Goal: Task Accomplishment & Management: Use online tool/utility

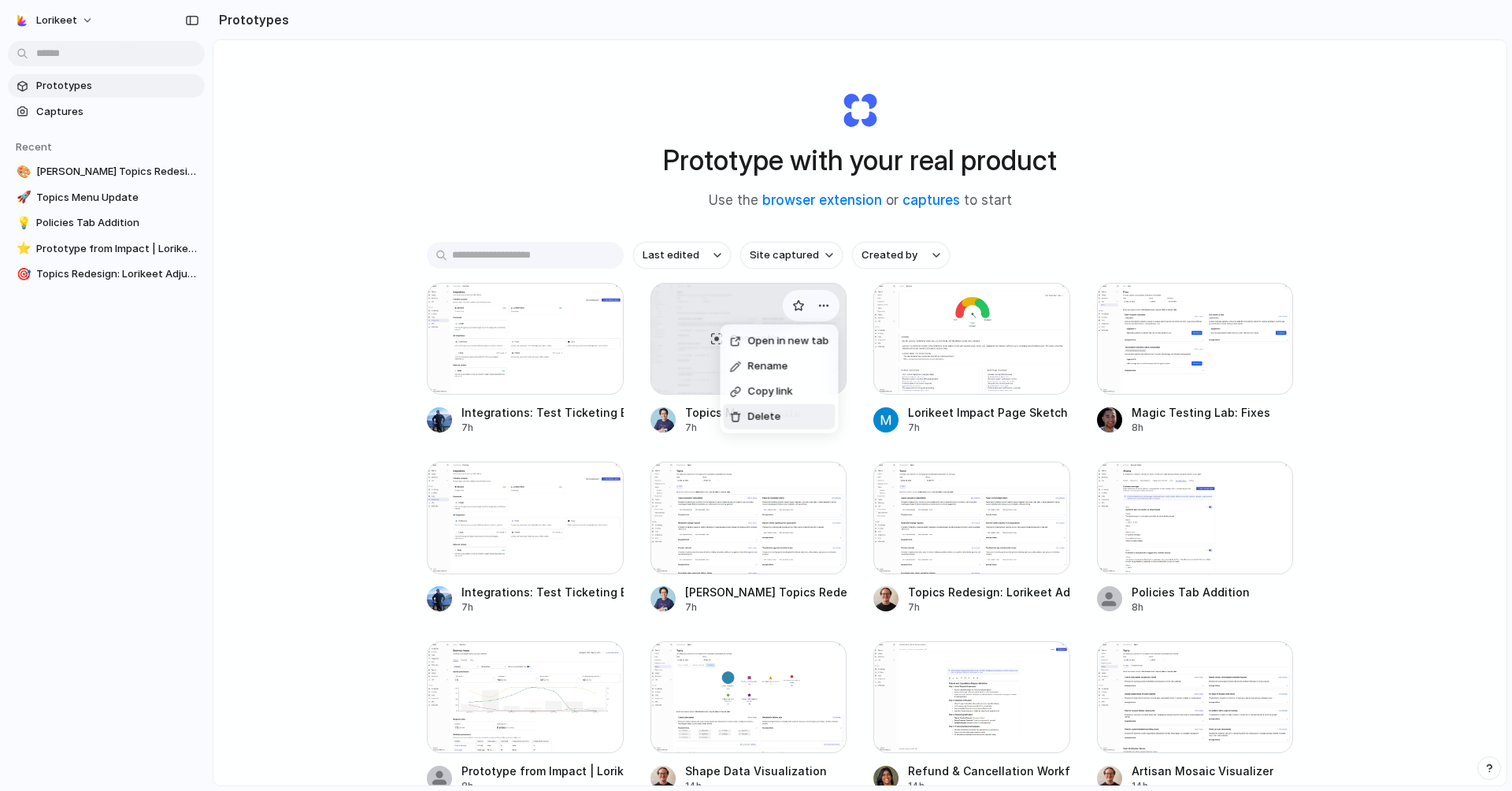
click at [489, 172] on div "Open in new tab Rename Copy link Delete" at bounding box center [756, 395] width 1512 height 791
click at [943, 517] on div at bounding box center [972, 517] width 197 height 111
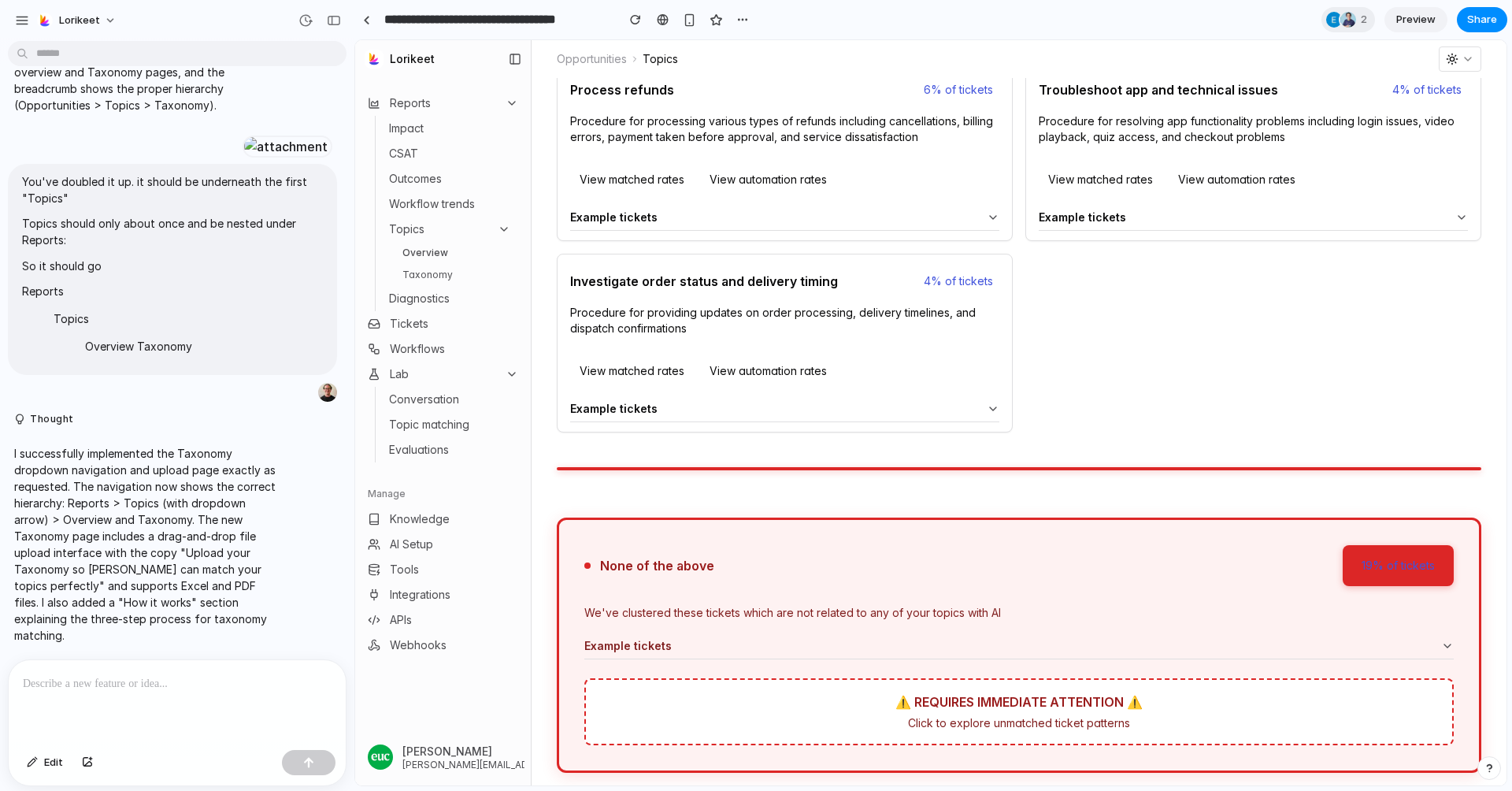
scroll to position [619, 0]
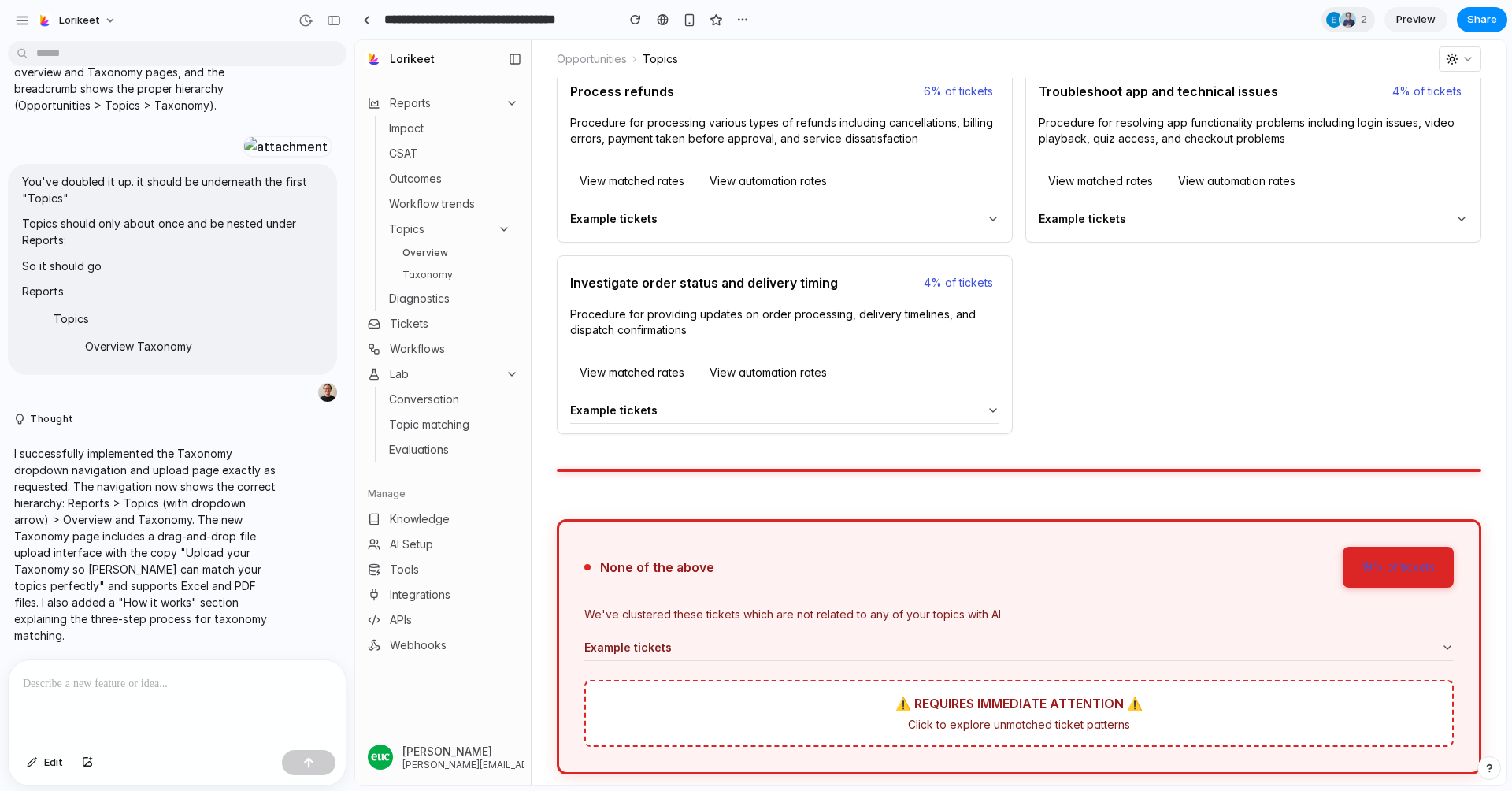
click at [108, 705] on div at bounding box center [177, 702] width 337 height 84
click at [113, 688] on p "**********" at bounding box center [177, 683] width 308 height 19
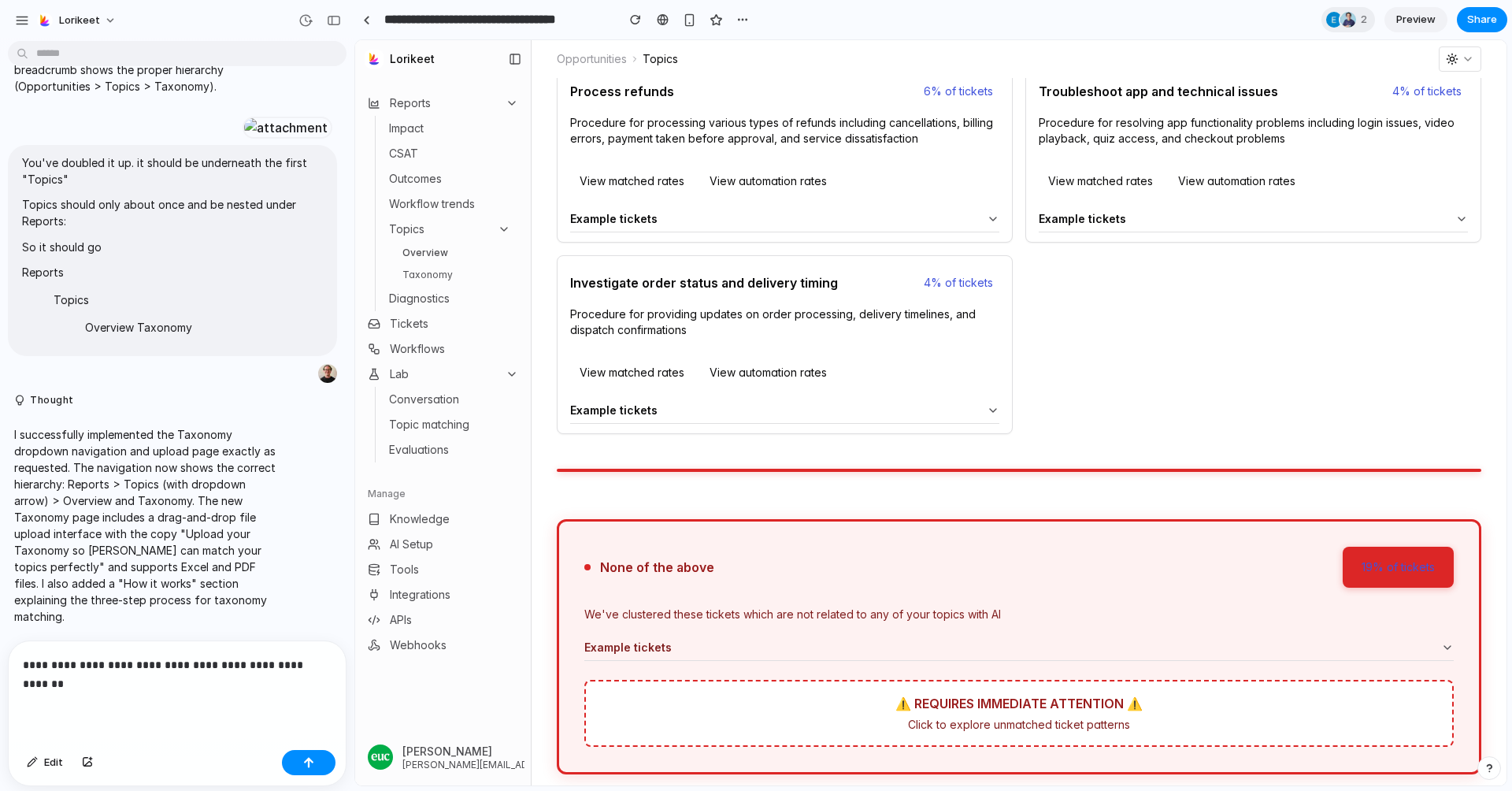
click at [71, 688] on p "**********" at bounding box center [177, 674] width 308 height 37
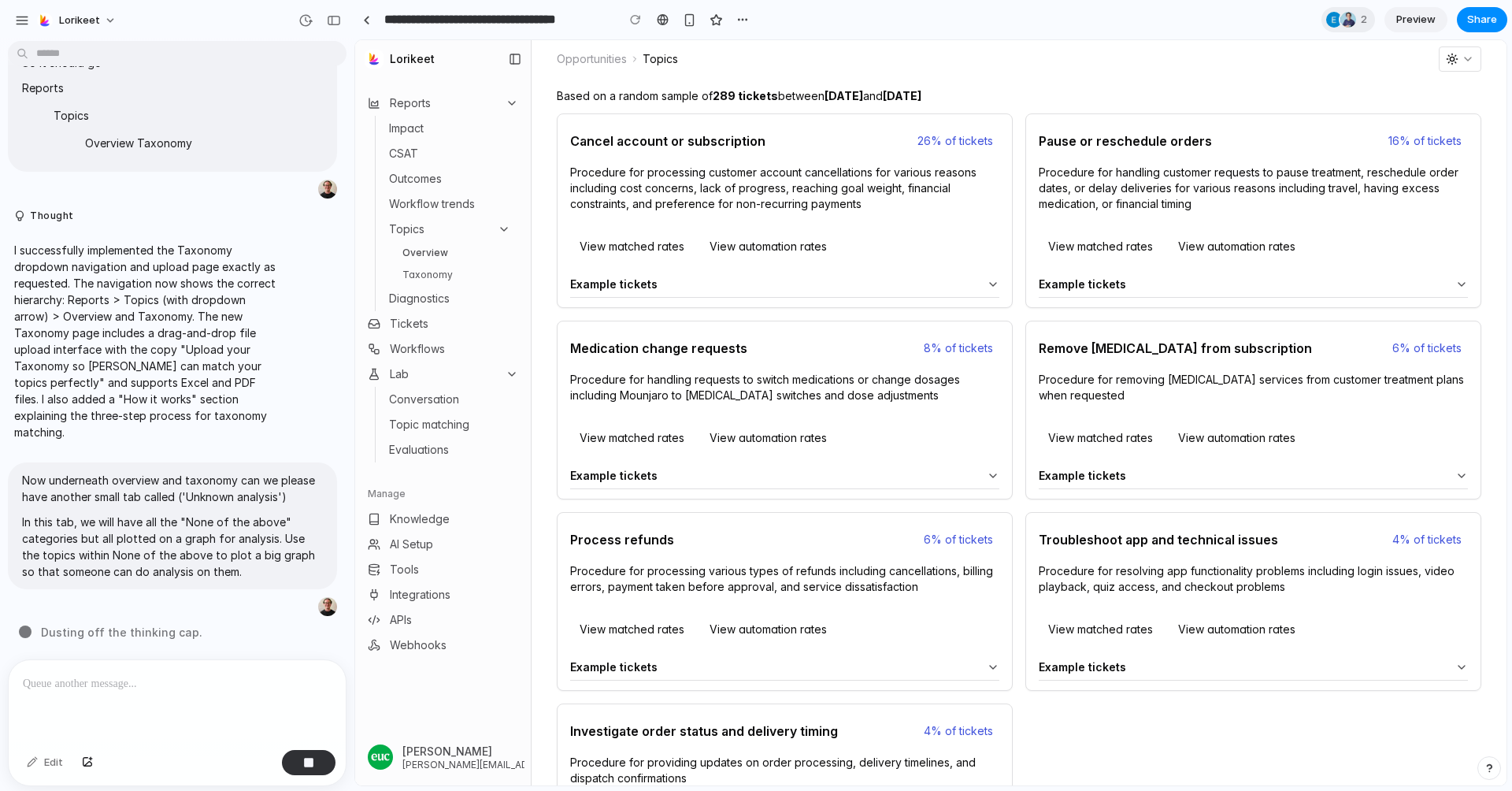
scroll to position [0, 0]
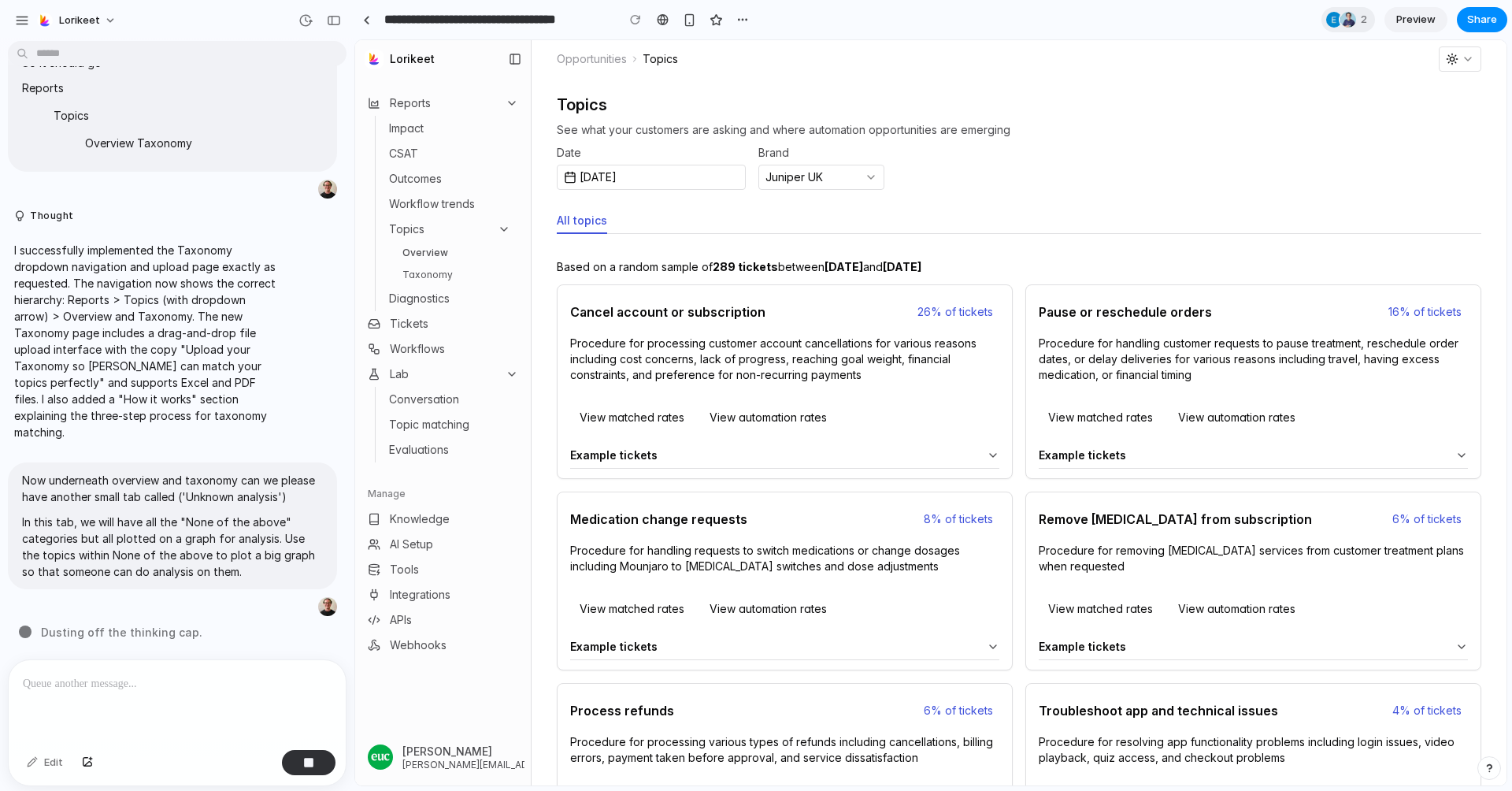
click at [633, 416] on button "View matched rates" at bounding box center [632, 417] width 124 height 25
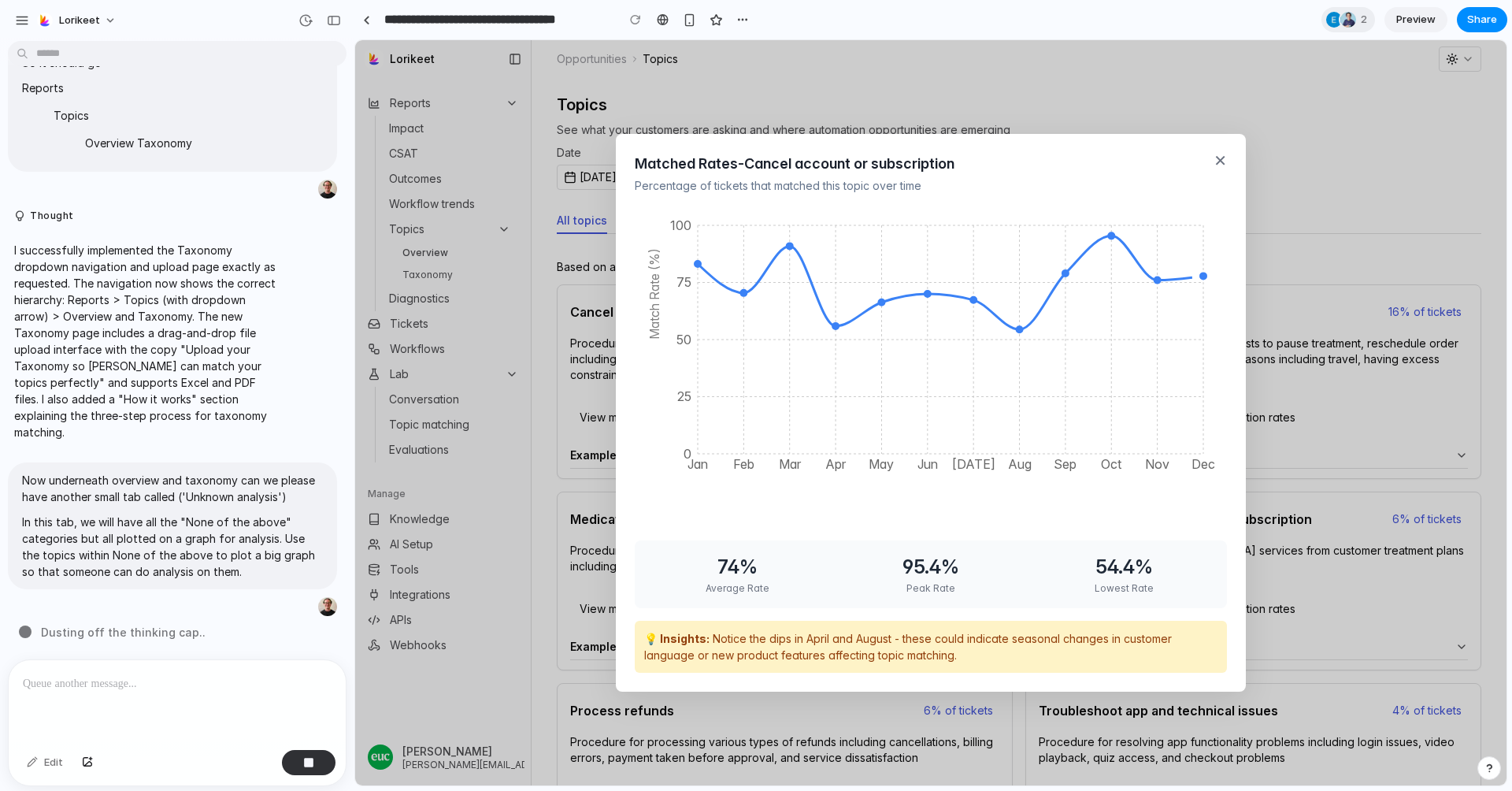
click at [1216, 159] on button "✕" at bounding box center [1220, 161] width 13 height 16
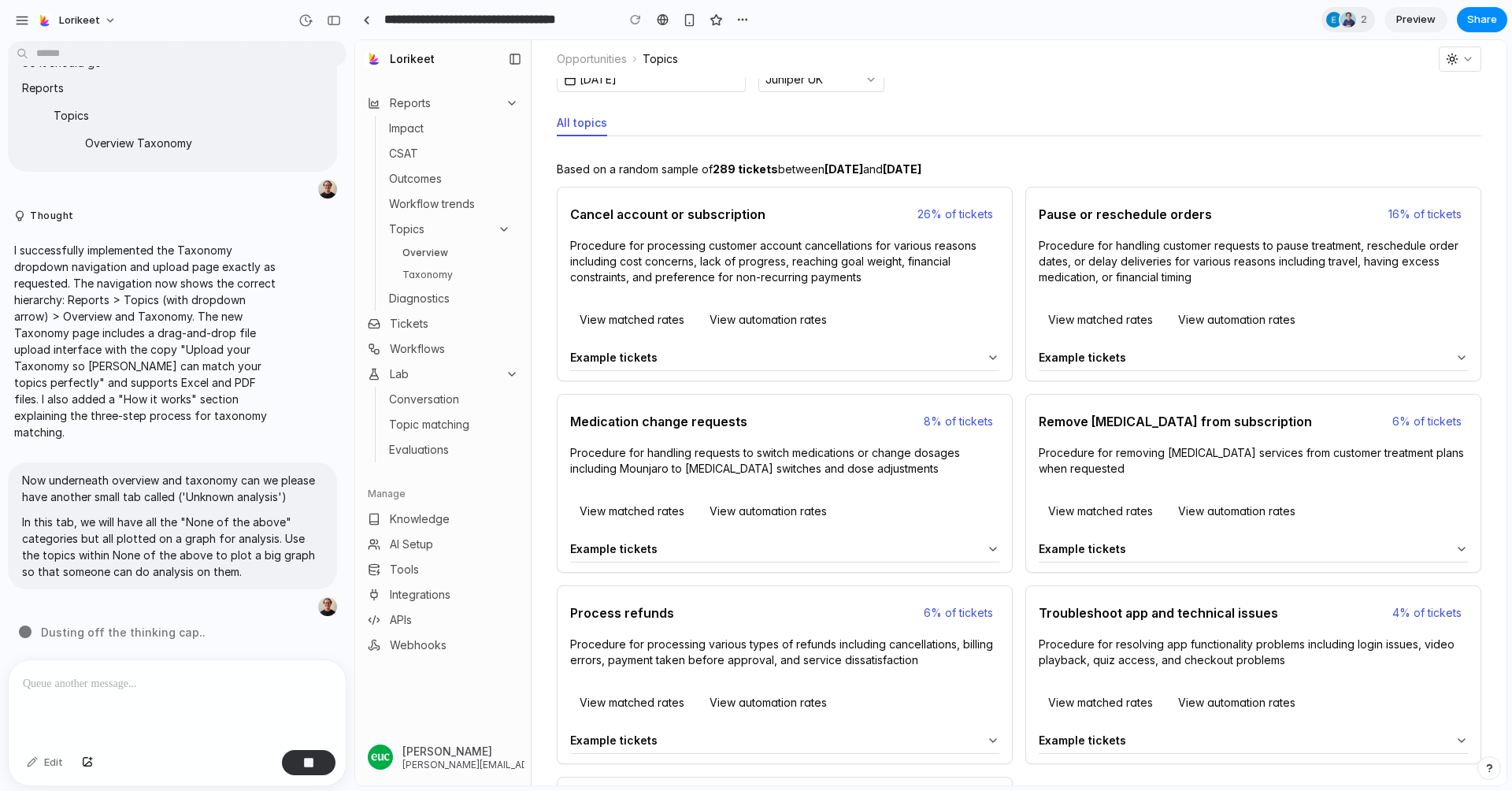
scroll to position [100, 0]
click at [105, 683] on p at bounding box center [177, 683] width 308 height 19
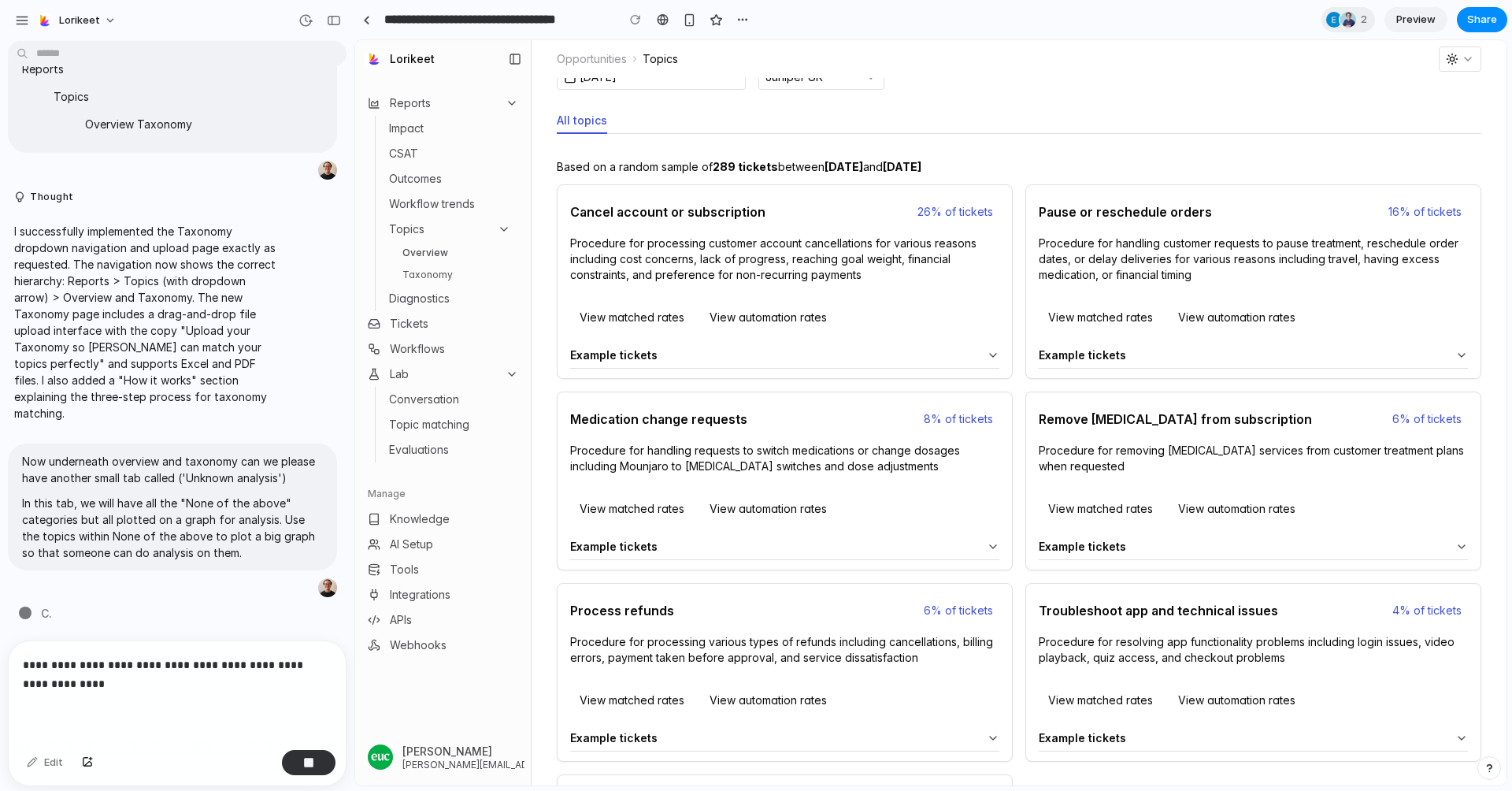
click at [75, 681] on p "**********" at bounding box center [177, 674] width 308 height 37
click at [131, 685] on p "**********" at bounding box center [177, 674] width 308 height 37
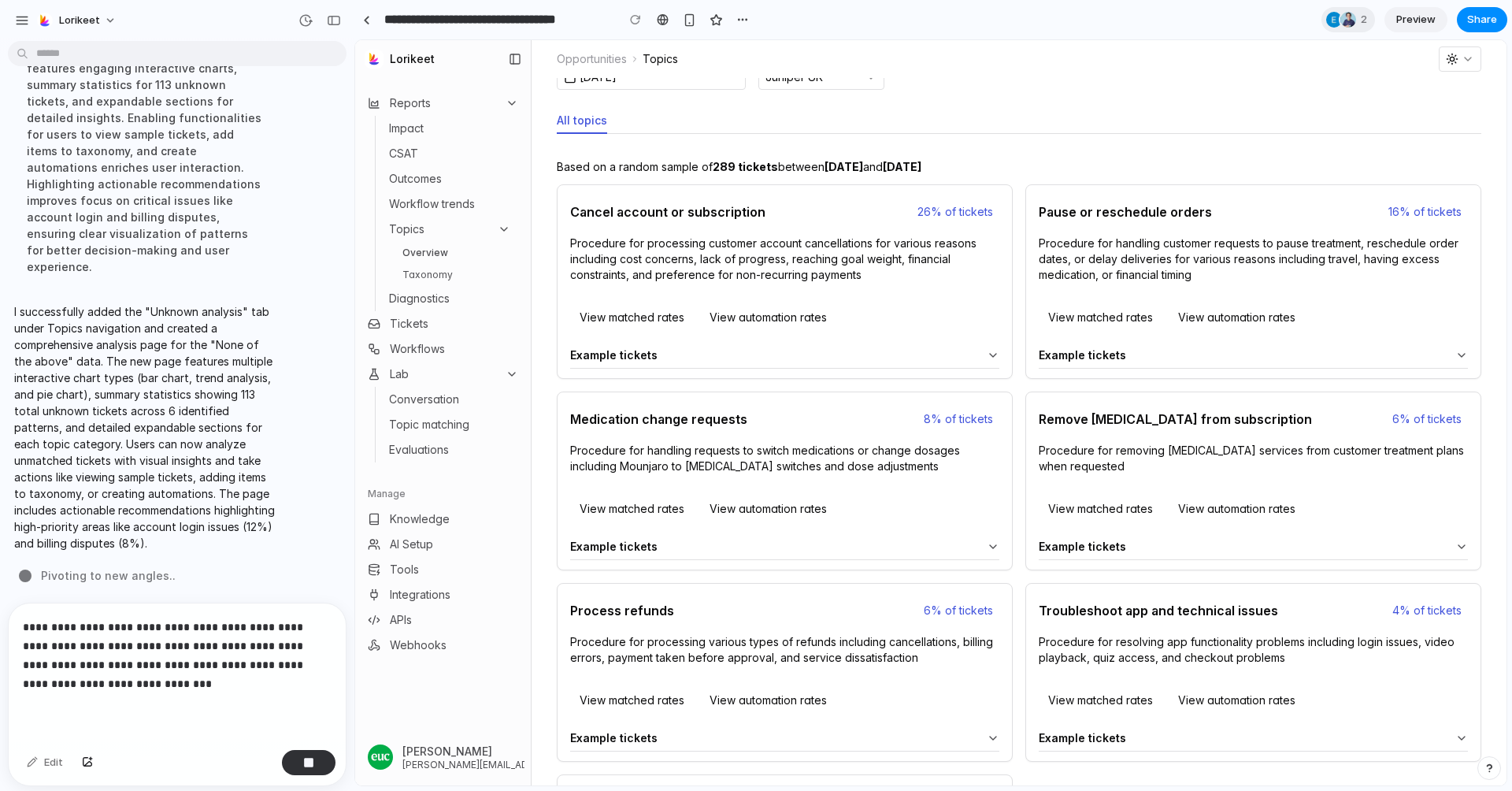
scroll to position [4568, 0]
click at [122, 696] on div "**********" at bounding box center [177, 673] width 337 height 140
click at [88, 338] on p "I successfully added the "Unknown analysis" tab under Topics navigation and cre…" at bounding box center [145, 427] width 263 height 248
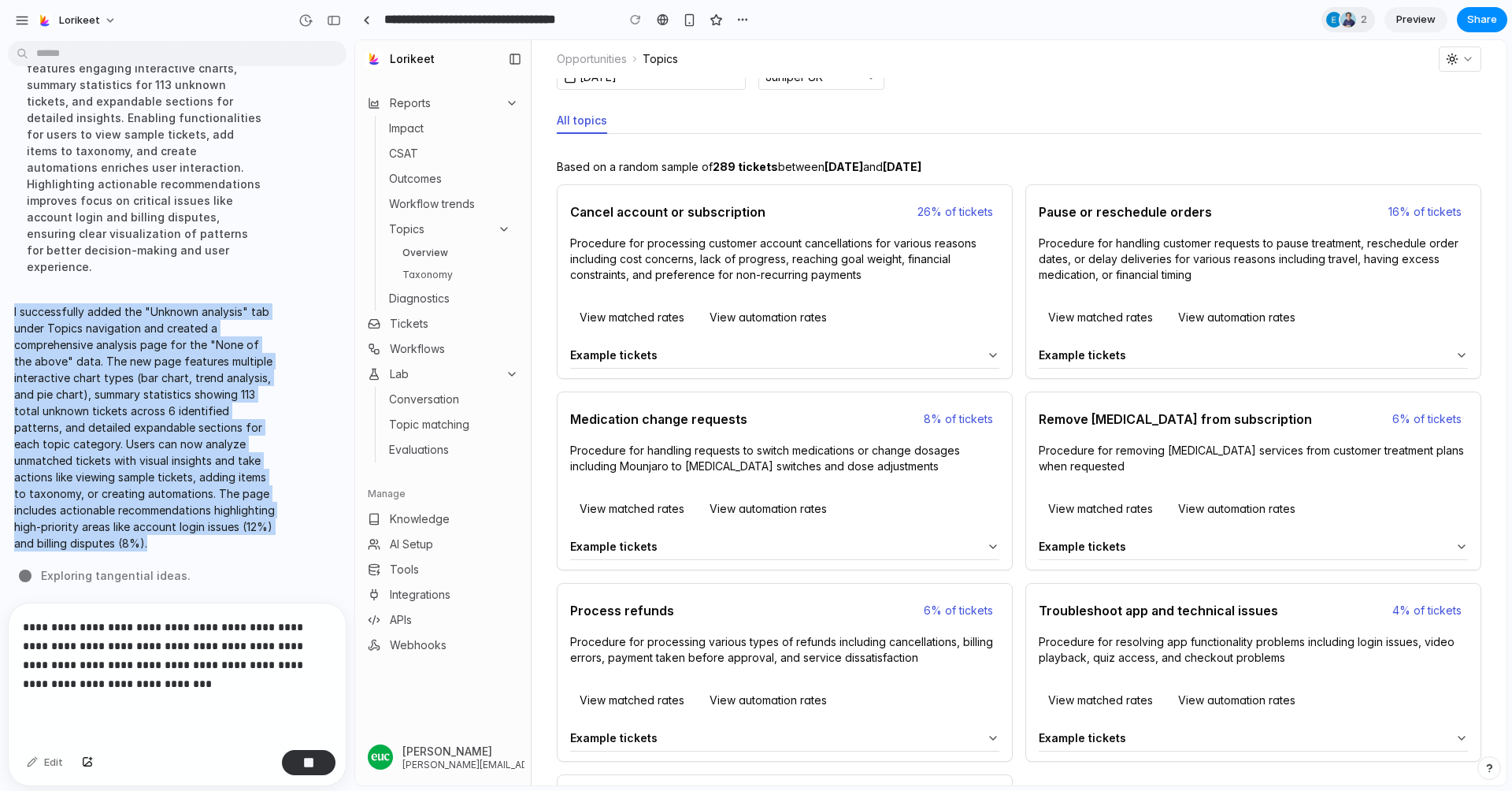
click at [88, 338] on p "I successfully added the "Unknown analysis" tab under Topics navigation and cre…" at bounding box center [145, 427] width 263 height 248
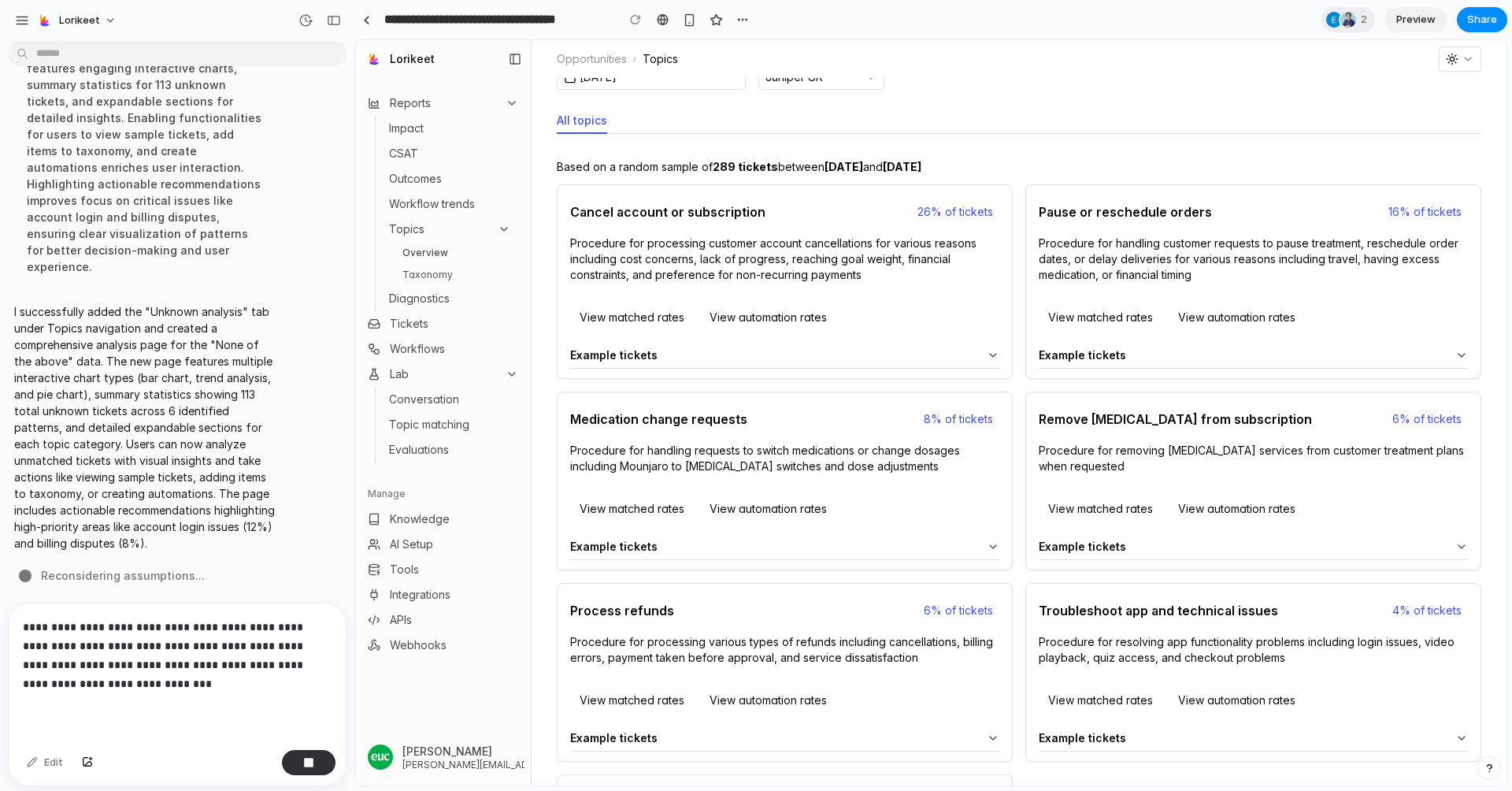
click at [91, 673] on p "**********" at bounding box center [177, 655] width 308 height 76
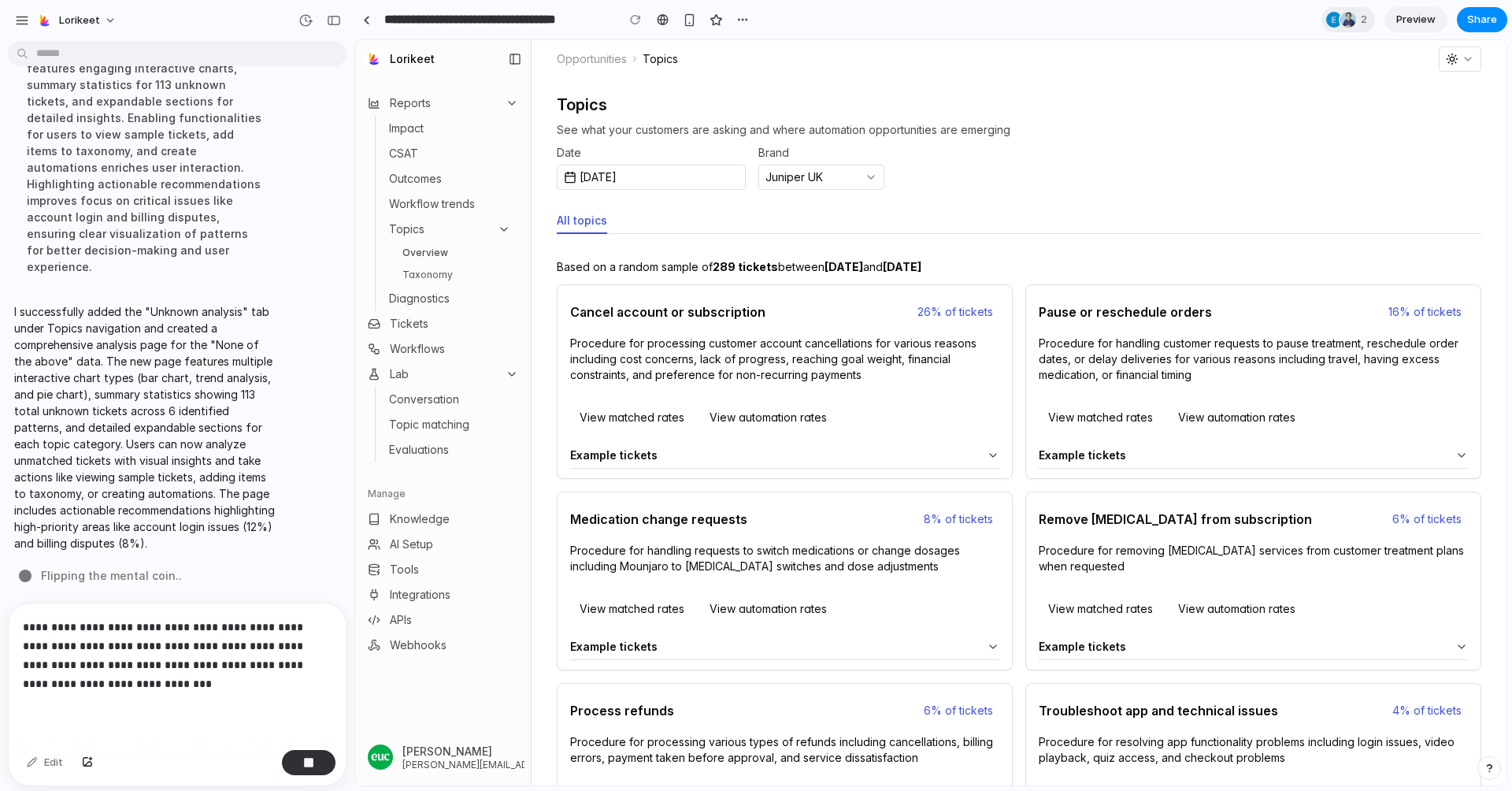
click at [143, 663] on p "**********" at bounding box center [177, 655] width 308 height 76
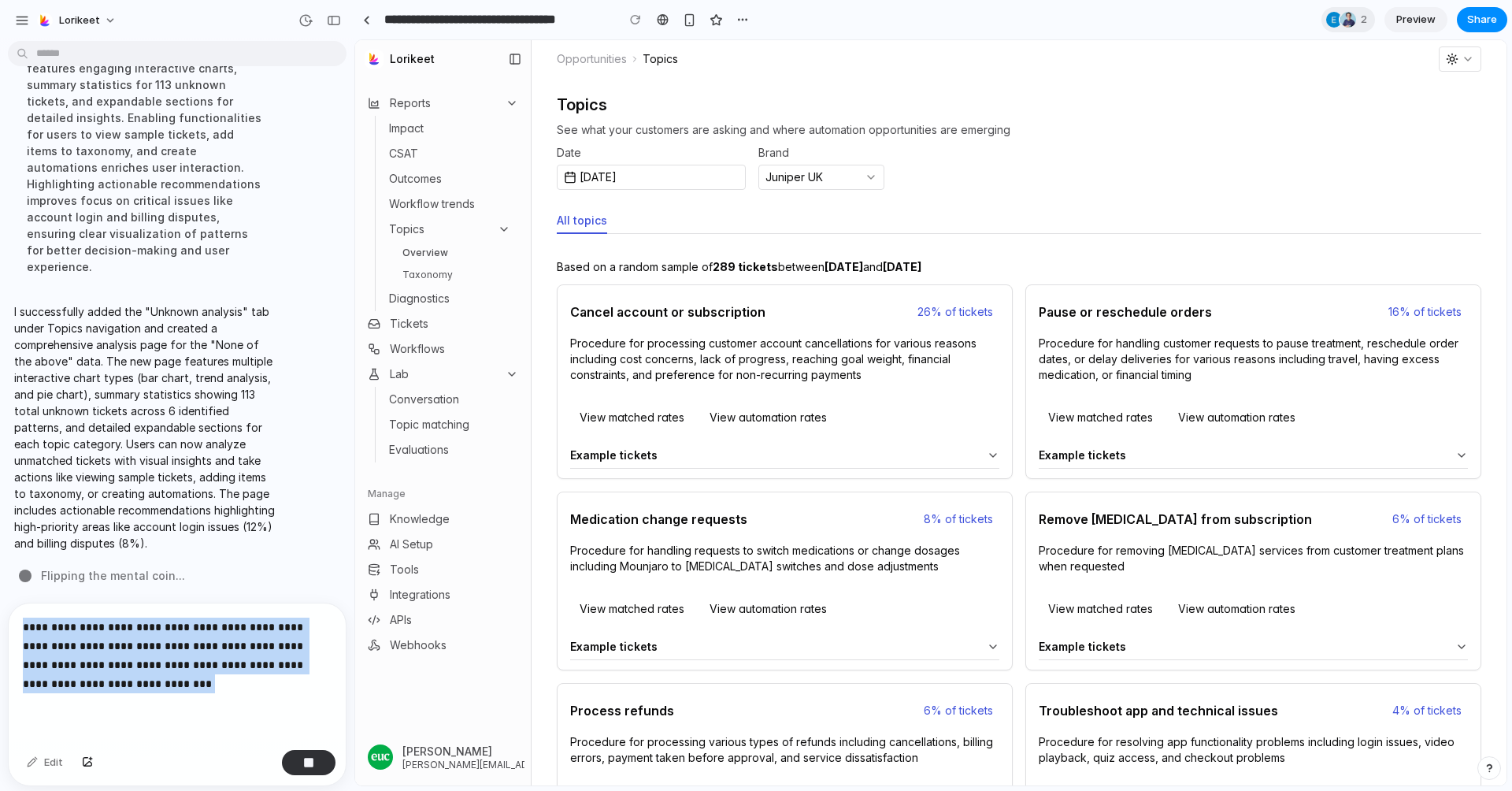
click at [143, 663] on p "**********" at bounding box center [177, 655] width 308 height 76
copy p "*****"
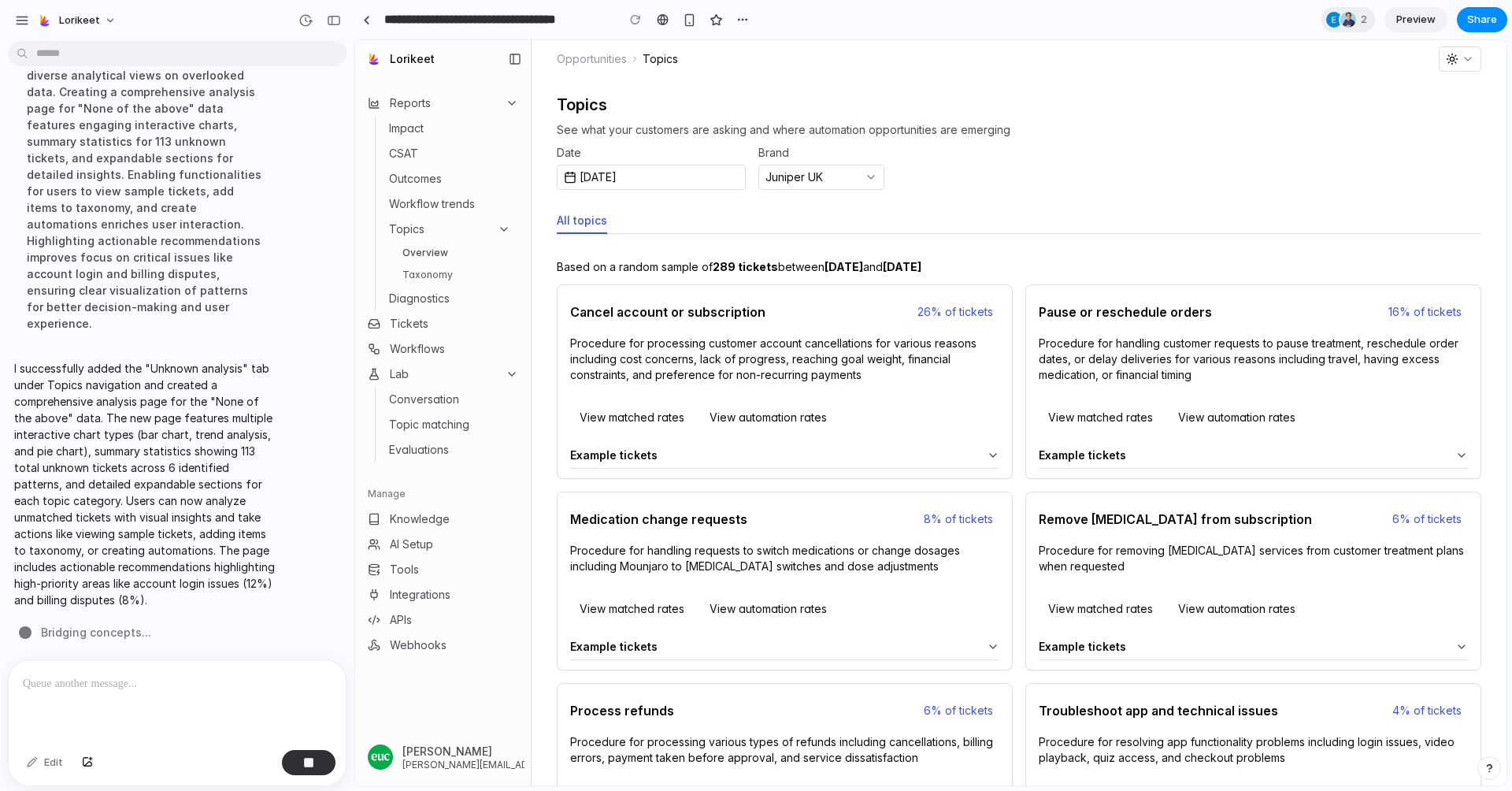
scroll to position [4511, 0]
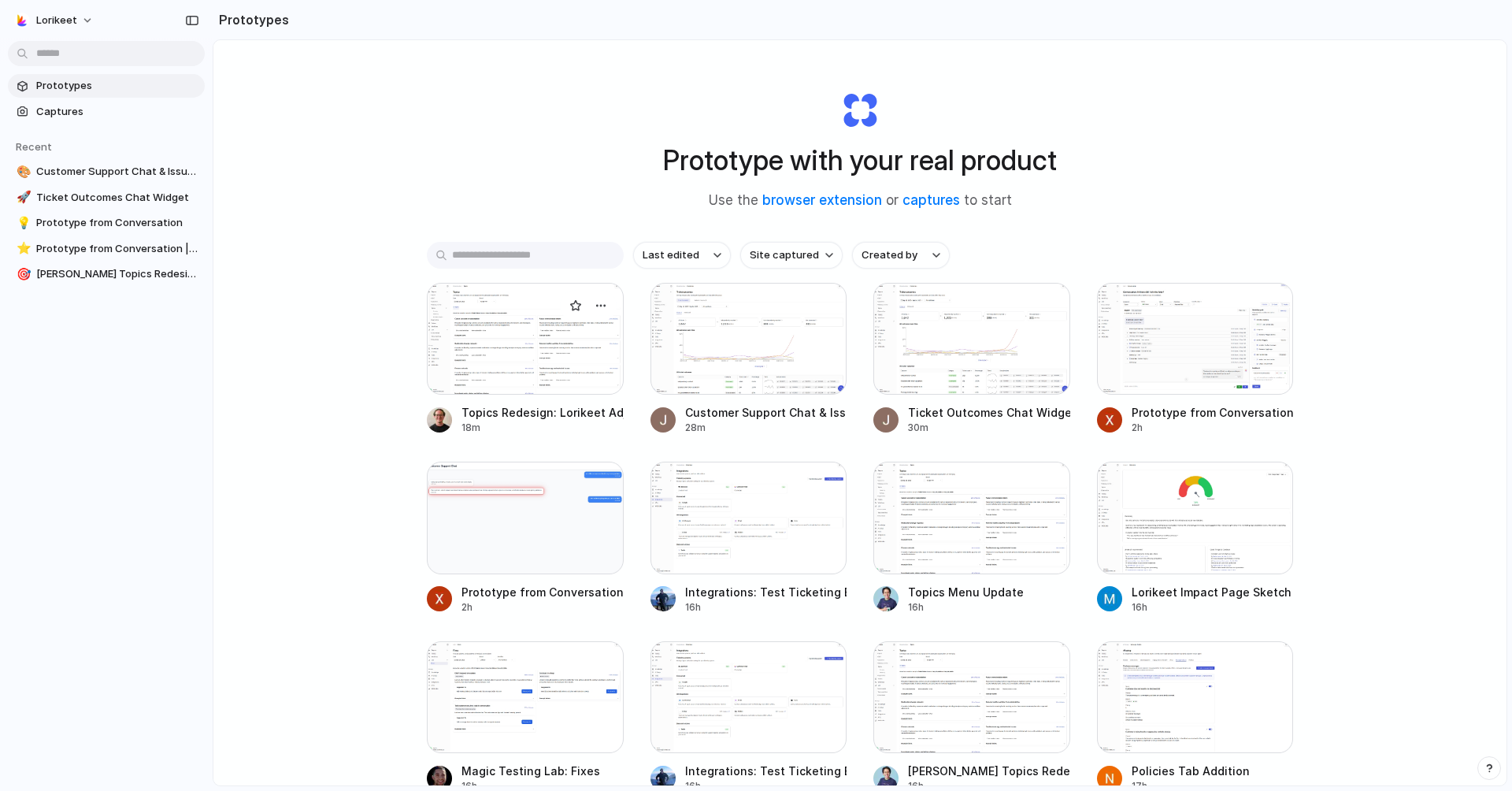
click at [537, 337] on div at bounding box center [525, 338] width 197 height 111
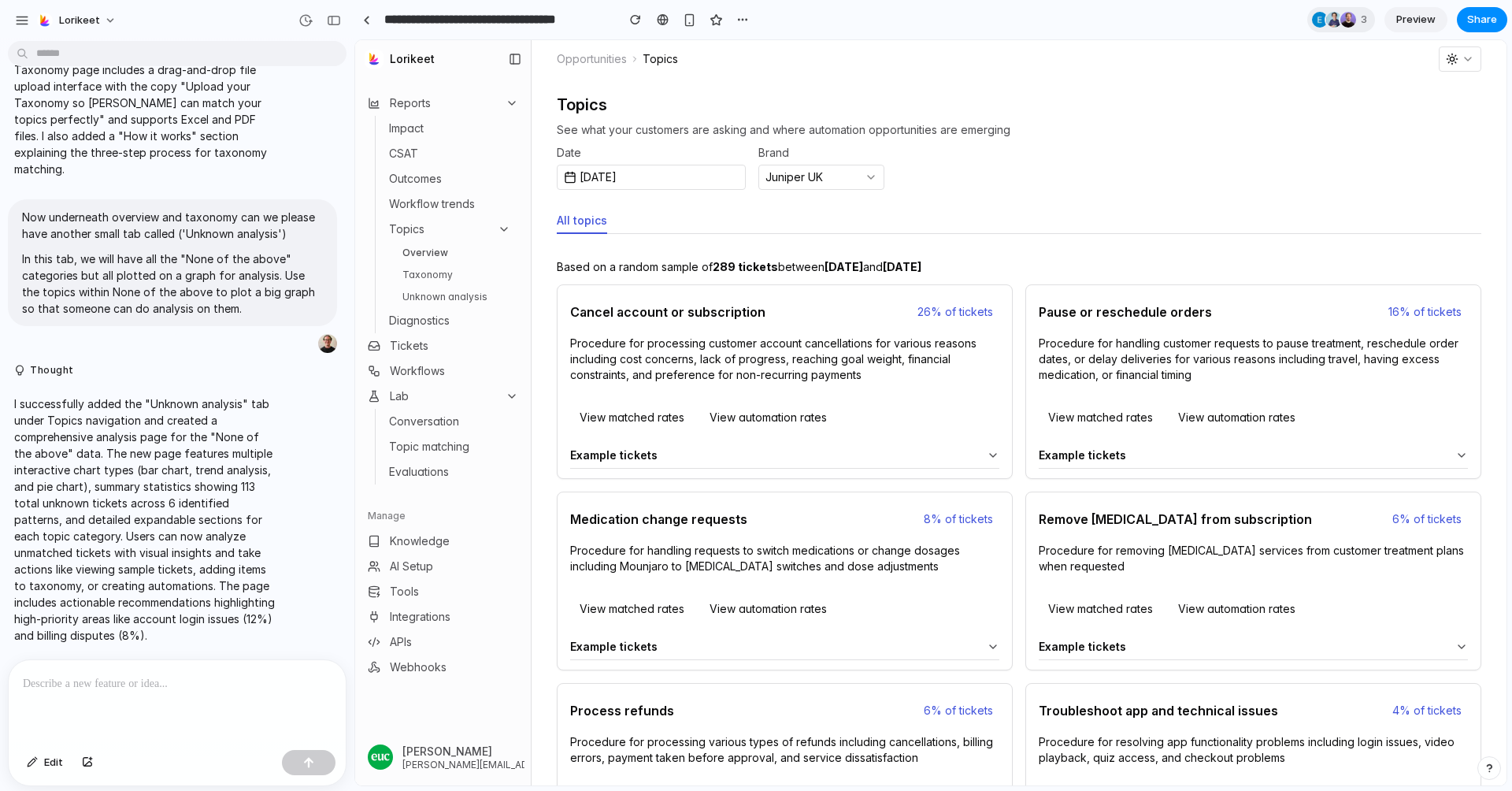
click at [445, 290] on link "Unknown analysis" at bounding box center [456, 296] width 121 height 19
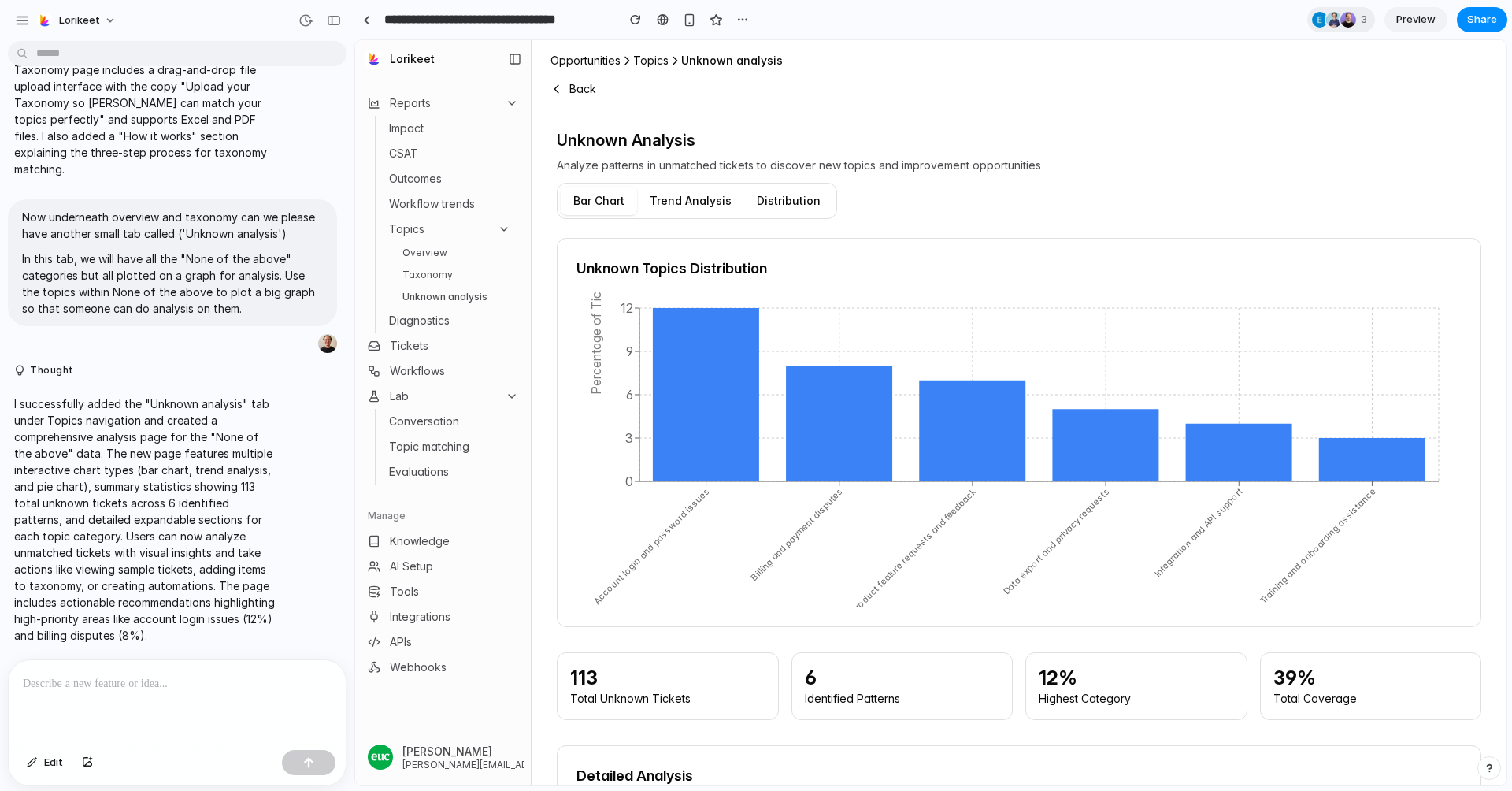
click at [693, 195] on button "Trend Analysis" at bounding box center [691, 201] width 107 height 29
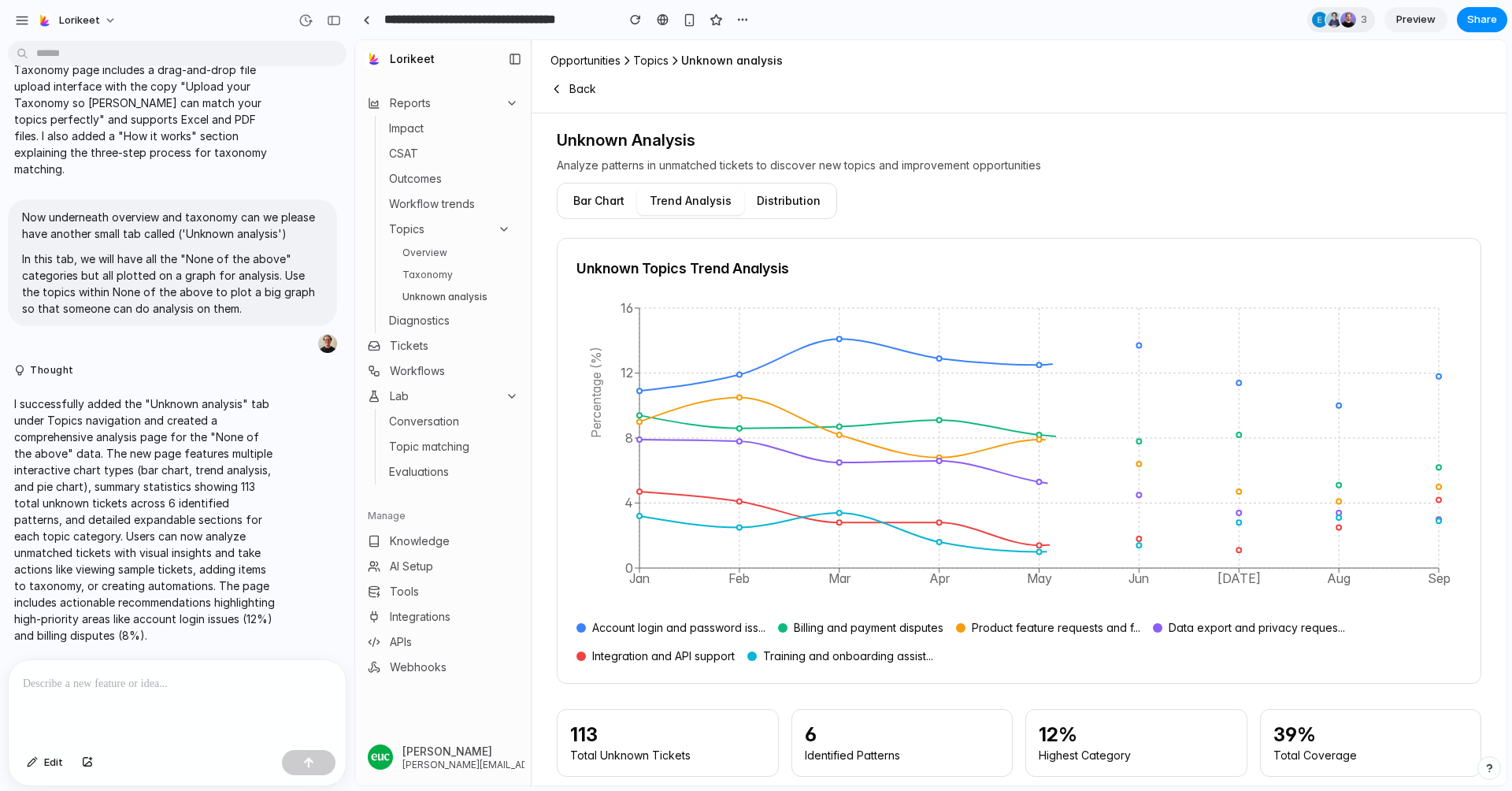
click at [784, 194] on button "Distribution" at bounding box center [789, 201] width 89 height 29
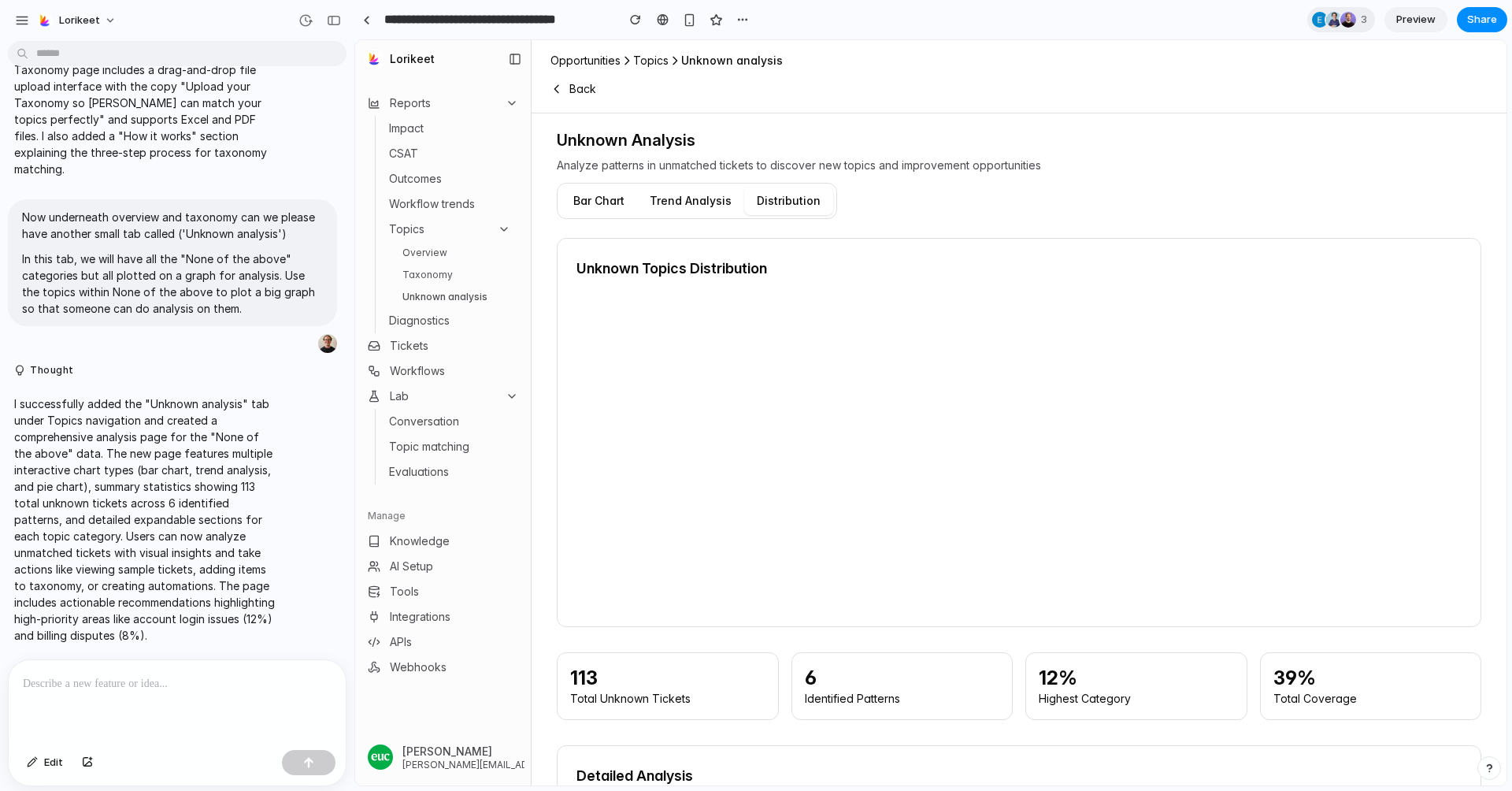
click at [606, 202] on button "Bar Chart" at bounding box center [599, 201] width 77 height 29
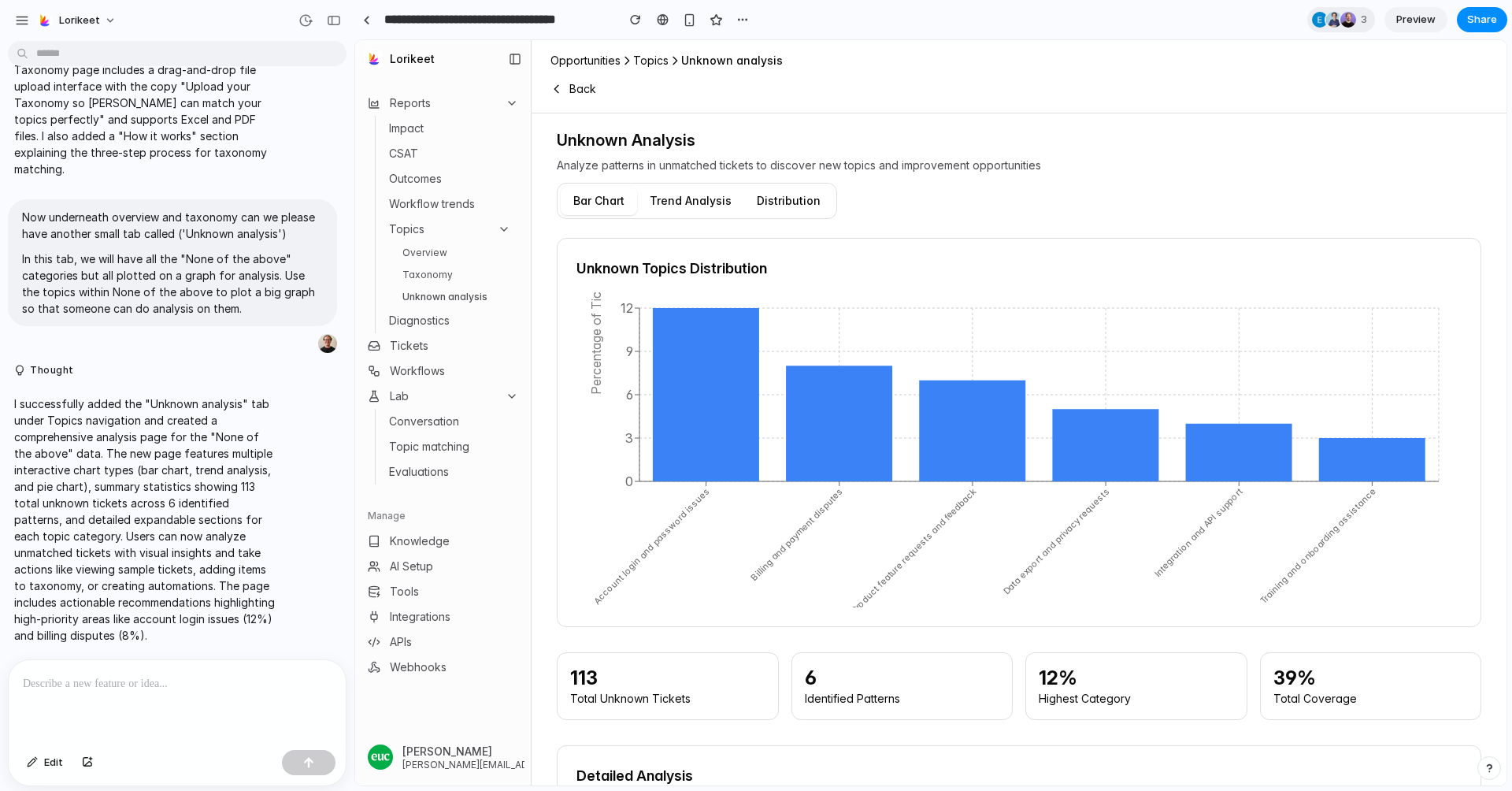
click at [1413, 21] on span "Preview" at bounding box center [1416, 20] width 39 height 16
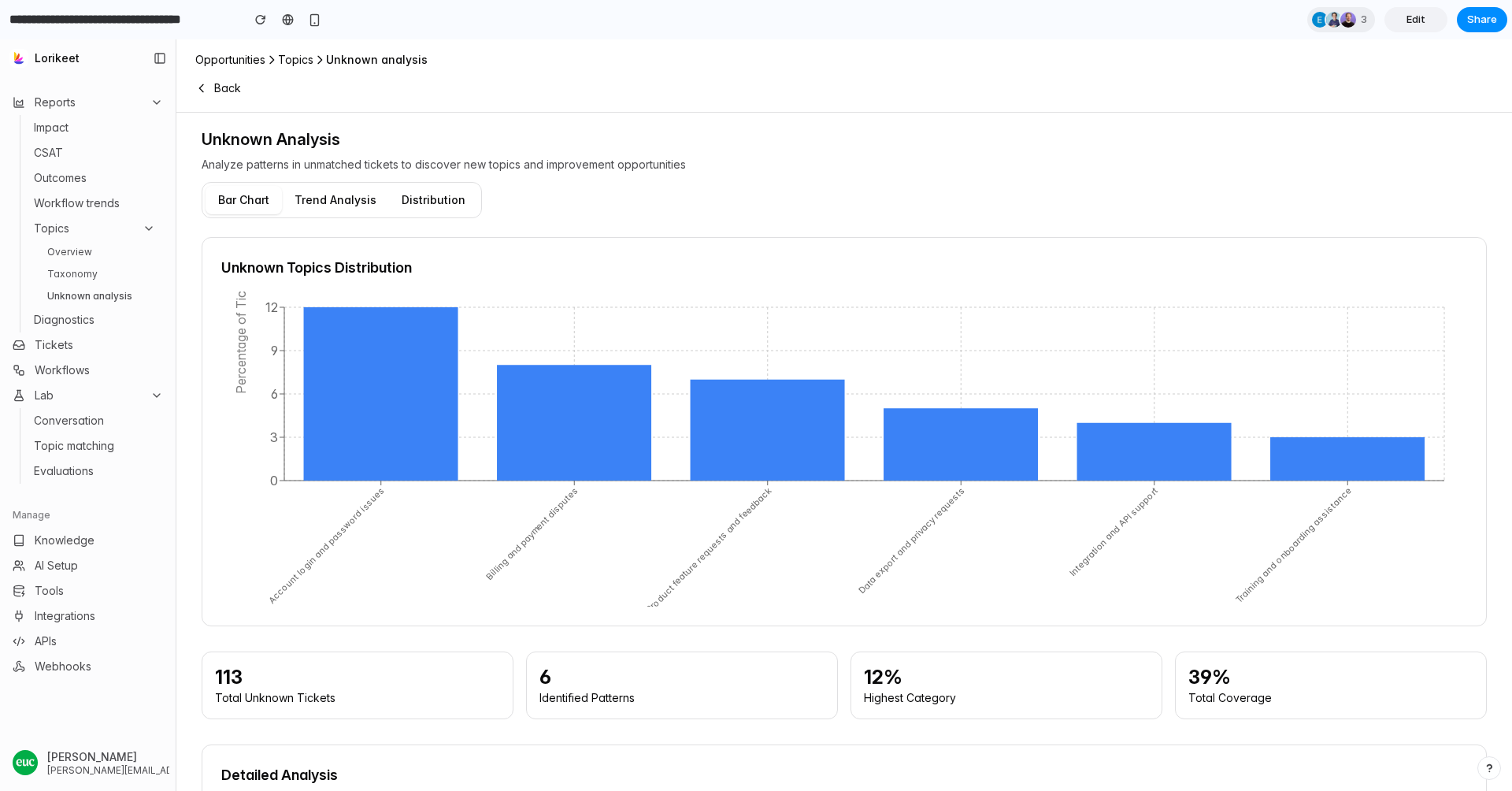
click at [69, 255] on link "Overview" at bounding box center [102, 251] width 121 height 19
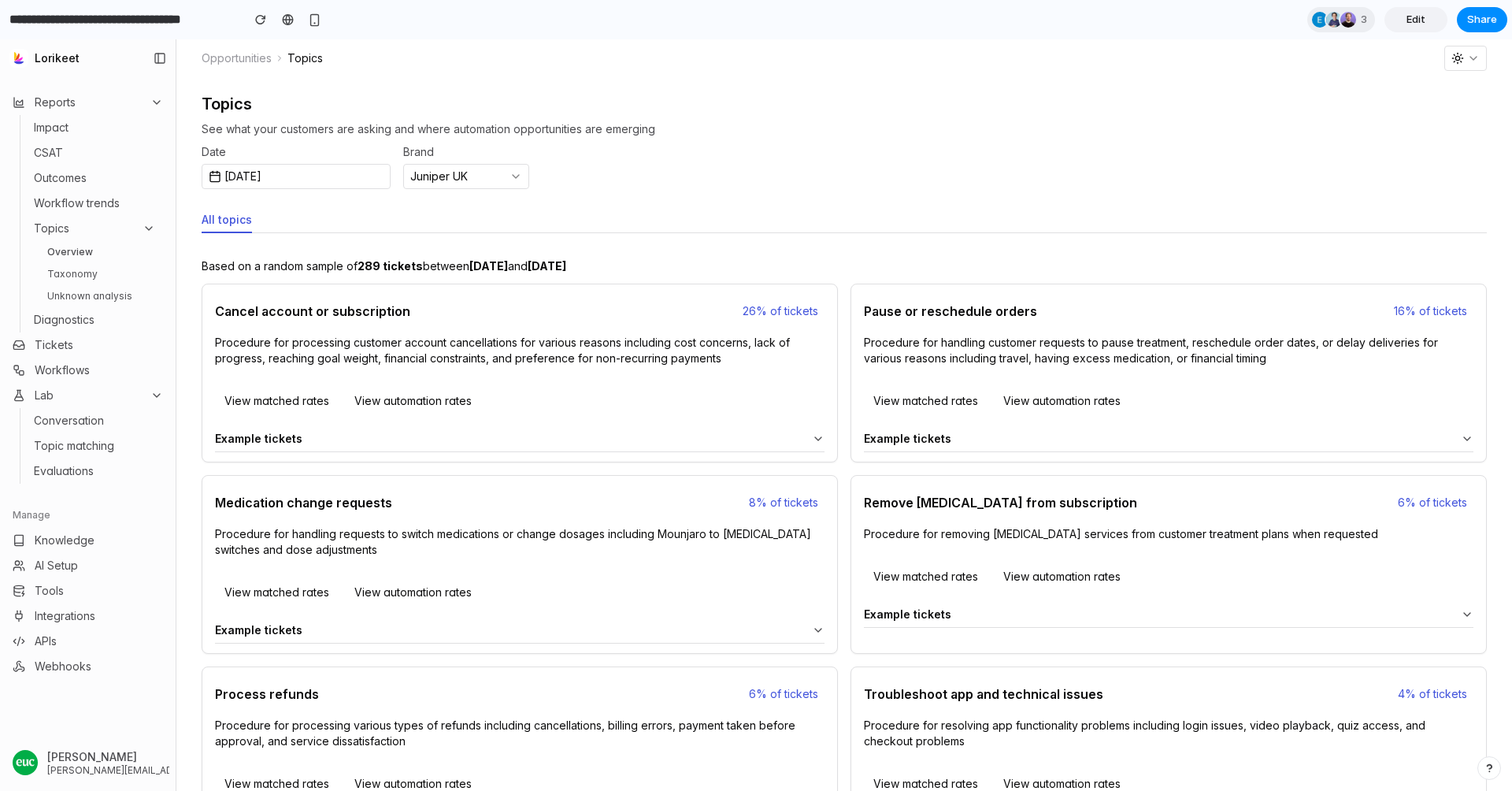
click at [64, 277] on link "Taxonomy" at bounding box center [102, 274] width 121 height 19
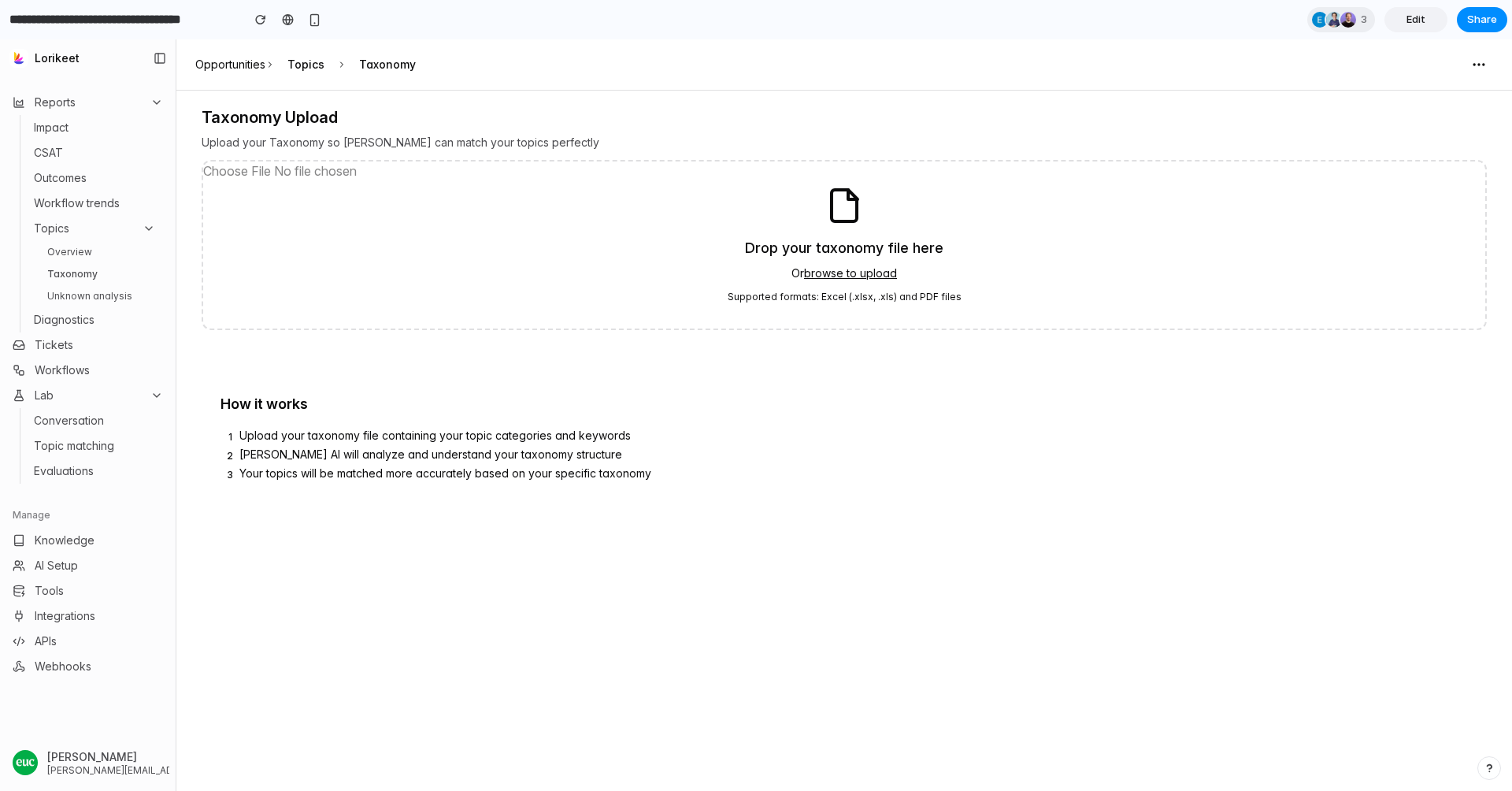
click at [63, 252] on link "Overview" at bounding box center [102, 251] width 121 height 19
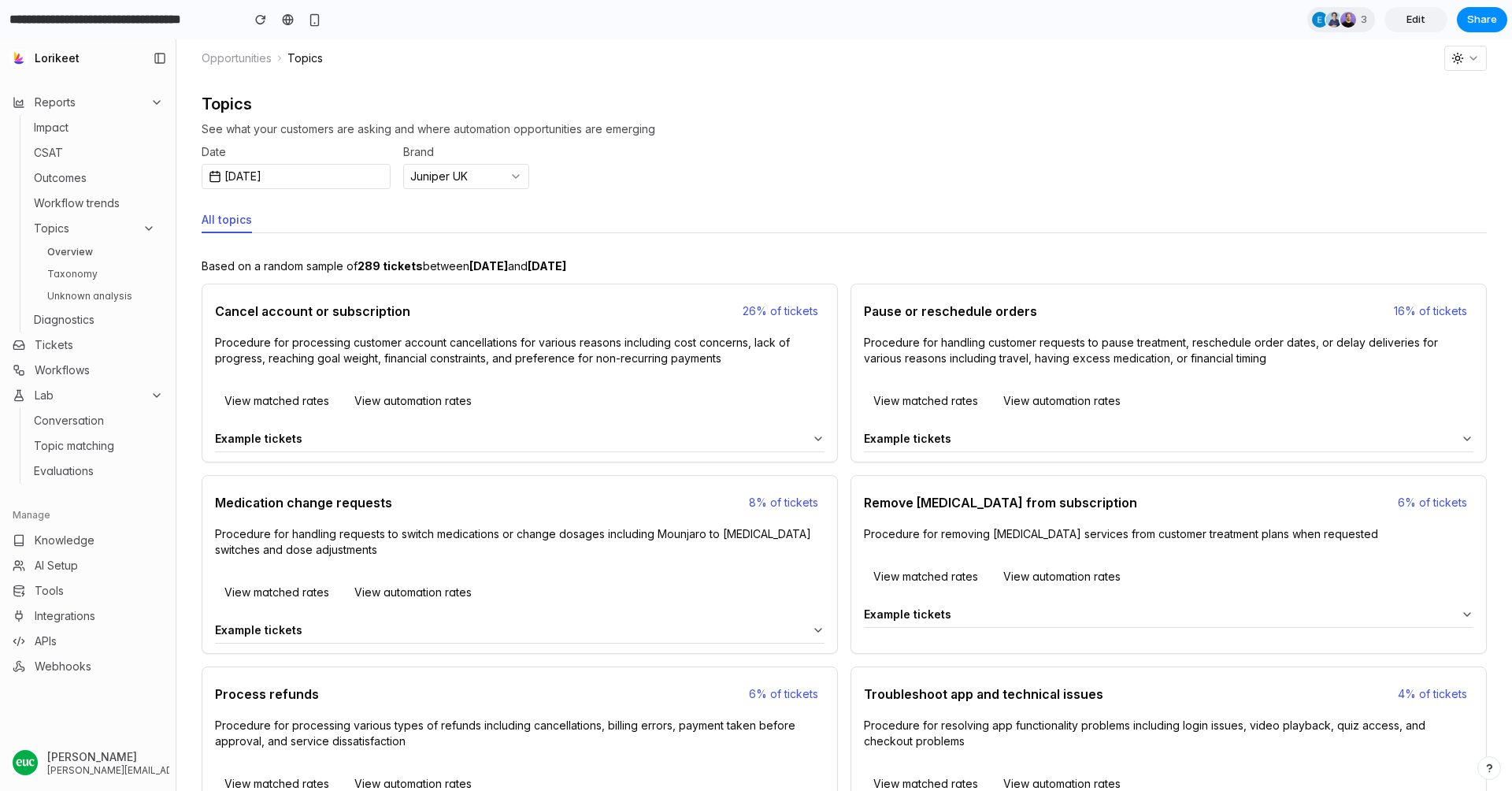
click at [86, 270] on link "Taxonomy" at bounding box center [102, 274] width 121 height 19
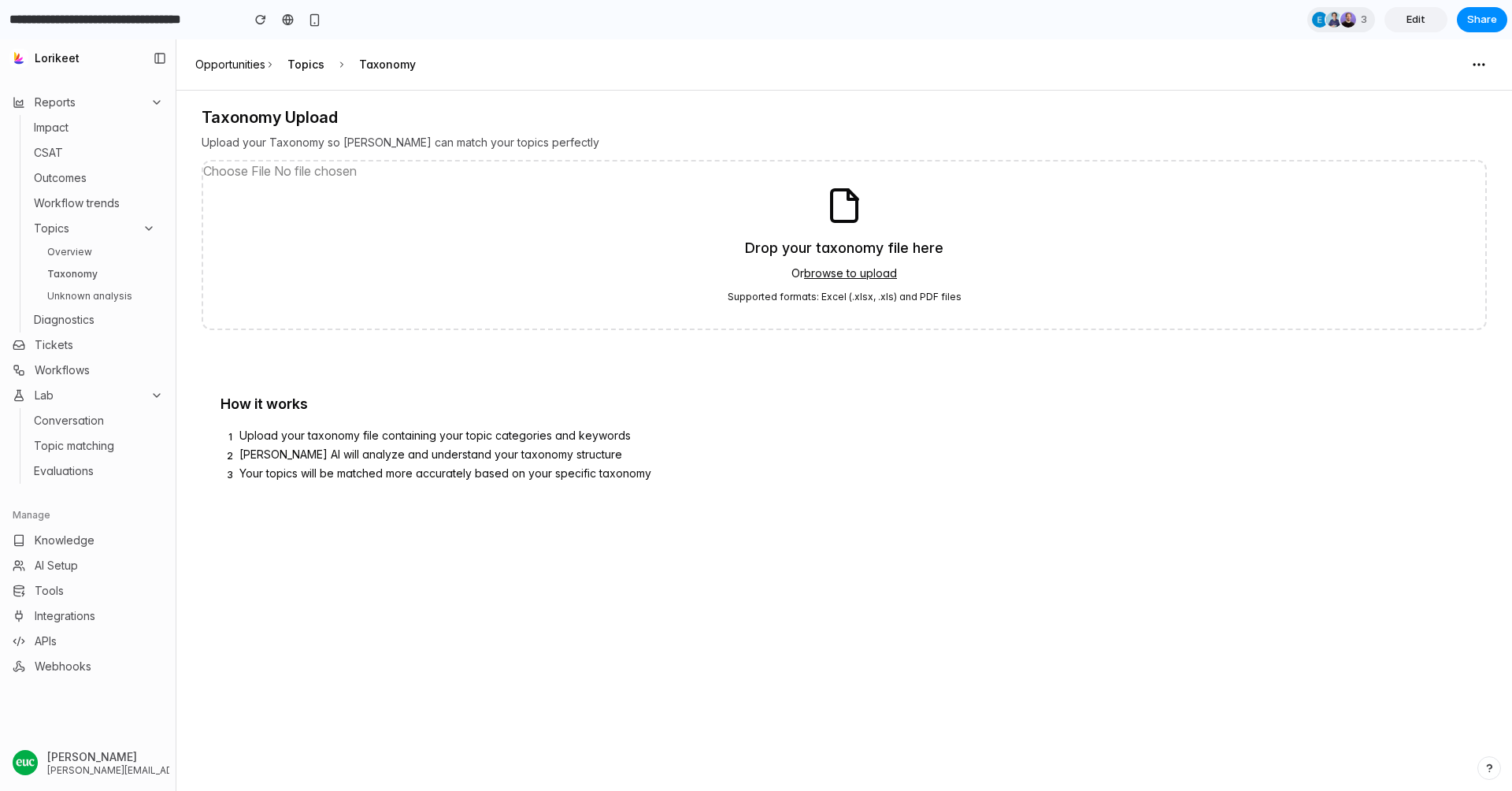
click at [107, 290] on link "Unknown analysis" at bounding box center [102, 296] width 121 height 19
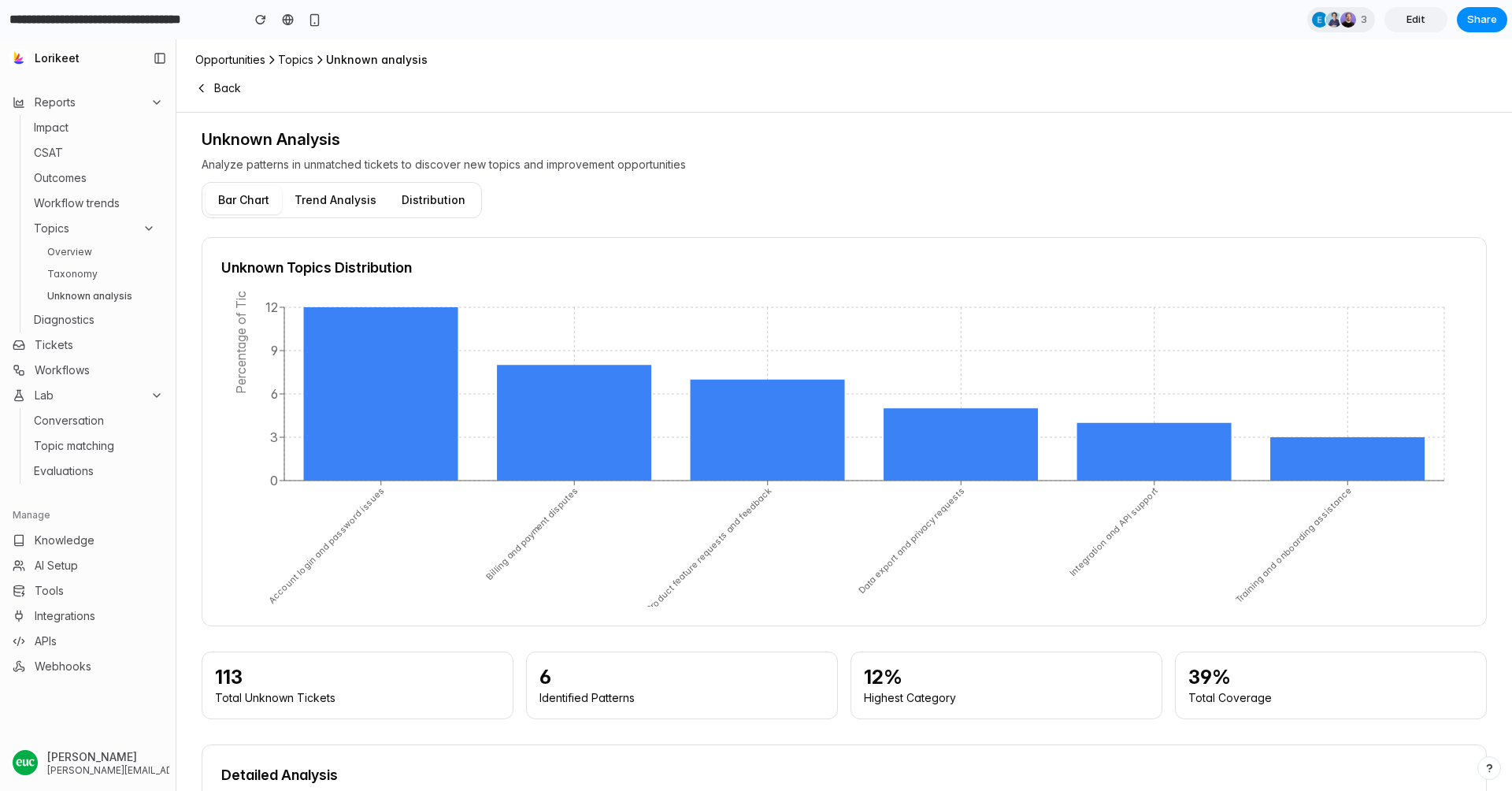
click at [317, 199] on button "Trend Analysis" at bounding box center [335, 200] width 107 height 29
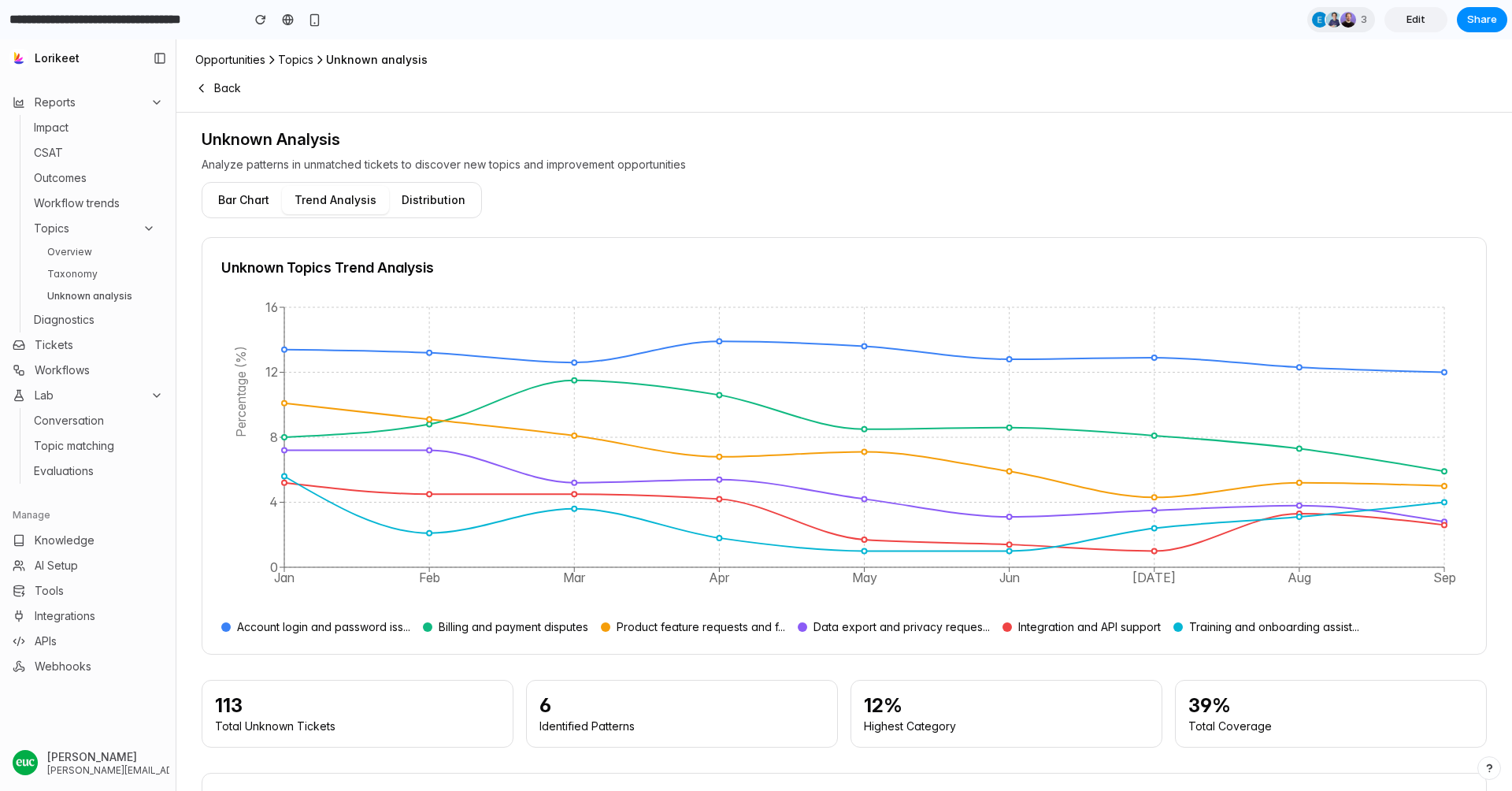
click at [416, 198] on button "Distribution" at bounding box center [433, 200] width 89 height 29
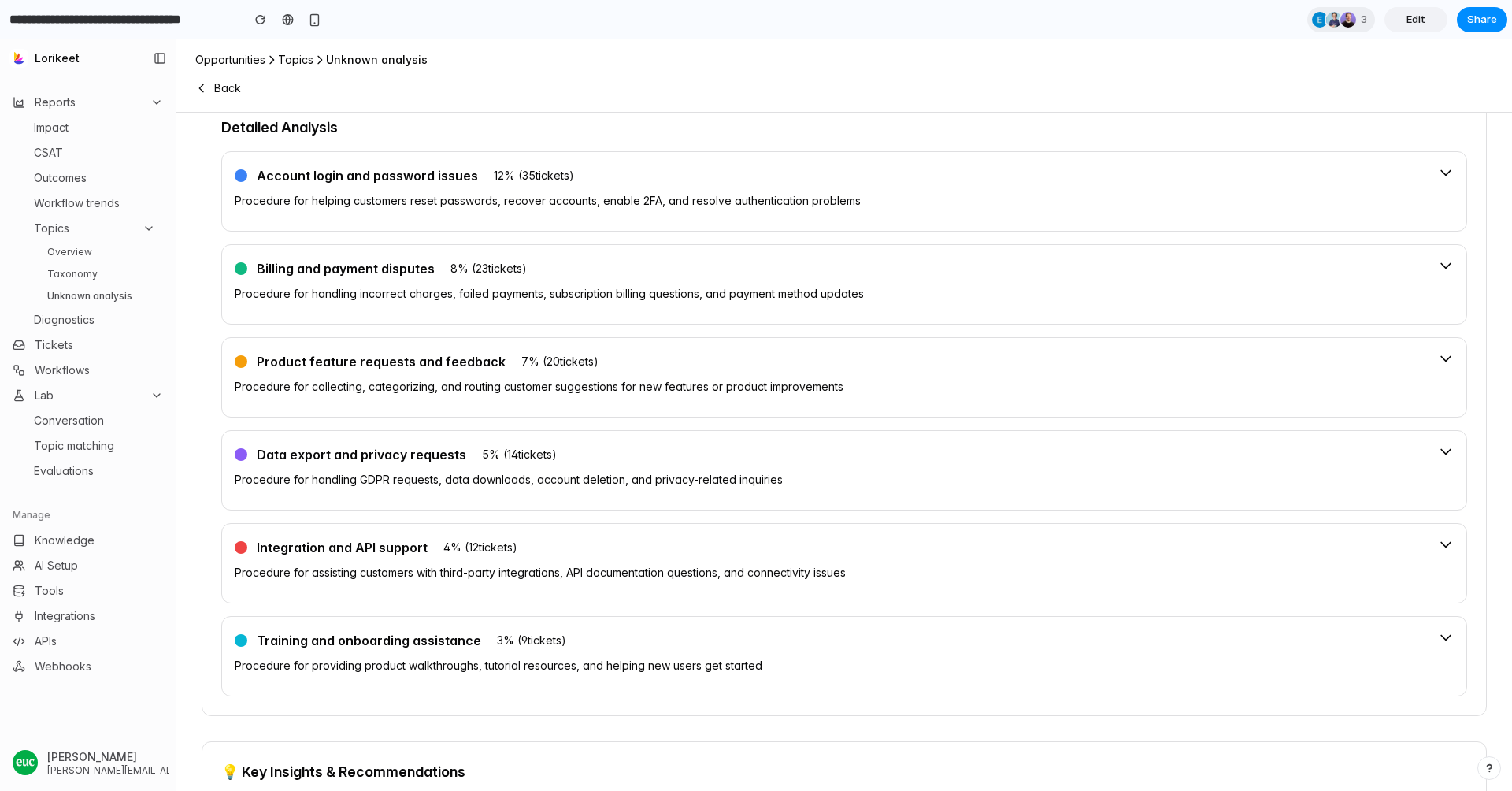
scroll to position [655, 0]
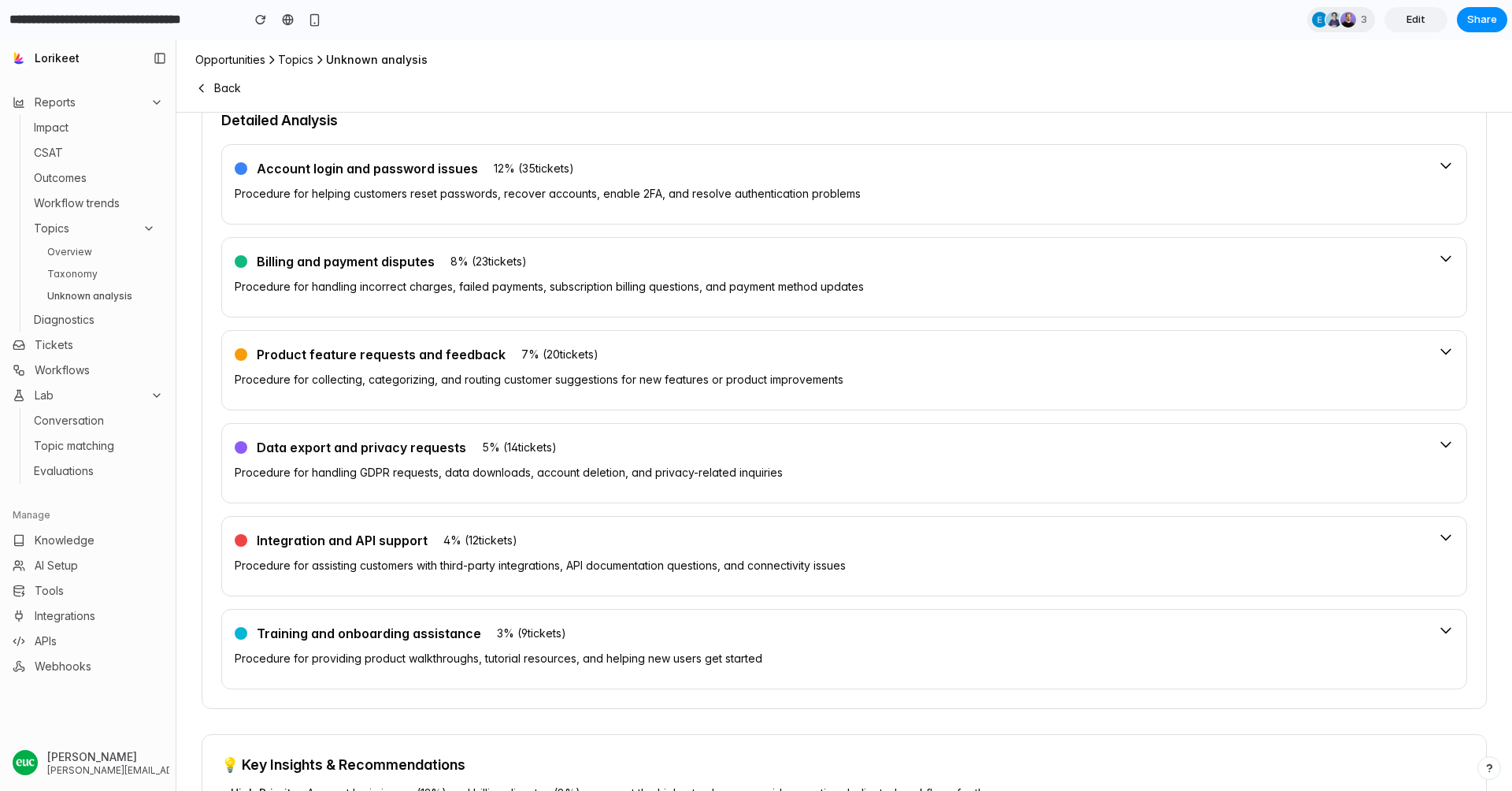
click at [1448, 165] on icon at bounding box center [1446, 166] width 16 height 16
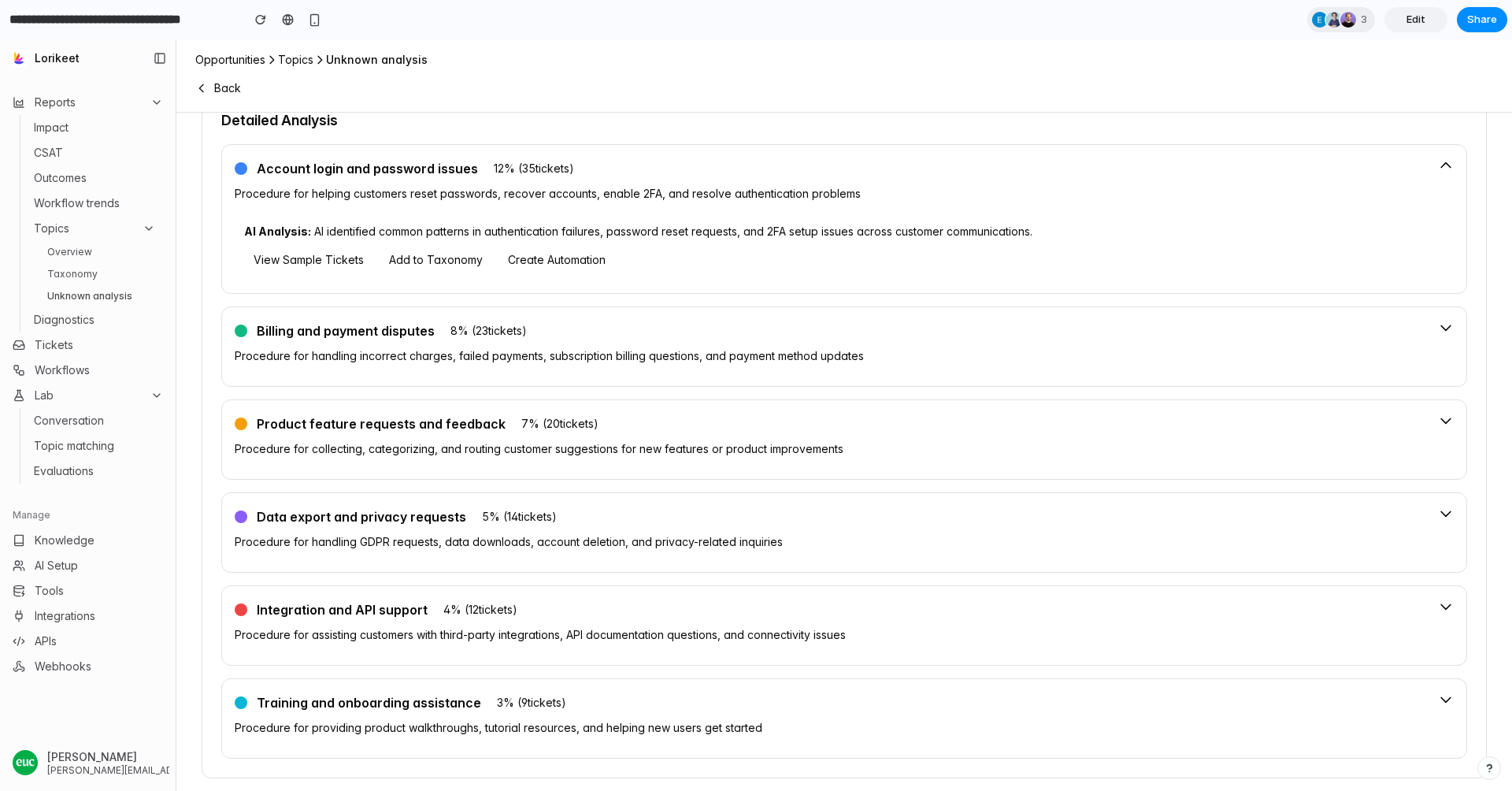
click at [1448, 165] on icon at bounding box center [1446, 166] width 16 height 16
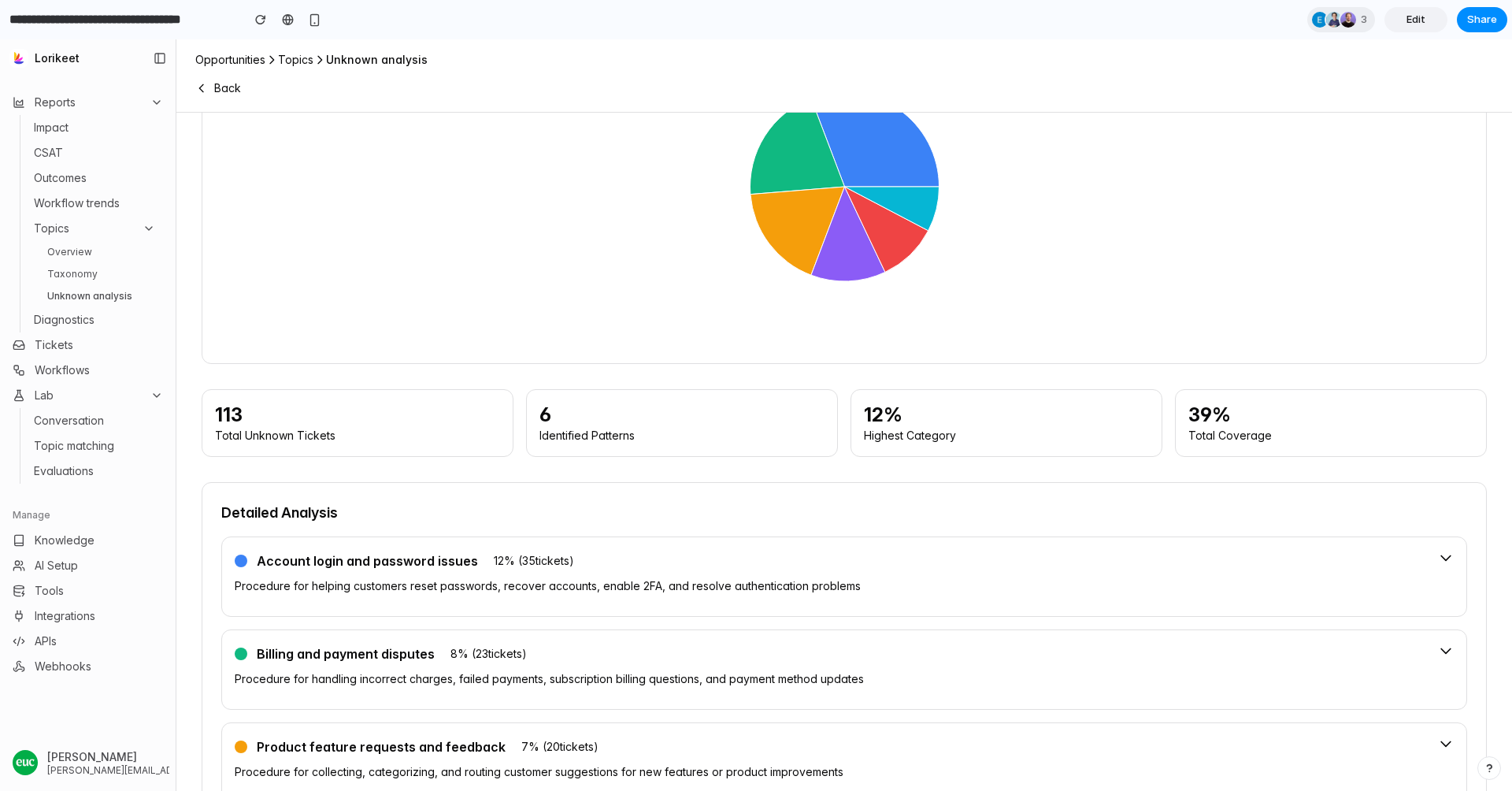
scroll to position [0, 0]
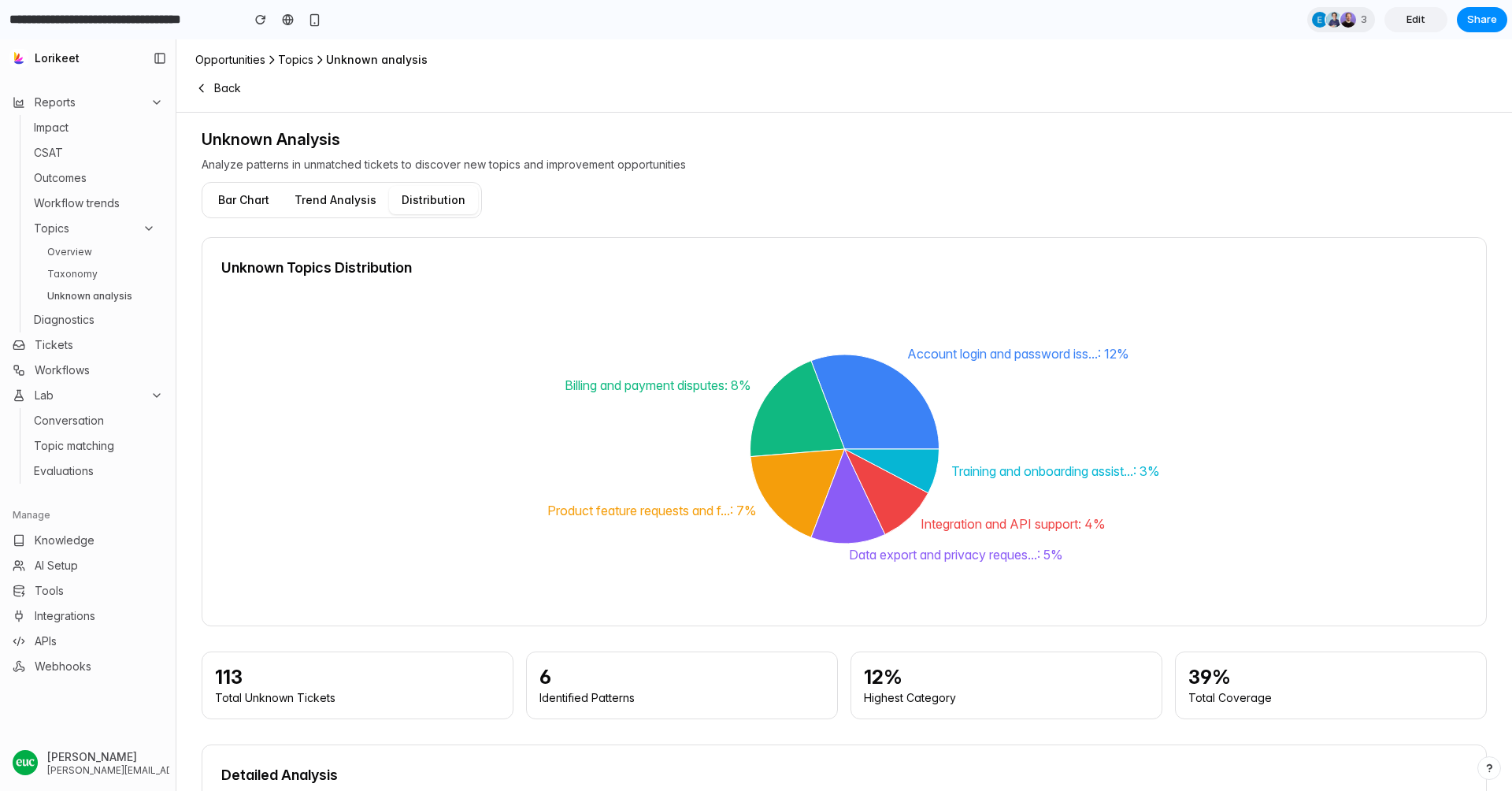
click at [61, 251] on link "Overview" at bounding box center [102, 251] width 121 height 19
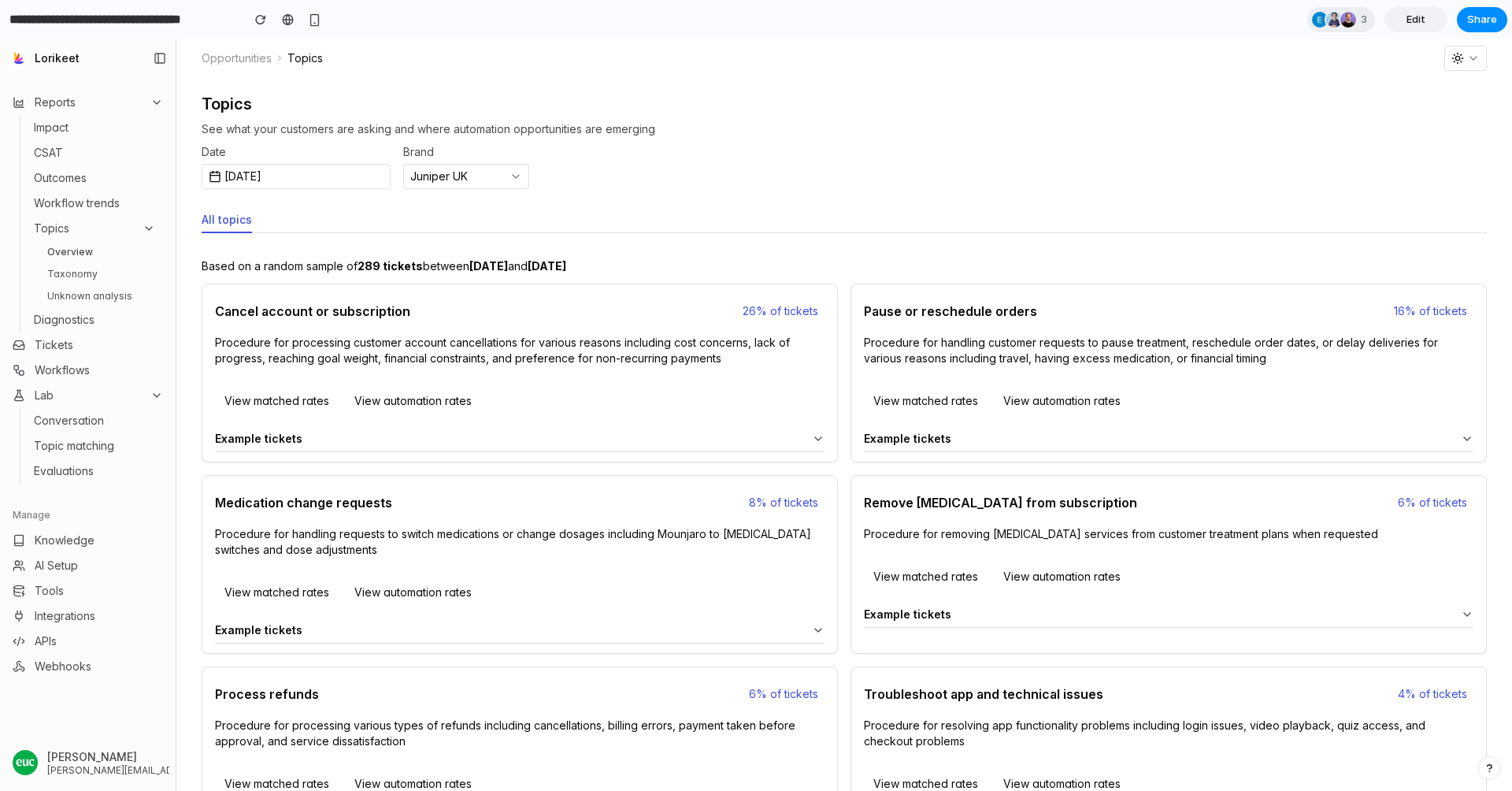
click at [284, 400] on button "View matched rates" at bounding box center [276, 400] width 124 height 25
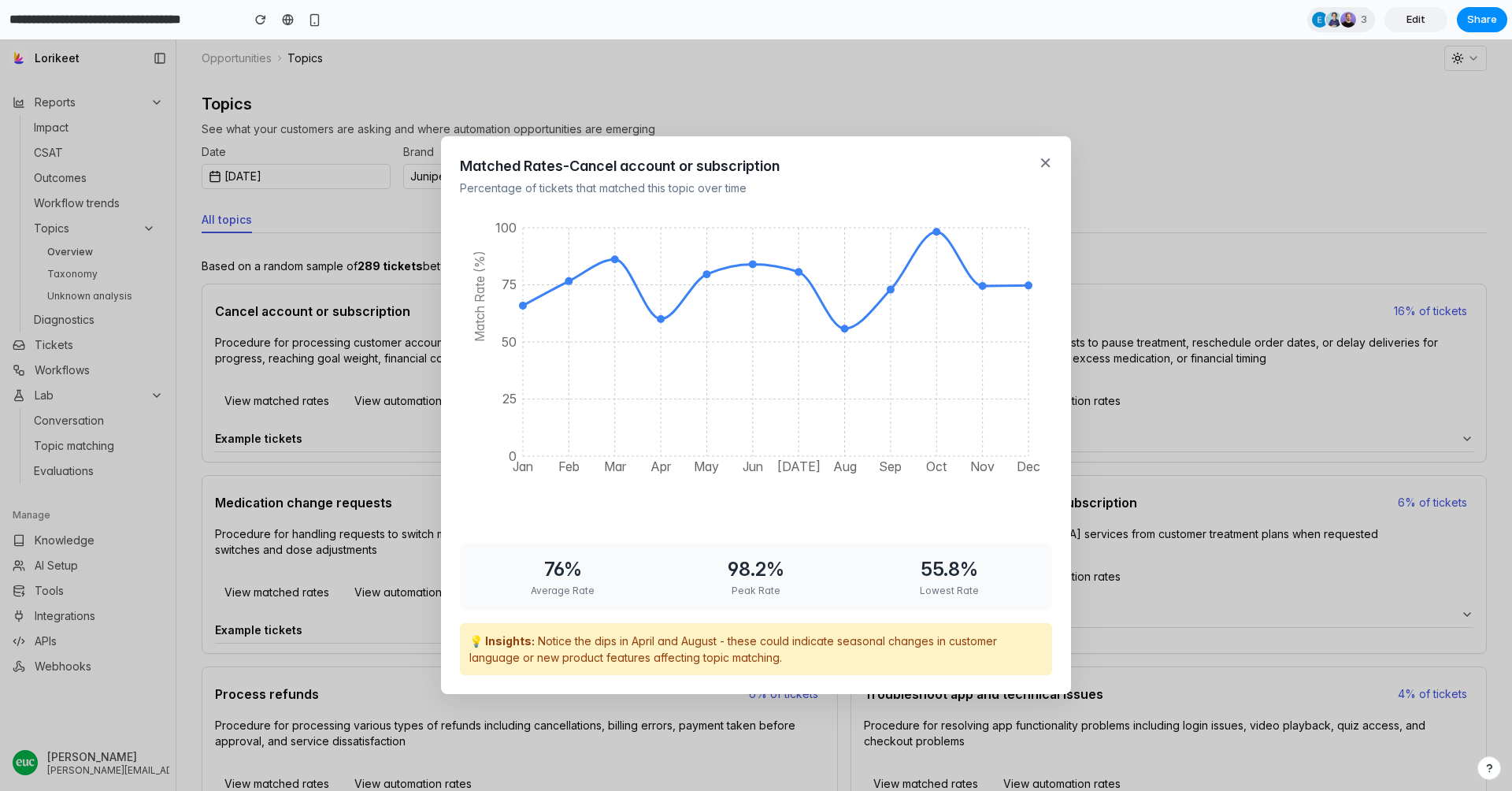
click at [1048, 158] on button "✕" at bounding box center [1045, 163] width 13 height 16
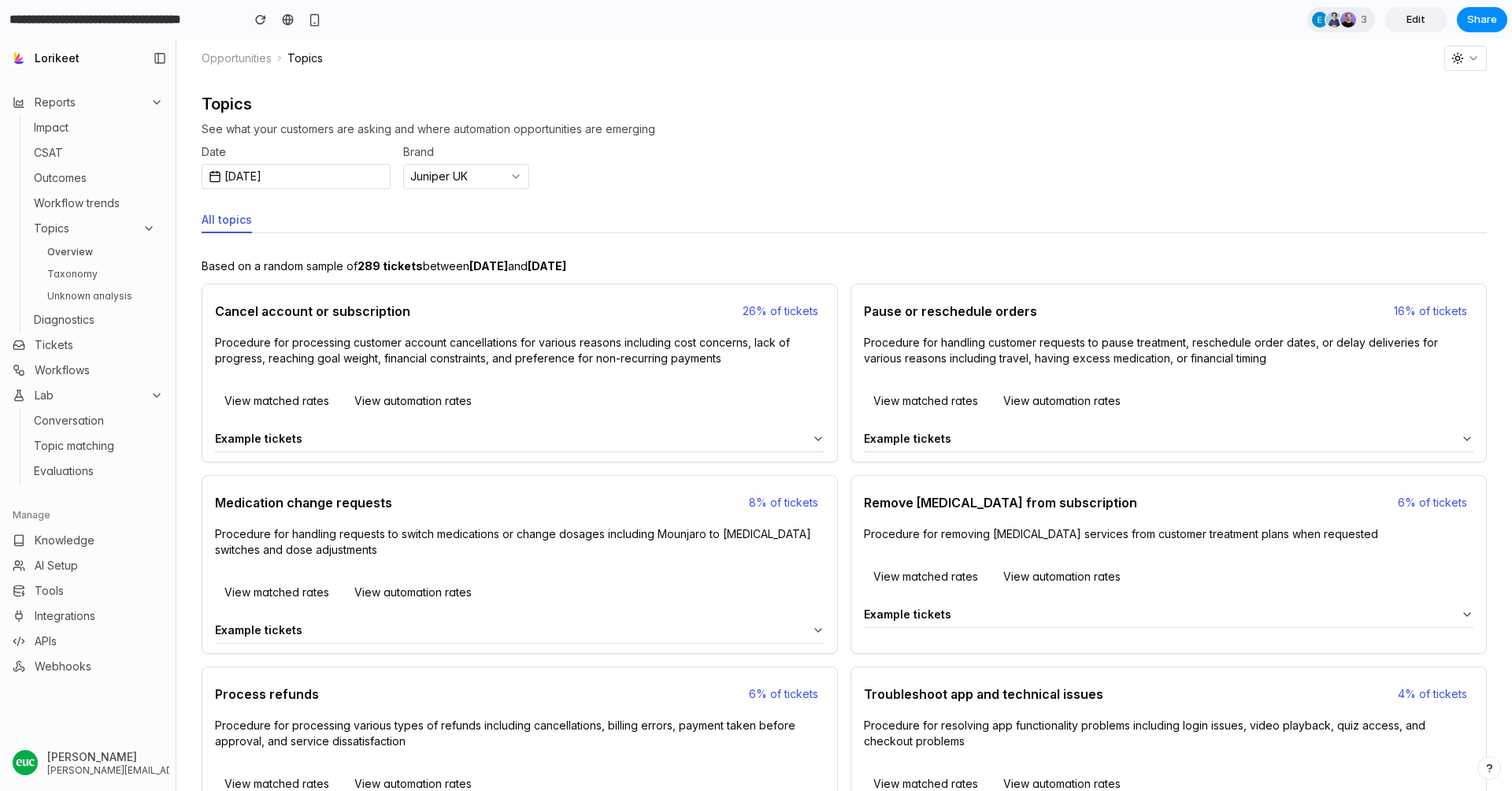
click at [136, 230] on button "Topics" at bounding box center [94, 228] width 134 height 22
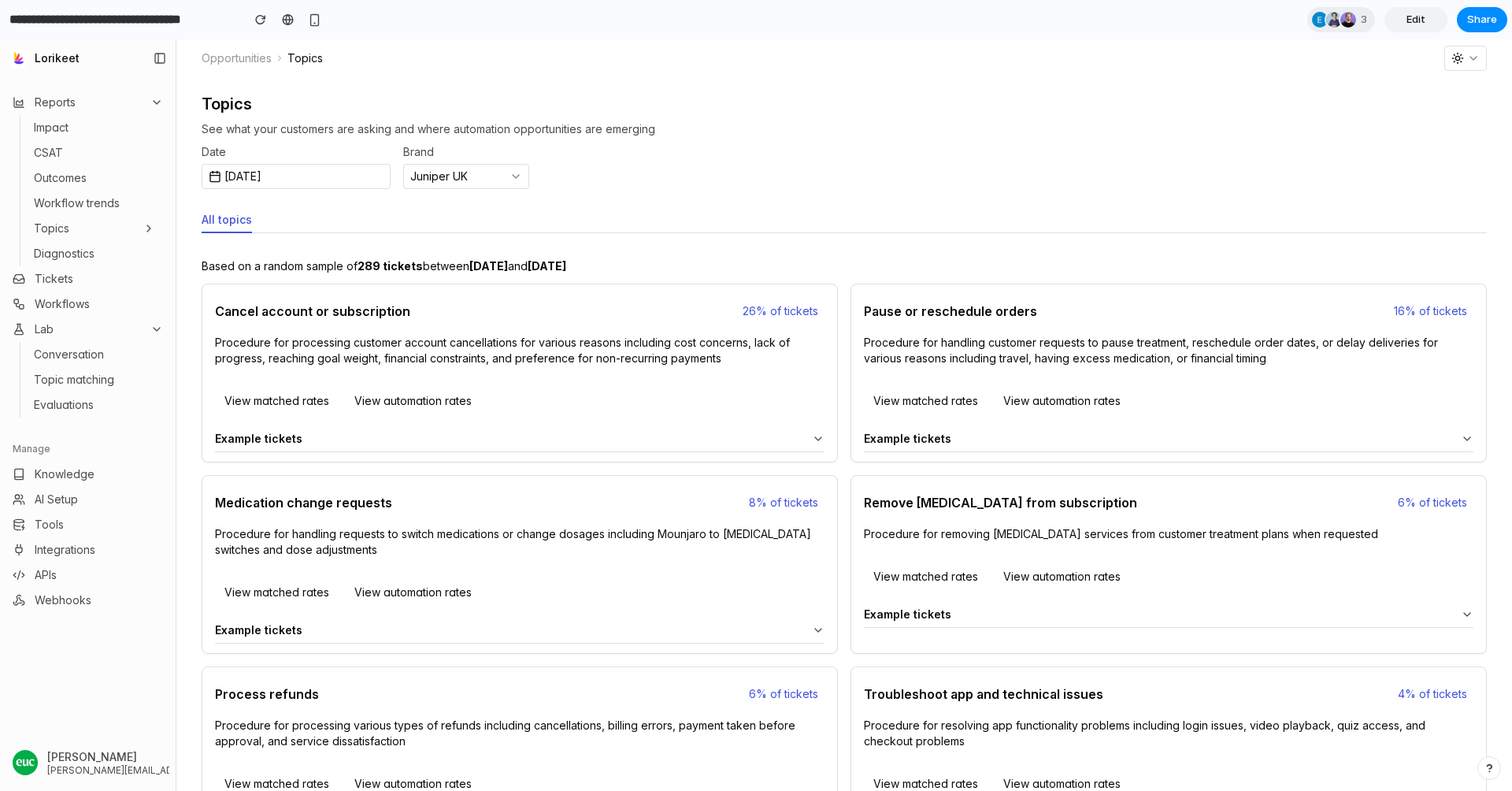
click at [136, 230] on button "Topics" at bounding box center [94, 228] width 134 height 22
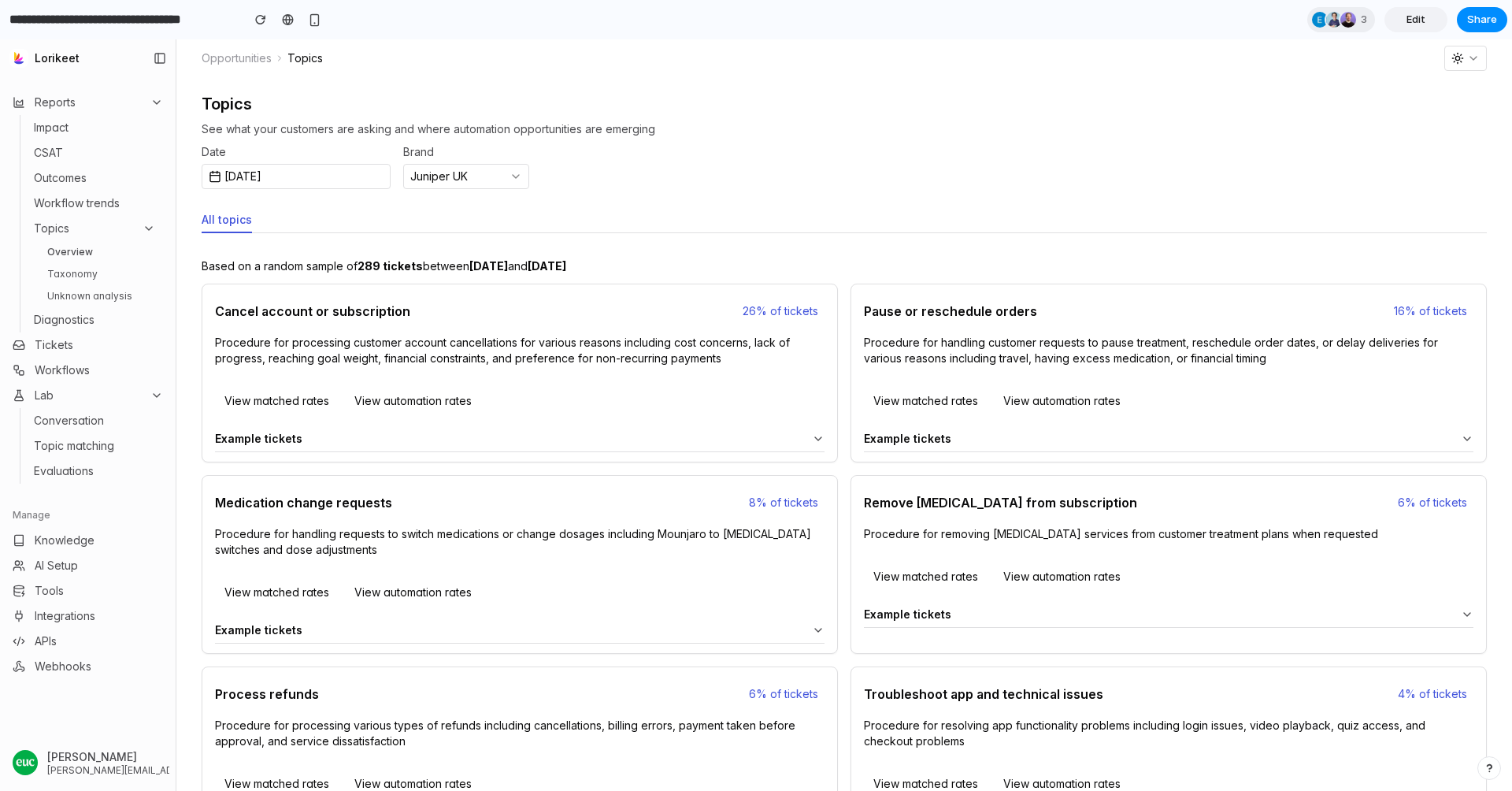
click at [136, 230] on button "Topics" at bounding box center [94, 228] width 134 height 22
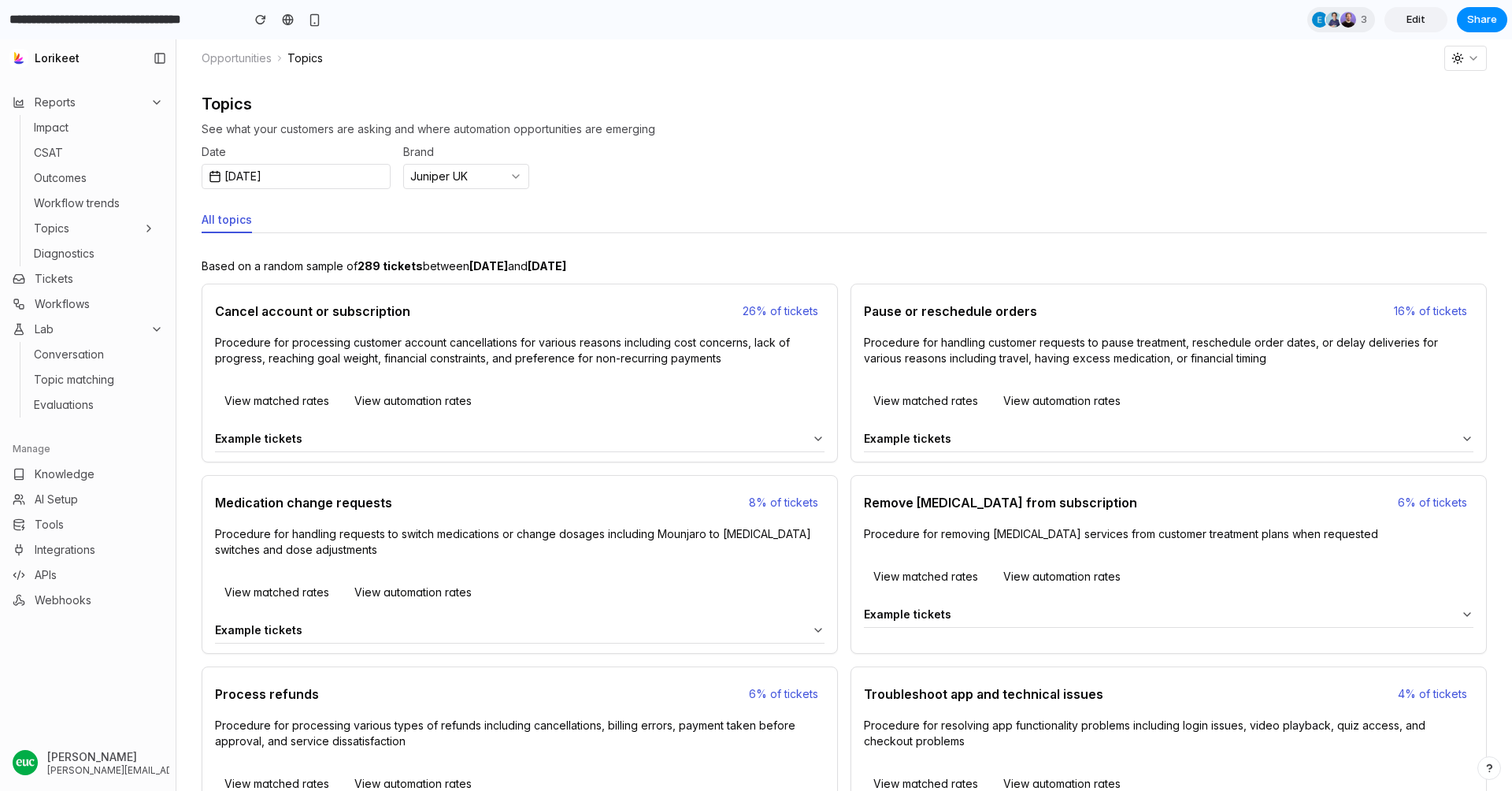
click at [75, 227] on button "Topics" at bounding box center [94, 228] width 134 height 22
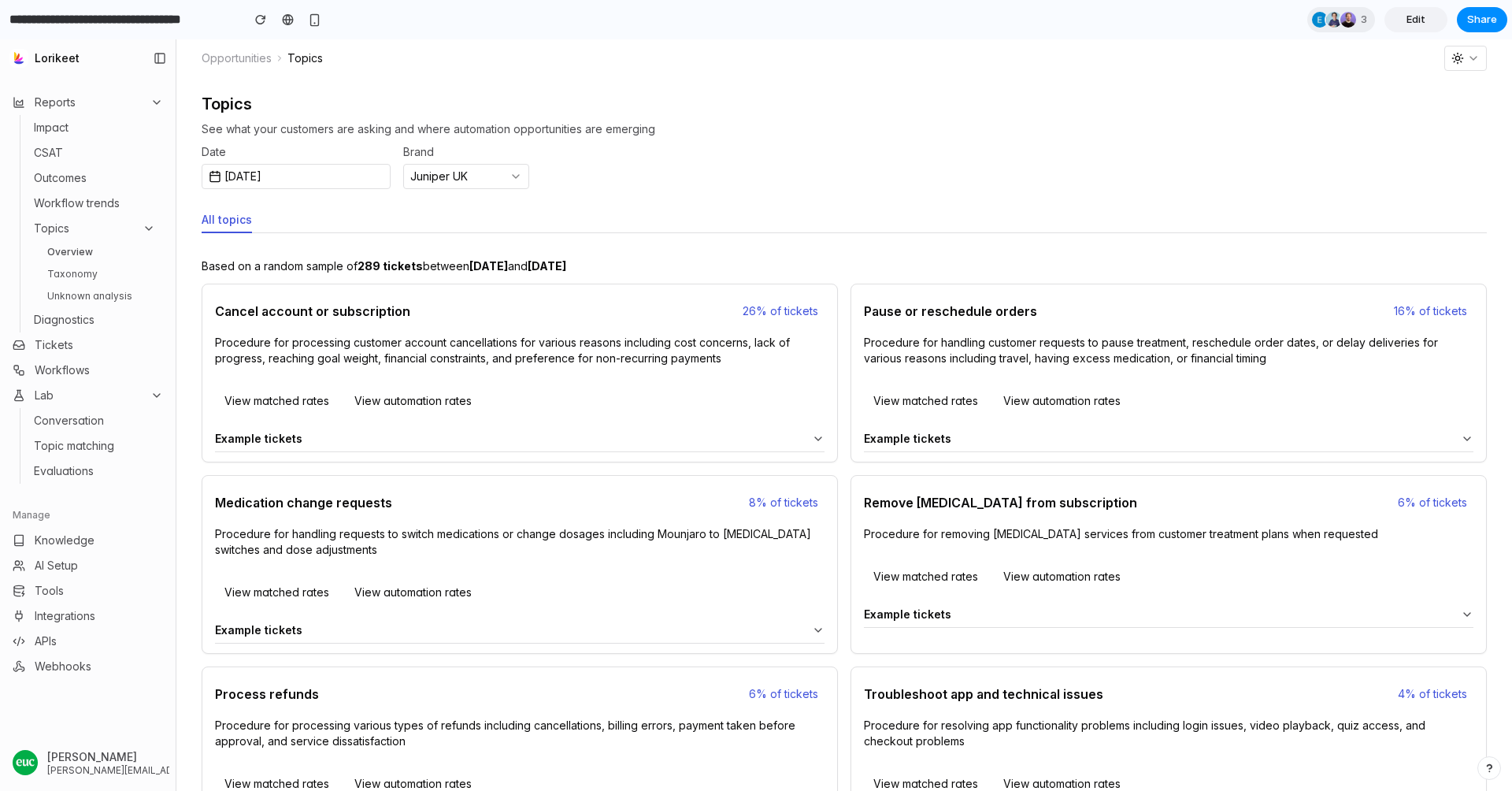
click at [75, 227] on button "Topics" at bounding box center [94, 228] width 134 height 22
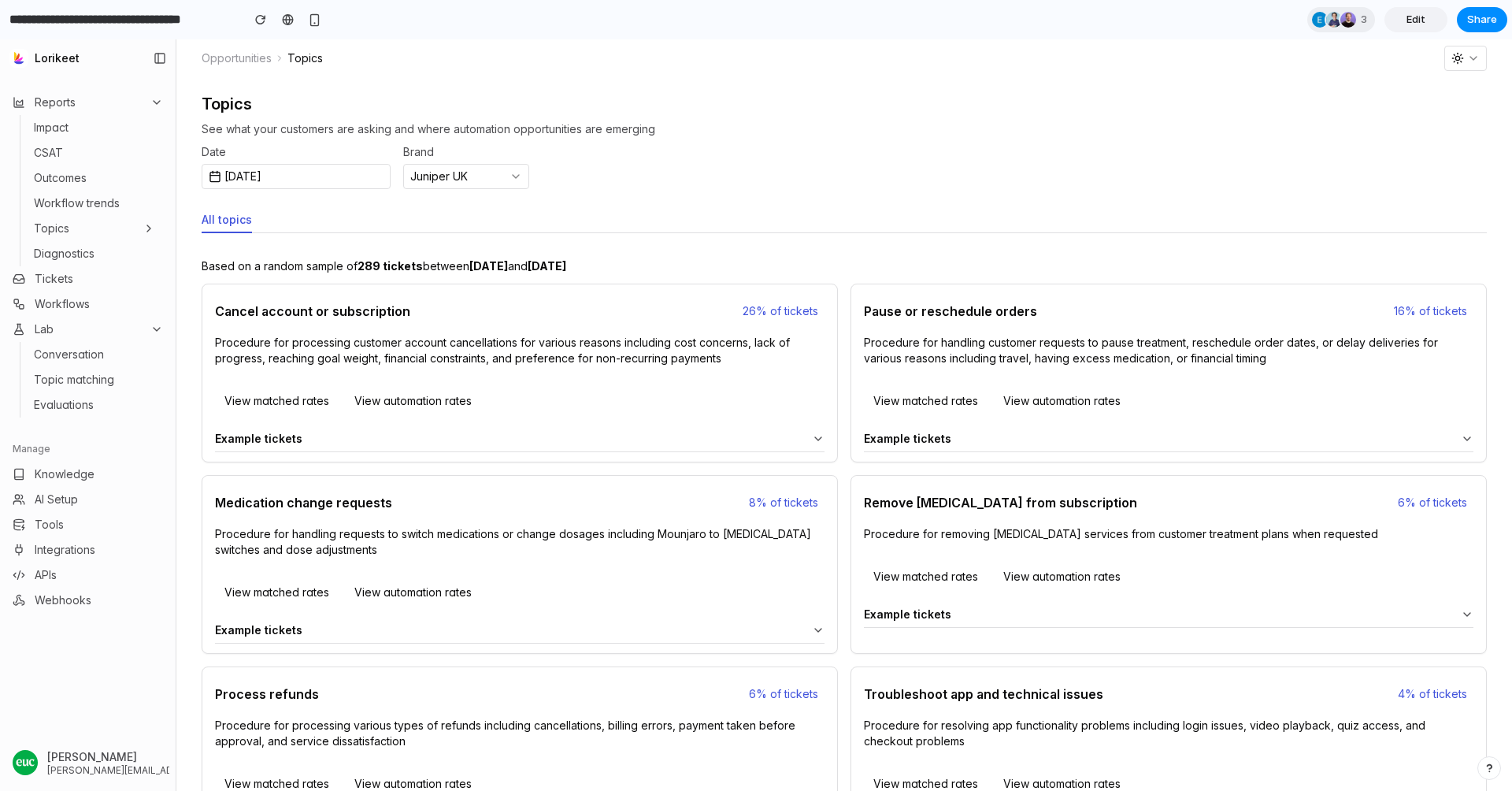
click at [142, 219] on button "Topics" at bounding box center [94, 228] width 134 height 22
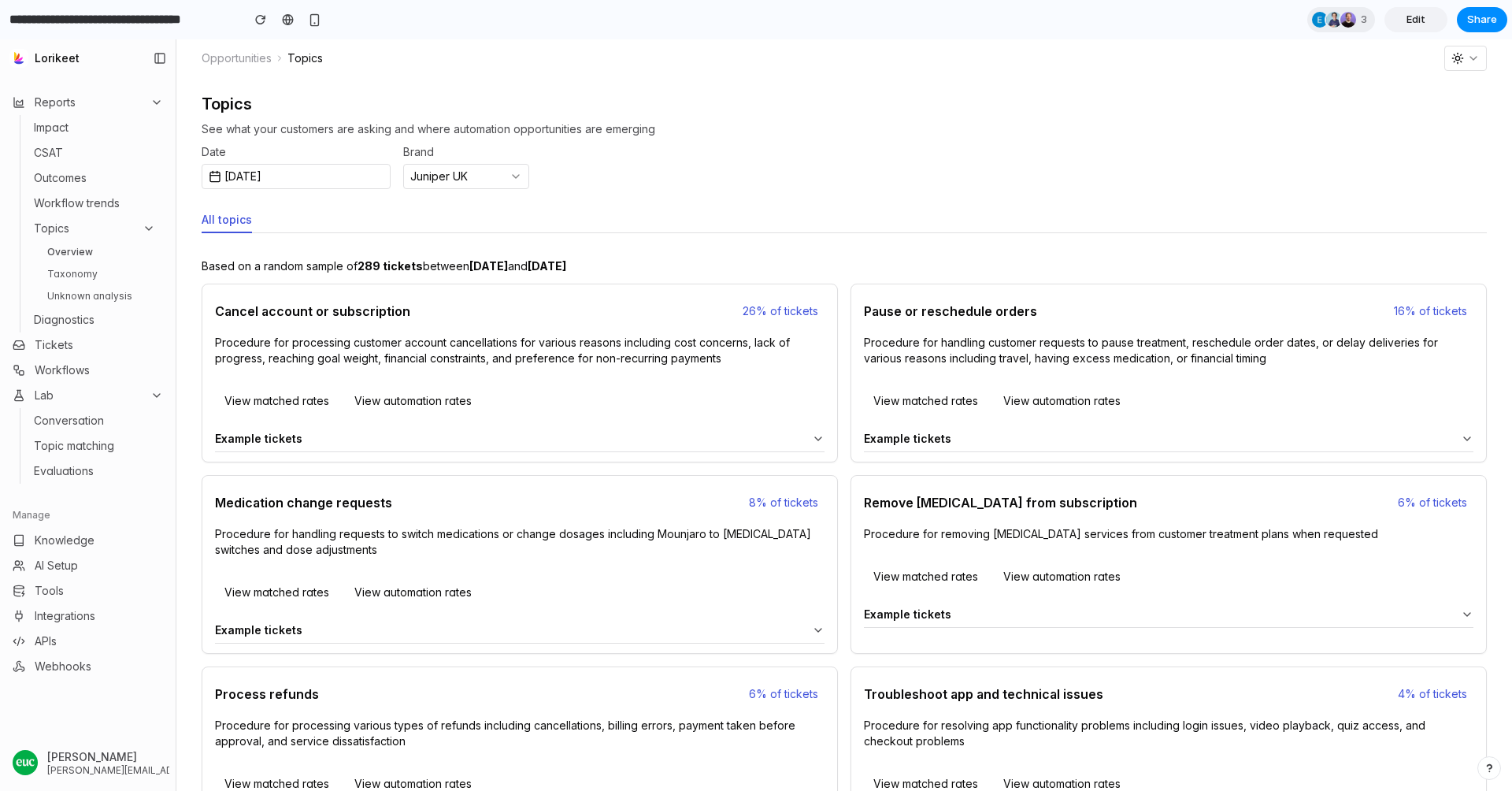
click at [142, 219] on button "Topics" at bounding box center [94, 228] width 134 height 22
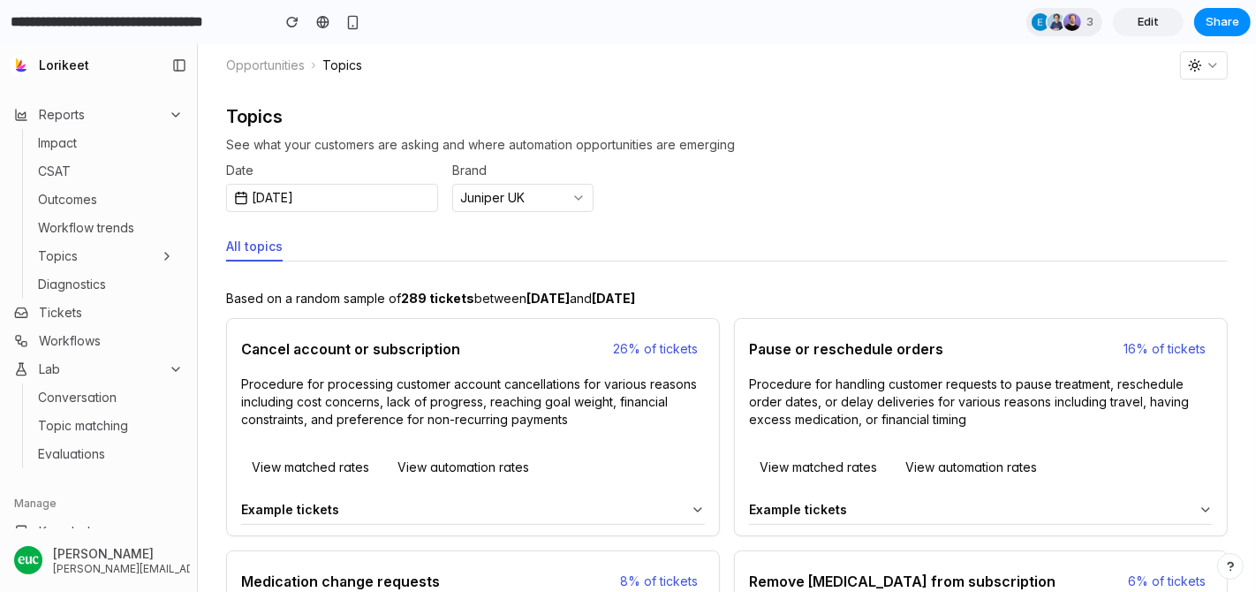
click at [150, 252] on button "Topics" at bounding box center [106, 256] width 150 height 25
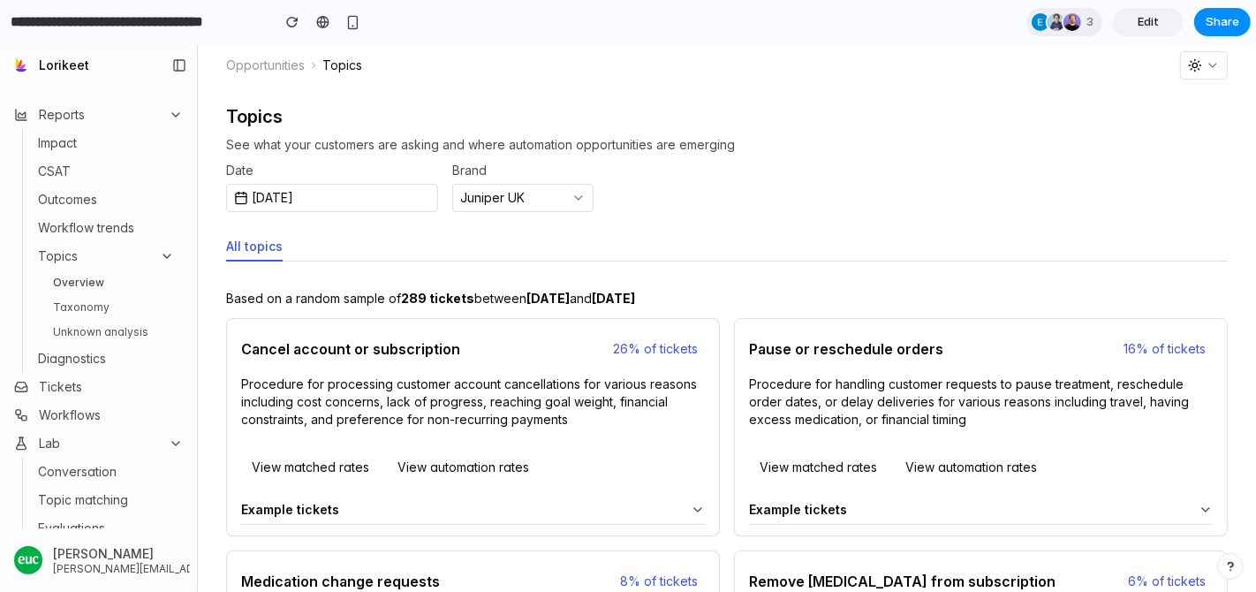
click at [113, 266] on button "Topics" at bounding box center [106, 256] width 150 height 25
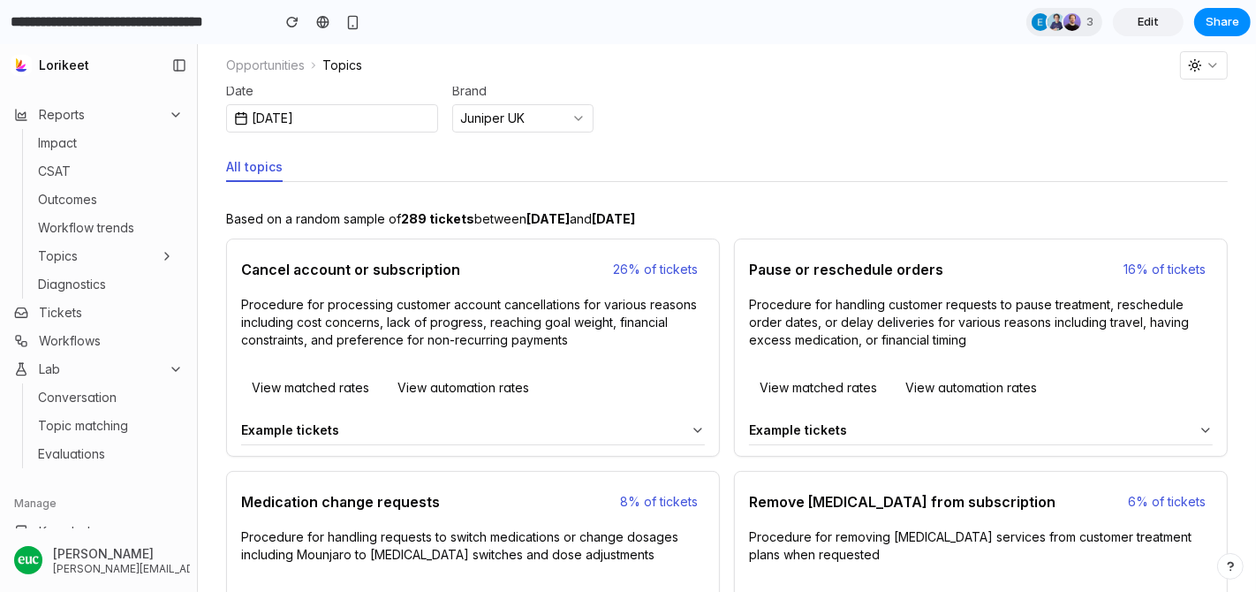
scroll to position [80, 0]
click at [598, 180] on div "All topics" at bounding box center [727, 167] width 1002 height 28
click at [302, 373] on button "View matched rates" at bounding box center [310, 387] width 139 height 28
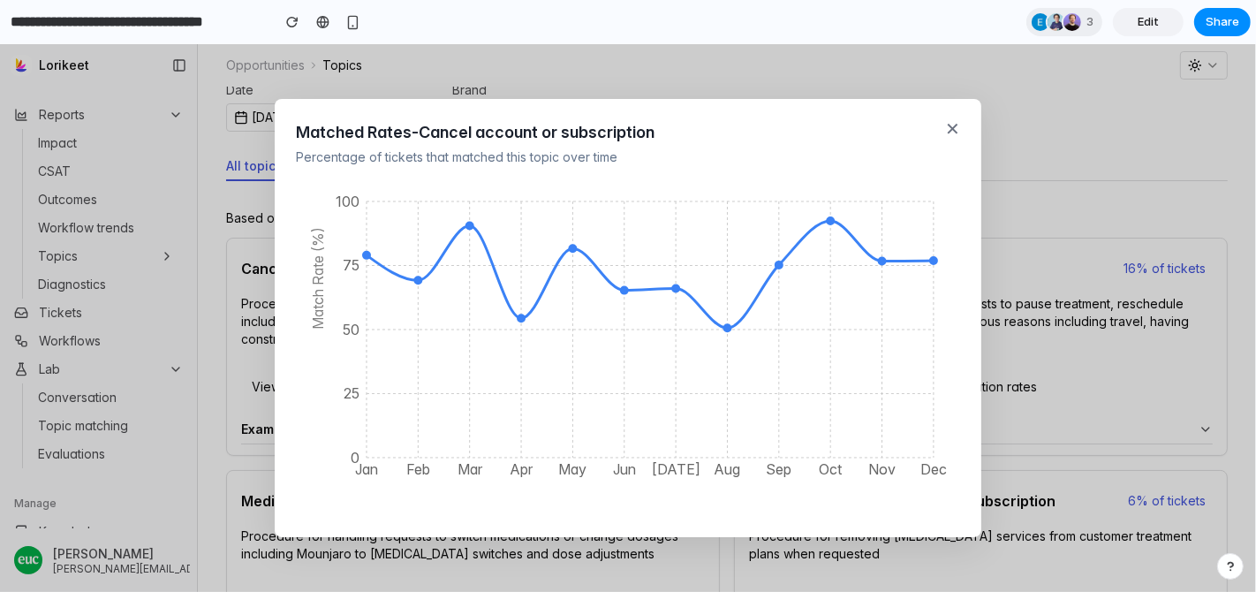
click at [951, 131] on button "✕" at bounding box center [952, 129] width 15 height 18
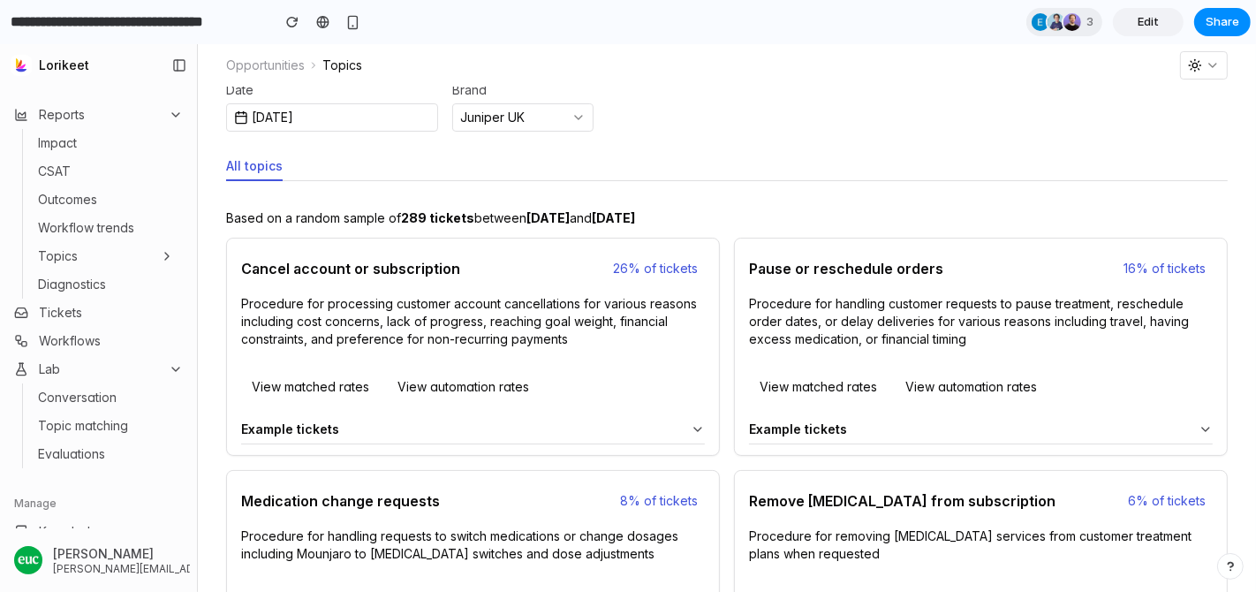
click at [447, 386] on button "View automation rates" at bounding box center [463, 387] width 153 height 28
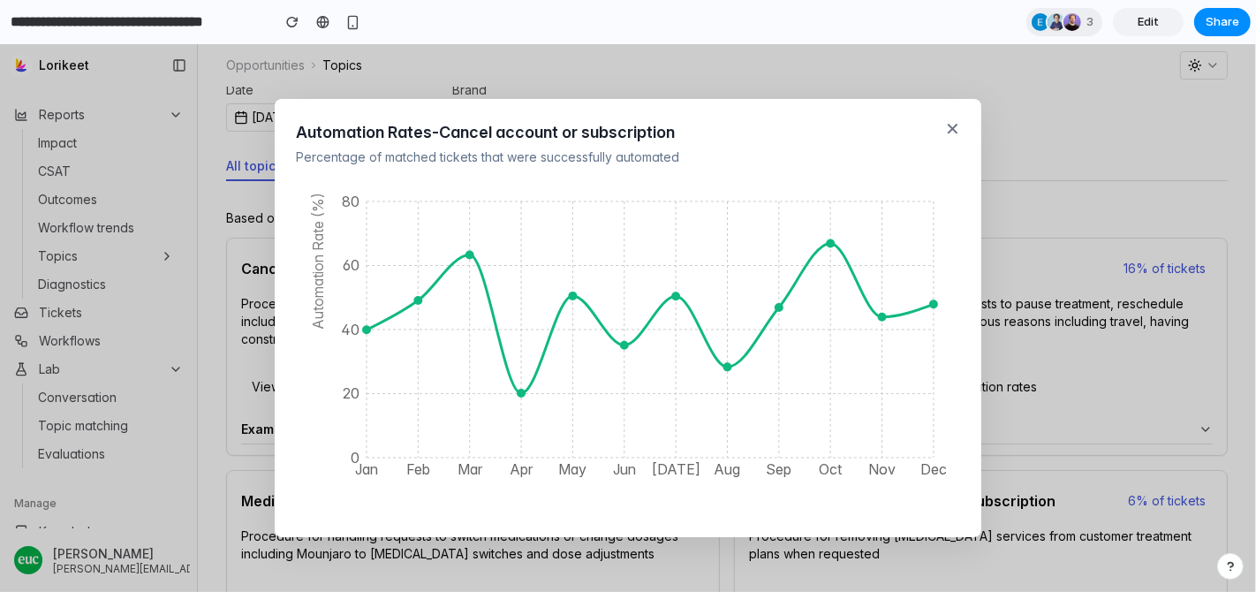
click at [954, 129] on button "✕" at bounding box center [952, 129] width 15 height 18
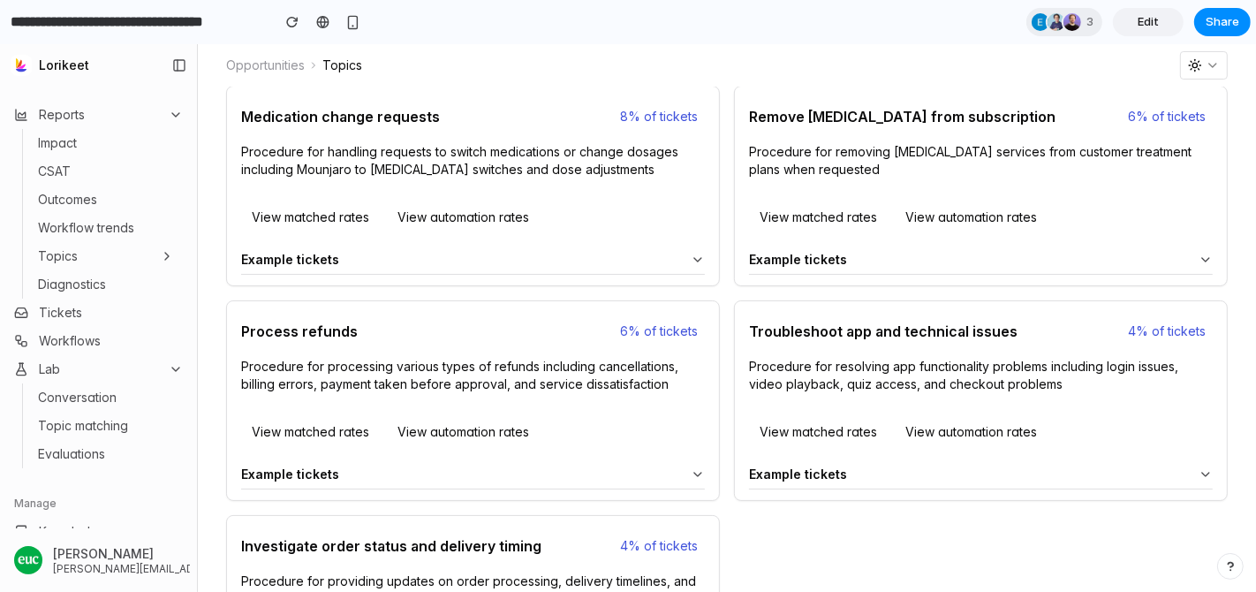
scroll to position [0, 0]
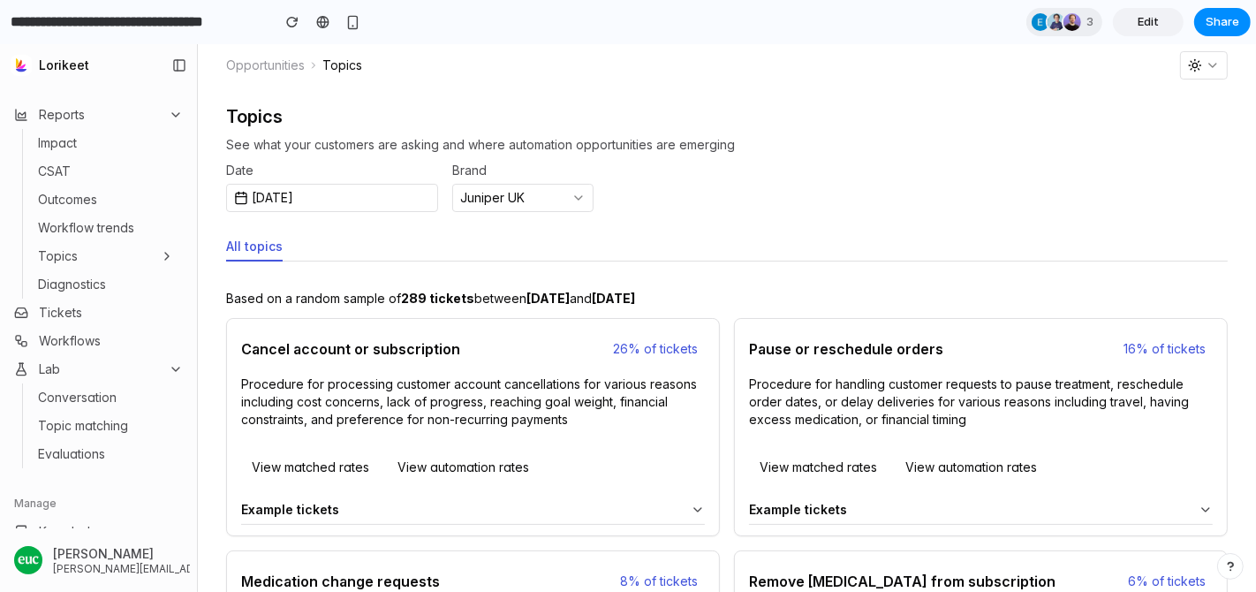
click at [165, 255] on icon at bounding box center [167, 256] width 14 height 14
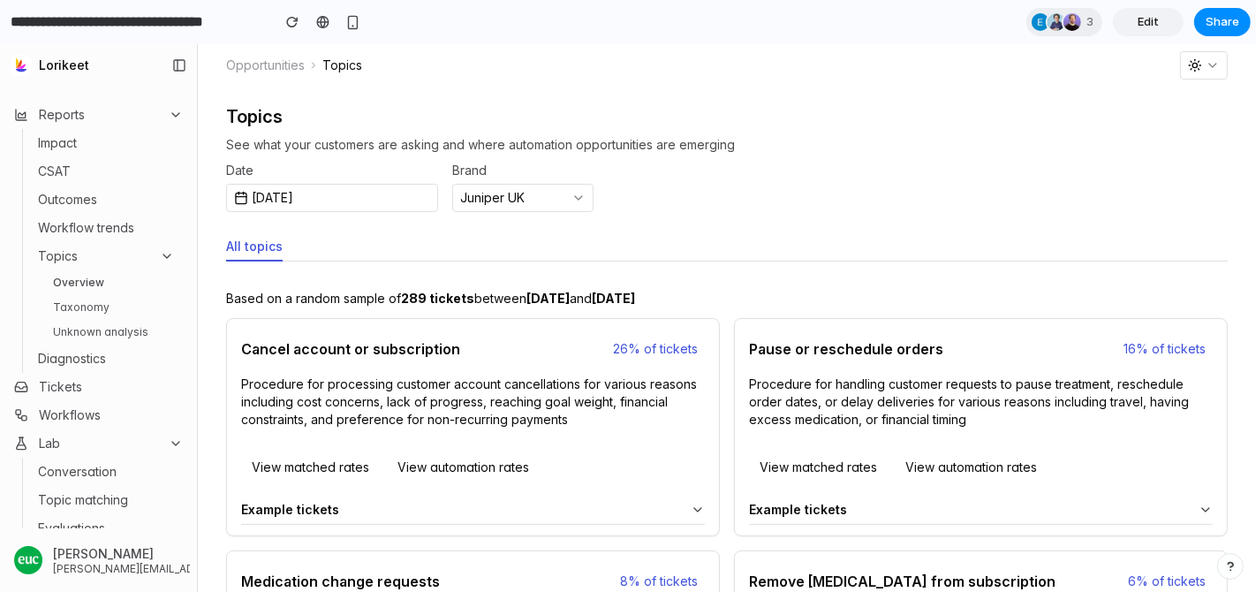
click at [87, 313] on link "Taxonomy" at bounding box center [114, 307] width 136 height 21
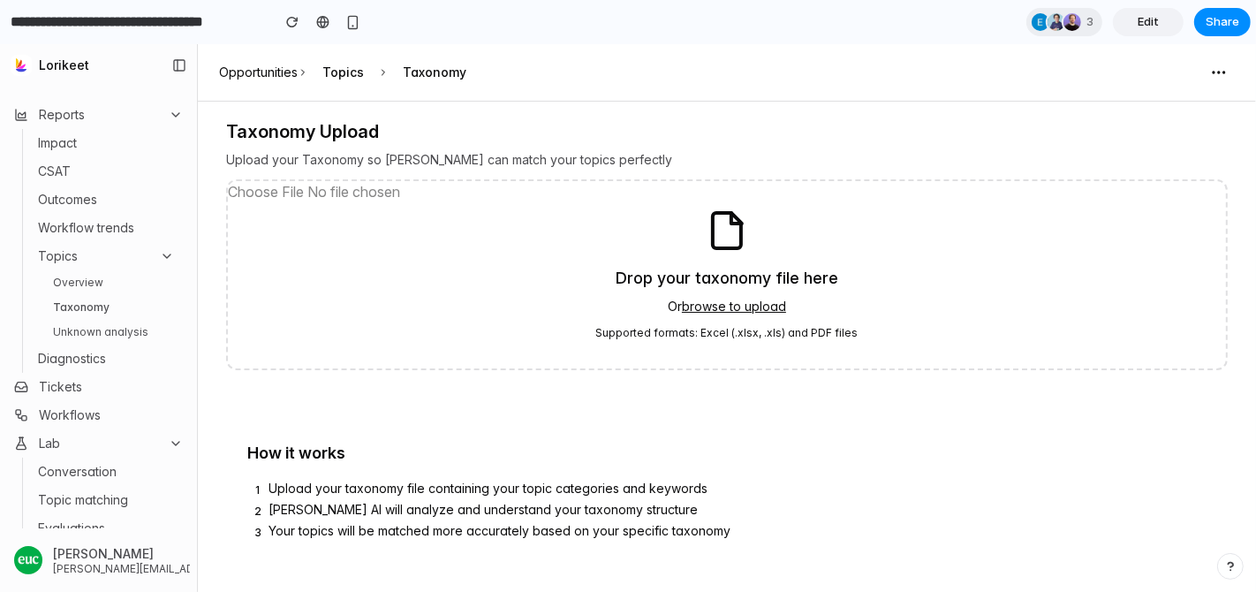
click at [761, 302] on input "browse to upload" at bounding box center [727, 274] width 998 height 187
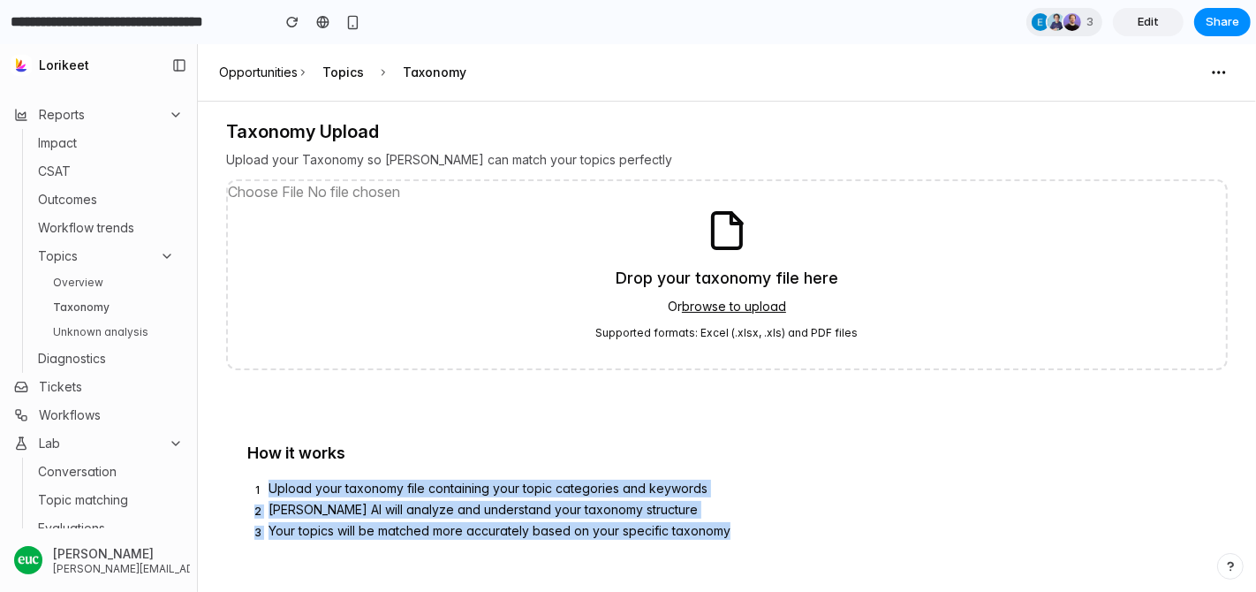
drag, startPoint x: 264, startPoint y: 487, endPoint x: 787, endPoint y: 557, distance: 527.7
click at [787, 557] on div "How it works 1 Upload your taxonomy file containing your topic categories and k…" at bounding box center [727, 492] width 1002 height 145
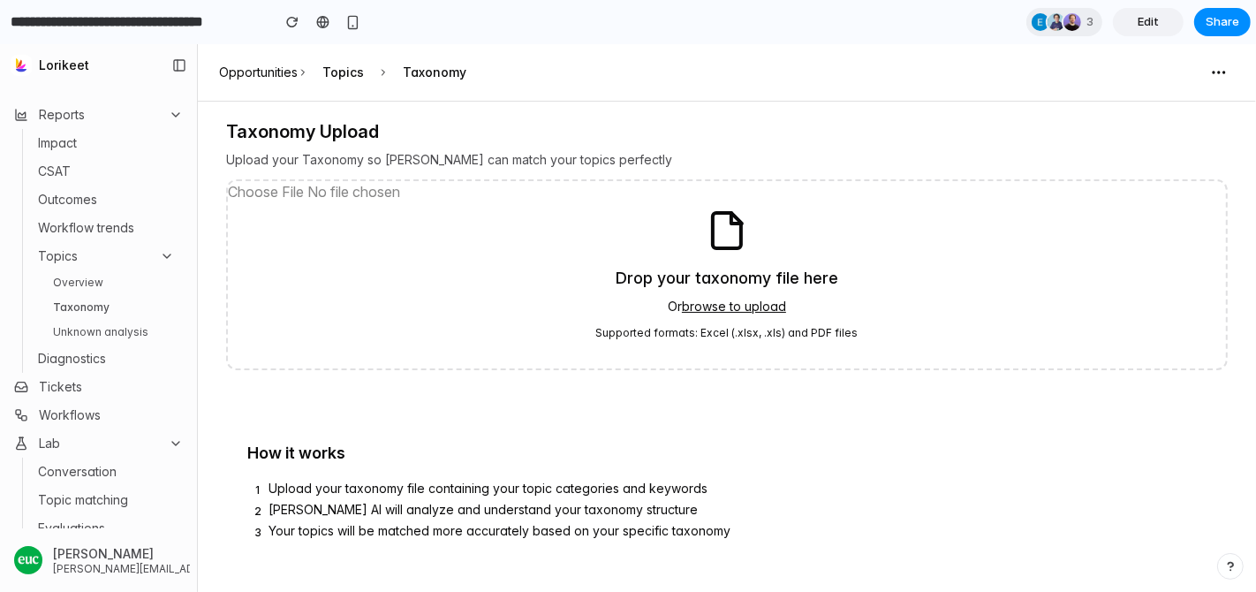
click at [811, 523] on div "3 Your topics will be matched more accurately based on your specific taxonomy" at bounding box center [726, 532] width 959 height 21
click at [88, 280] on link "Overview" at bounding box center [114, 282] width 136 height 21
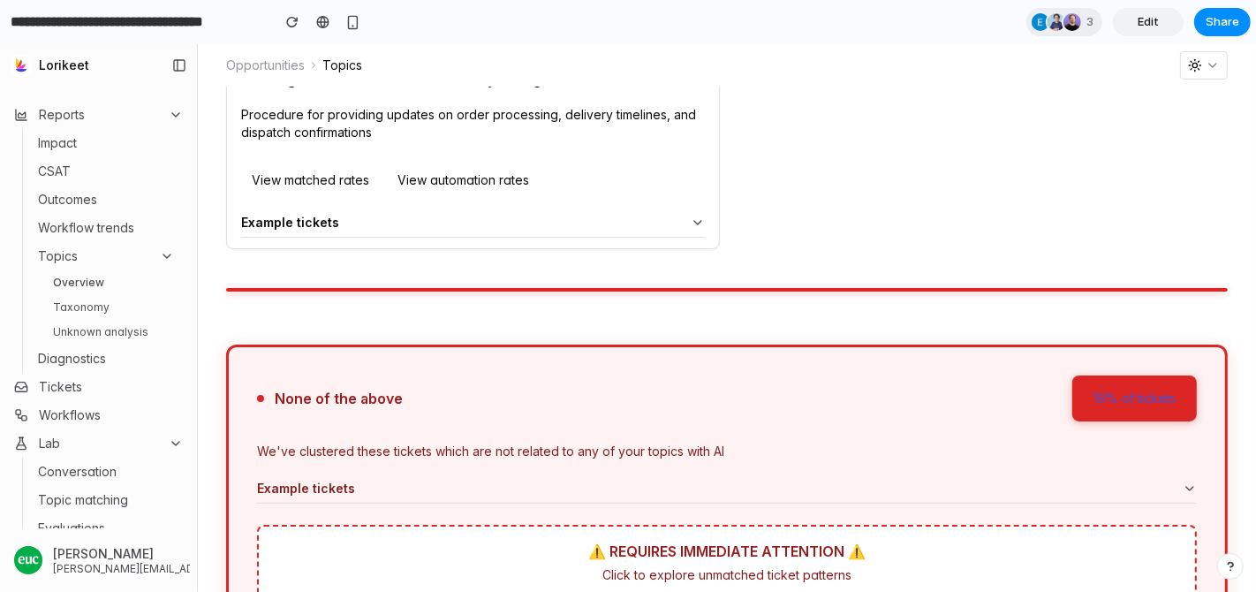
scroll to position [988, 0]
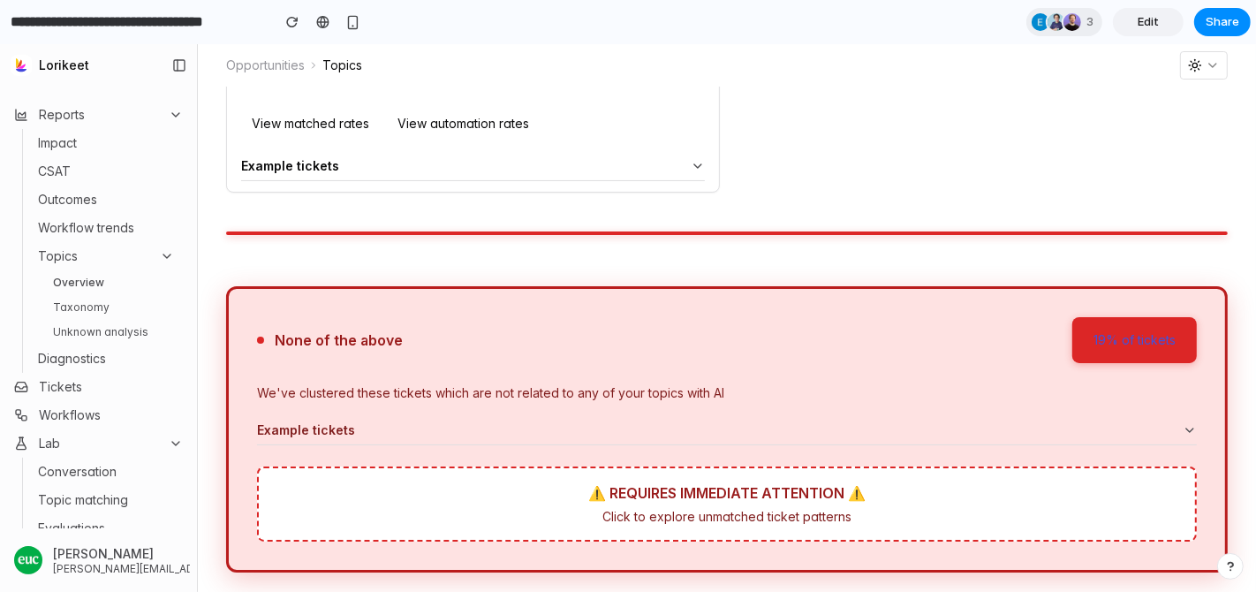
click at [646, 352] on div "None of the above 19% of tickets" at bounding box center [727, 340] width 940 height 46
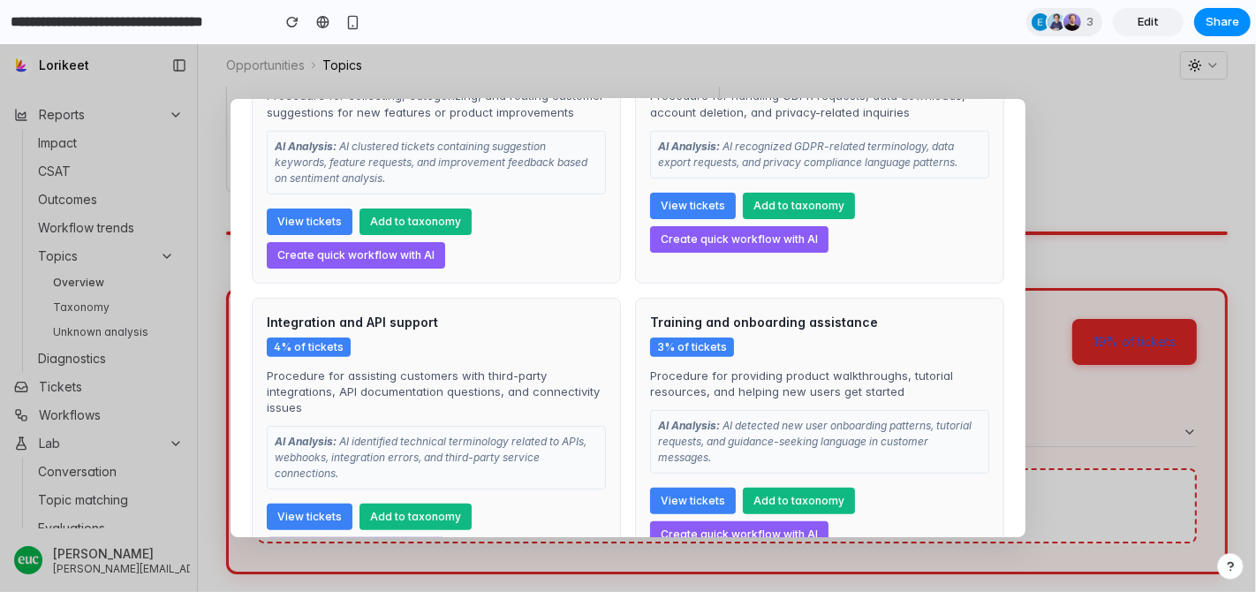
scroll to position [0, 0]
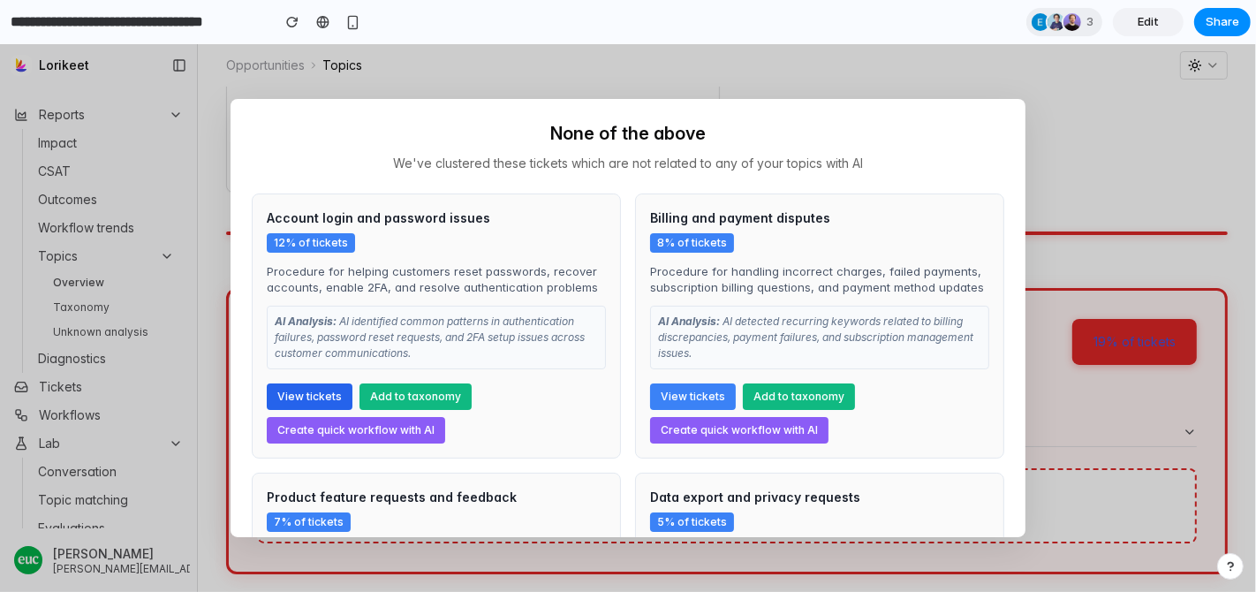
click at [301, 398] on button "View tickets" at bounding box center [310, 396] width 86 height 26
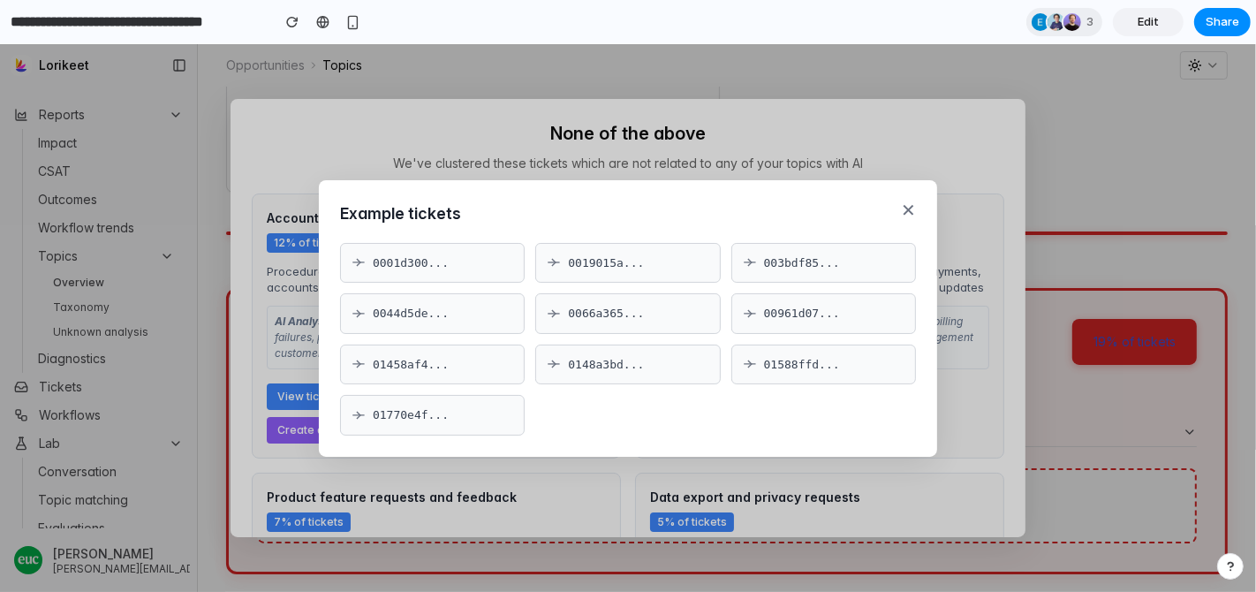
click at [912, 207] on button "✕" at bounding box center [908, 210] width 15 height 18
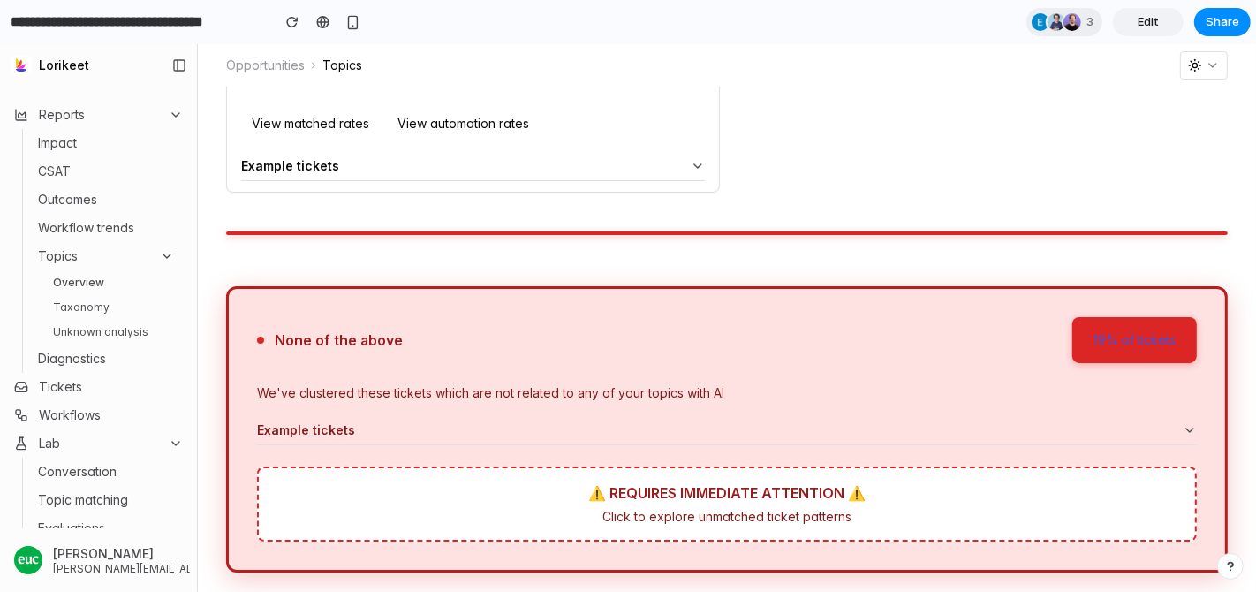
click at [549, 433] on div "Example tickets" at bounding box center [714, 430] width 915 height 14
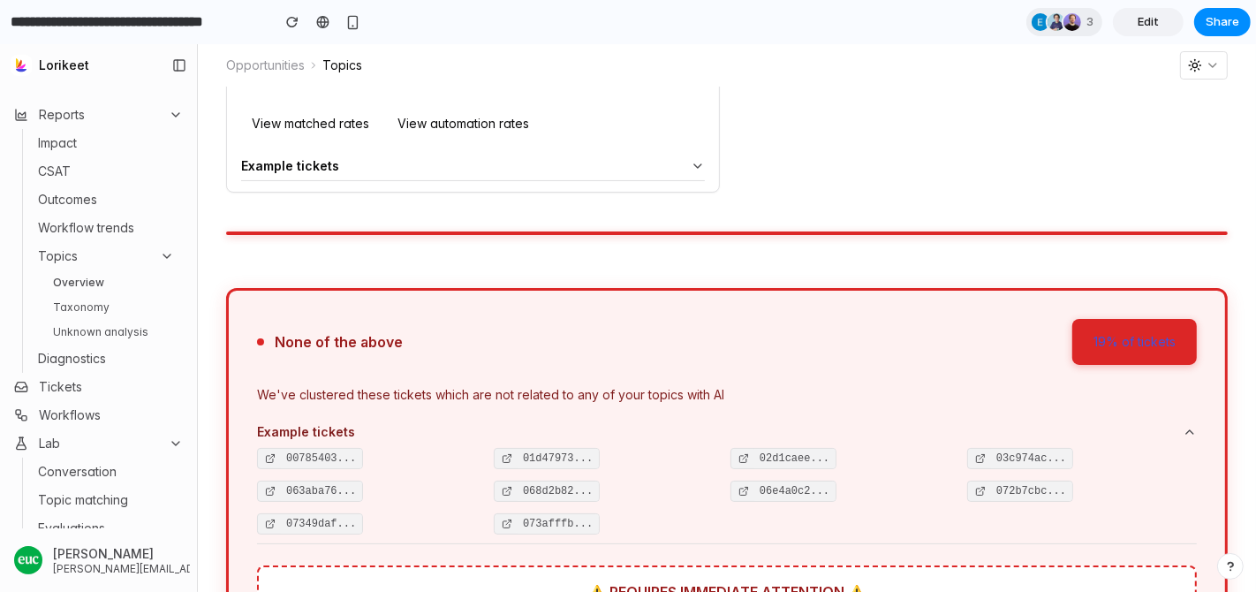
click at [128, 336] on link "Unknown analysis" at bounding box center [114, 332] width 136 height 21
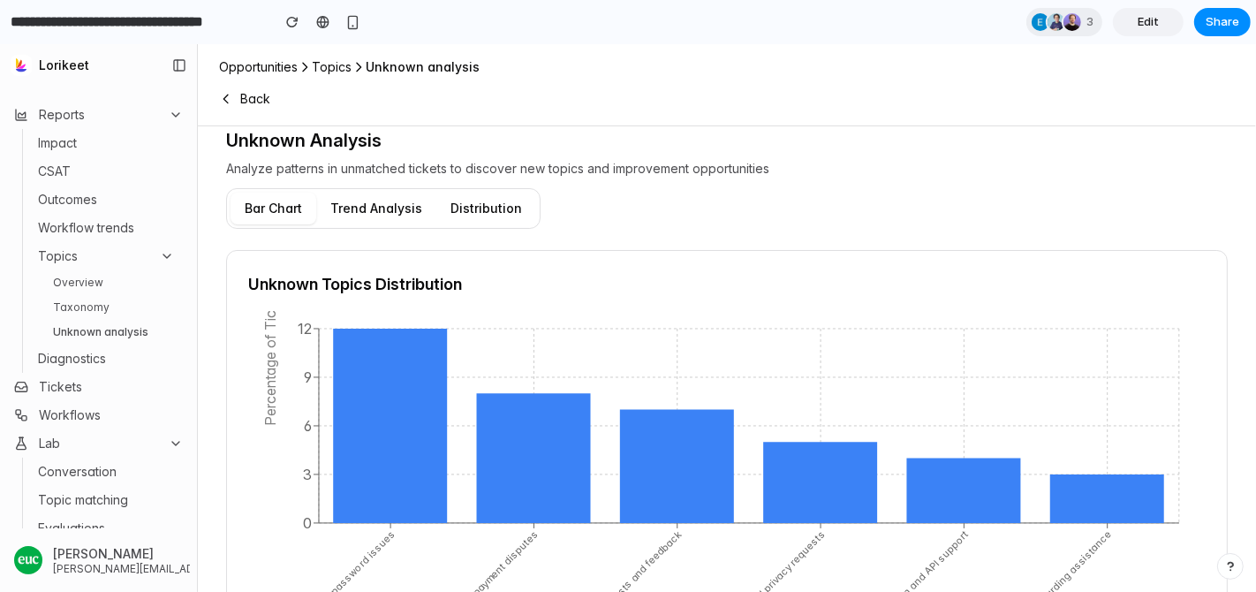
scroll to position [11, 0]
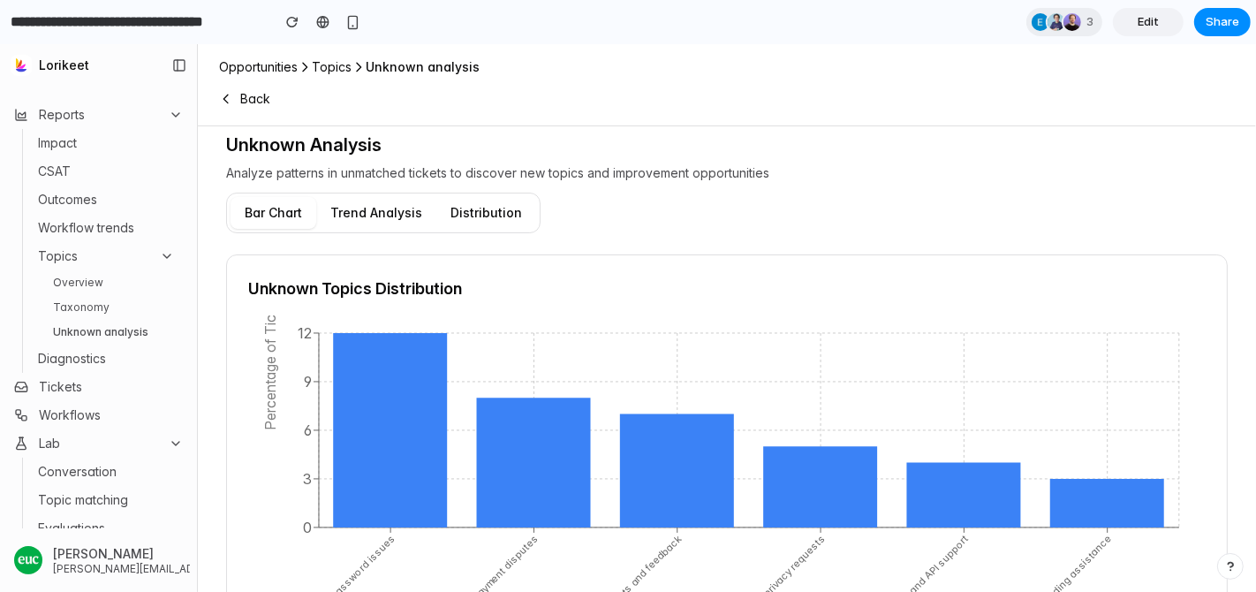
click at [380, 203] on button "Trend Analysis" at bounding box center [376, 213] width 120 height 32
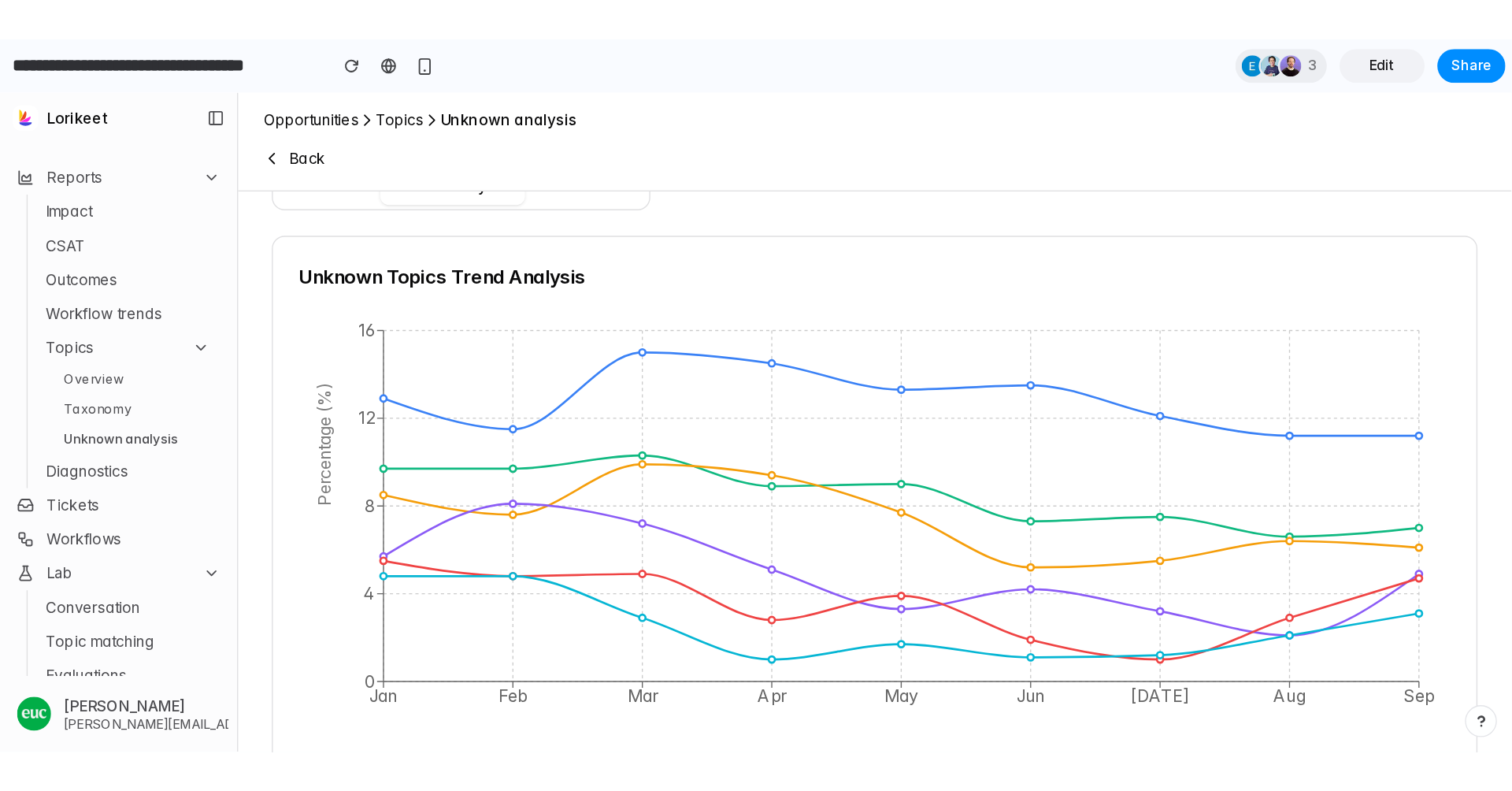
scroll to position [87, 0]
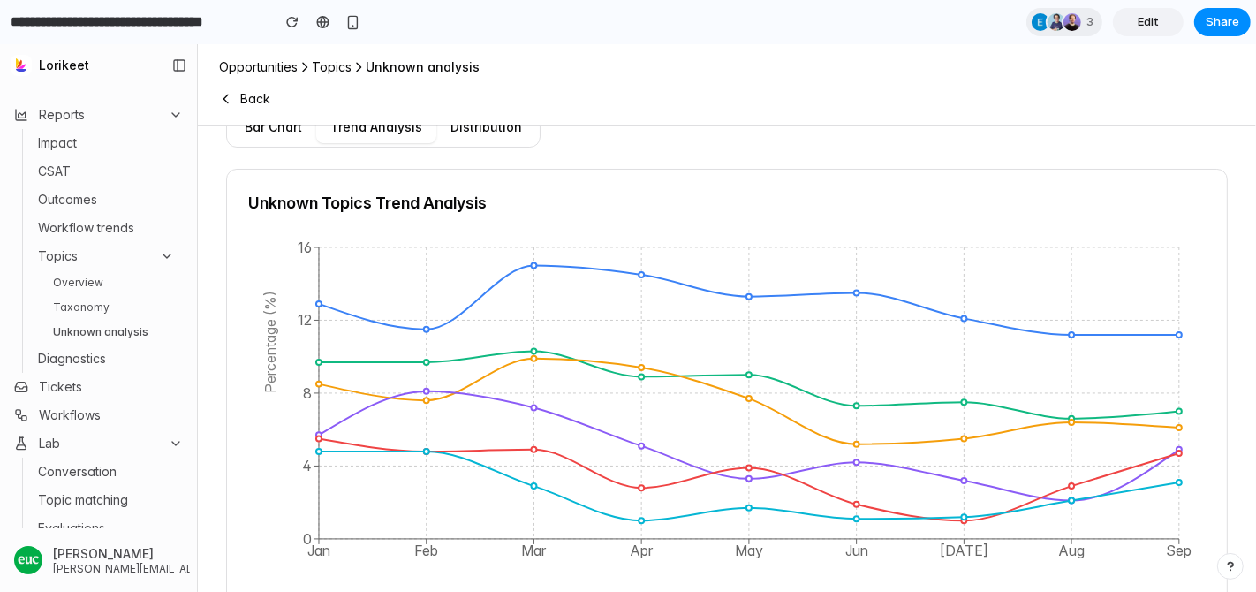
click at [277, 136] on button "Bar Chart" at bounding box center [274, 127] width 86 height 32
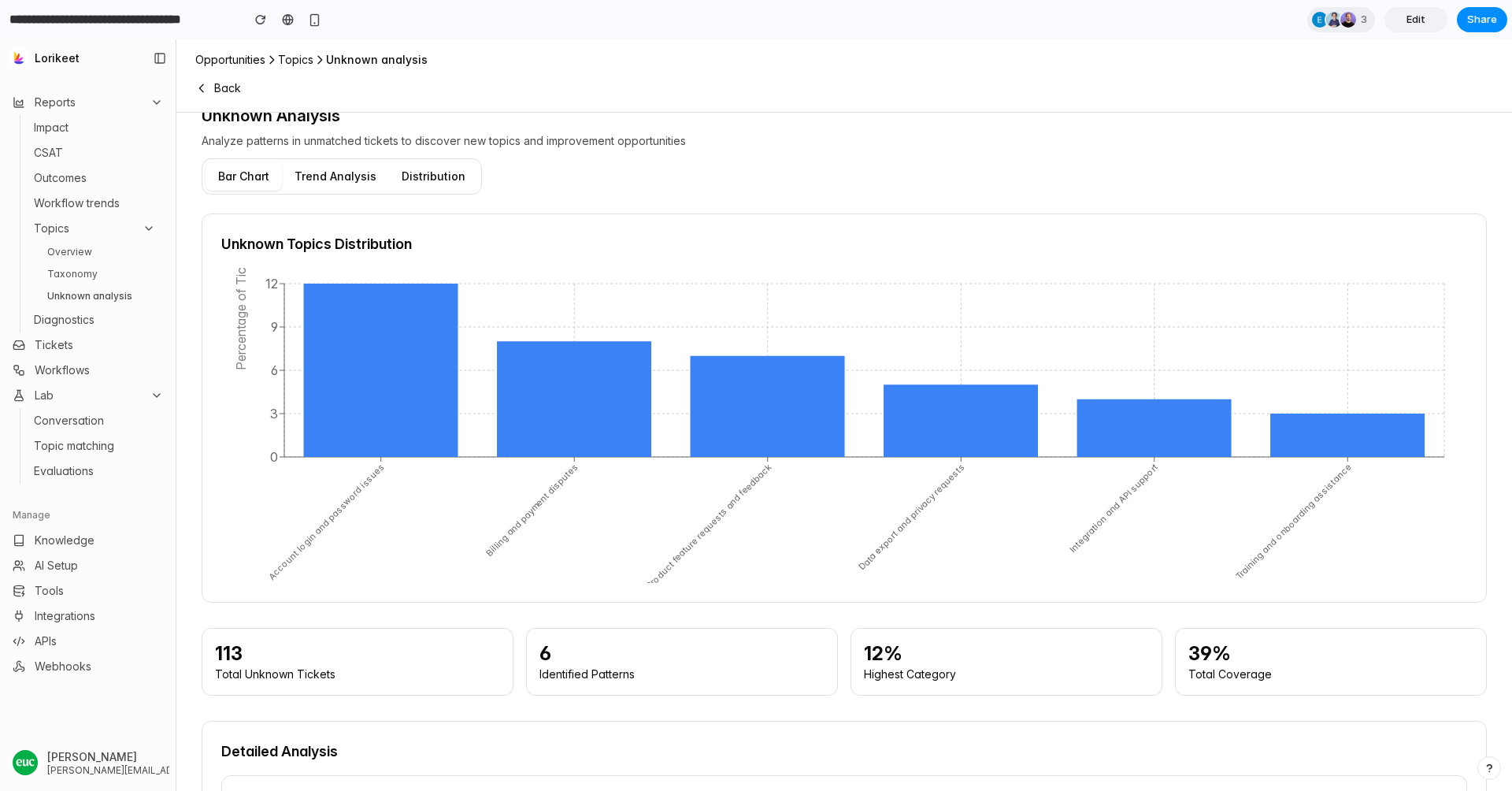
scroll to position [0, 0]
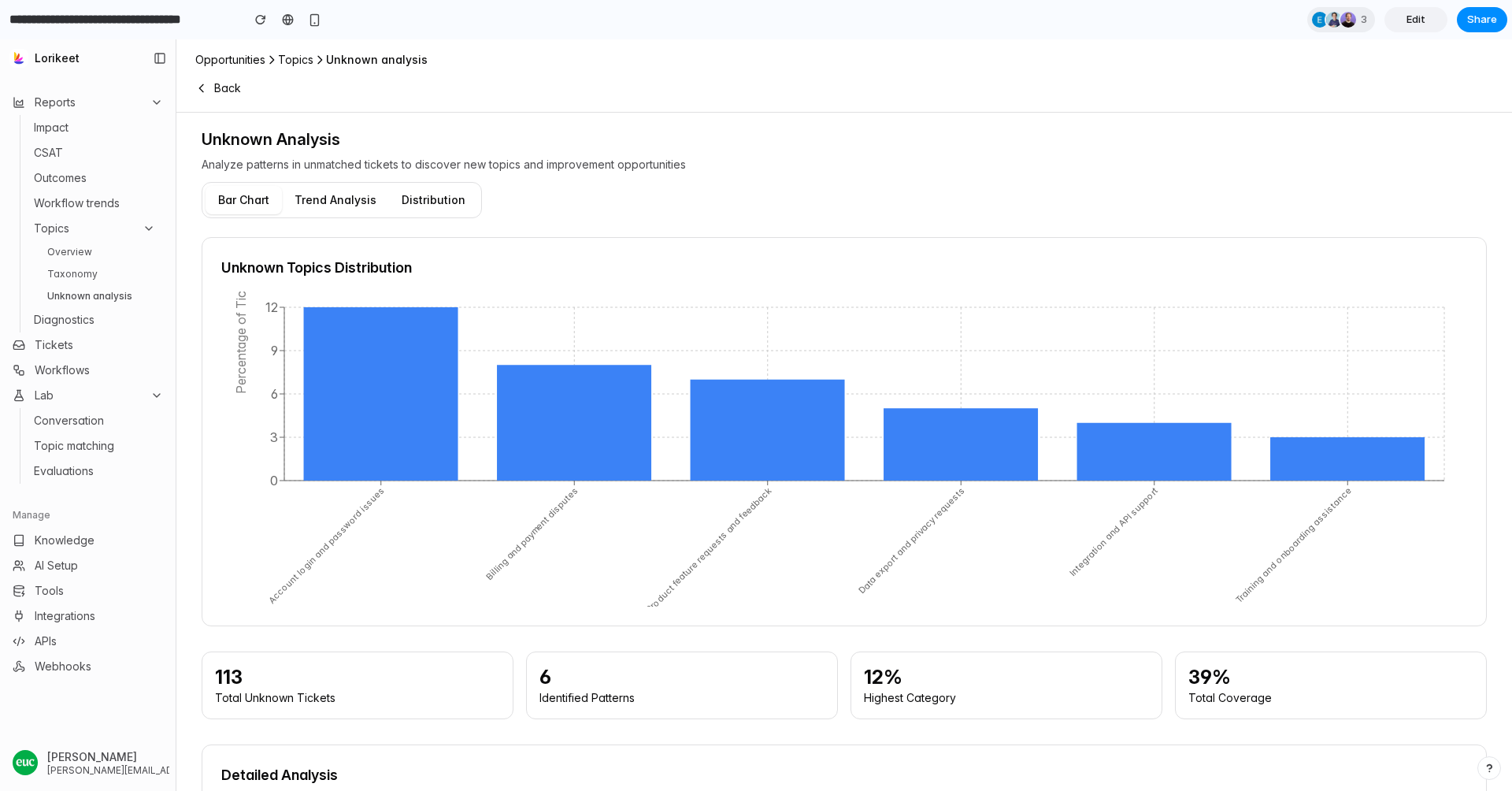
click at [336, 212] on button "Trend Analysis" at bounding box center [335, 200] width 107 height 29
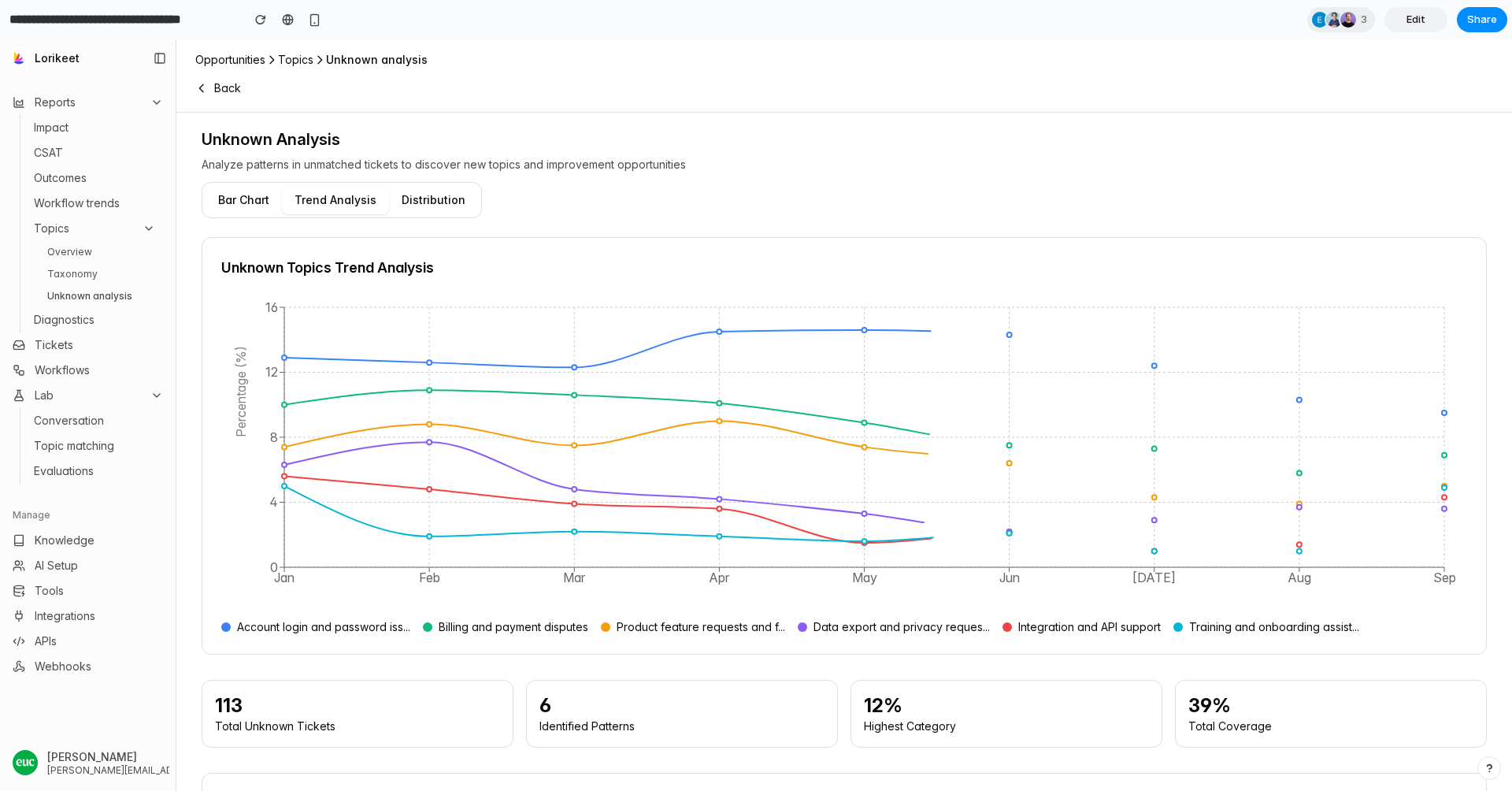
click at [426, 210] on button "Distribution" at bounding box center [433, 200] width 89 height 29
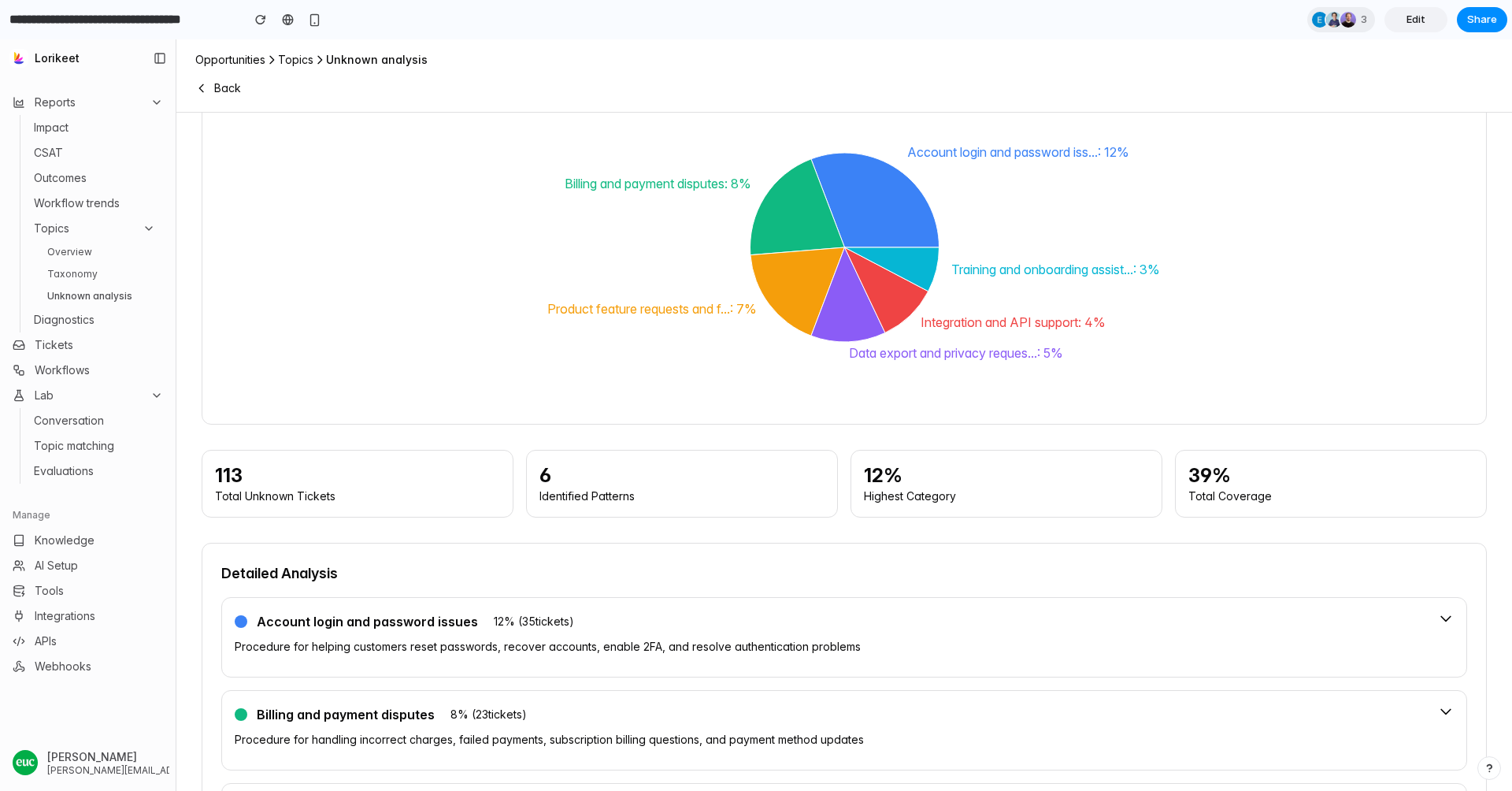
scroll to position [136, 0]
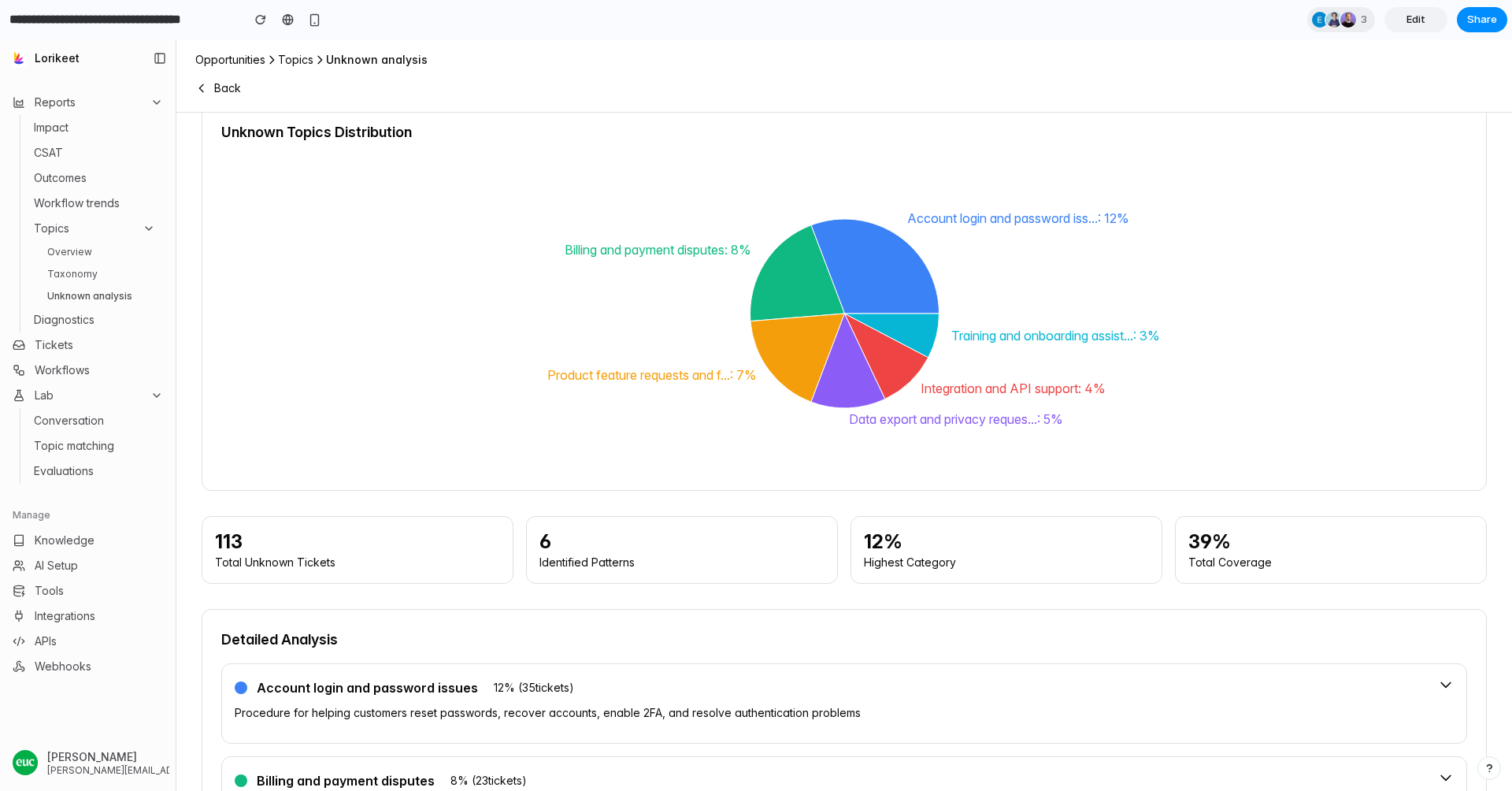
click at [401, 548] on div "113" at bounding box center [357, 542] width 285 height 25
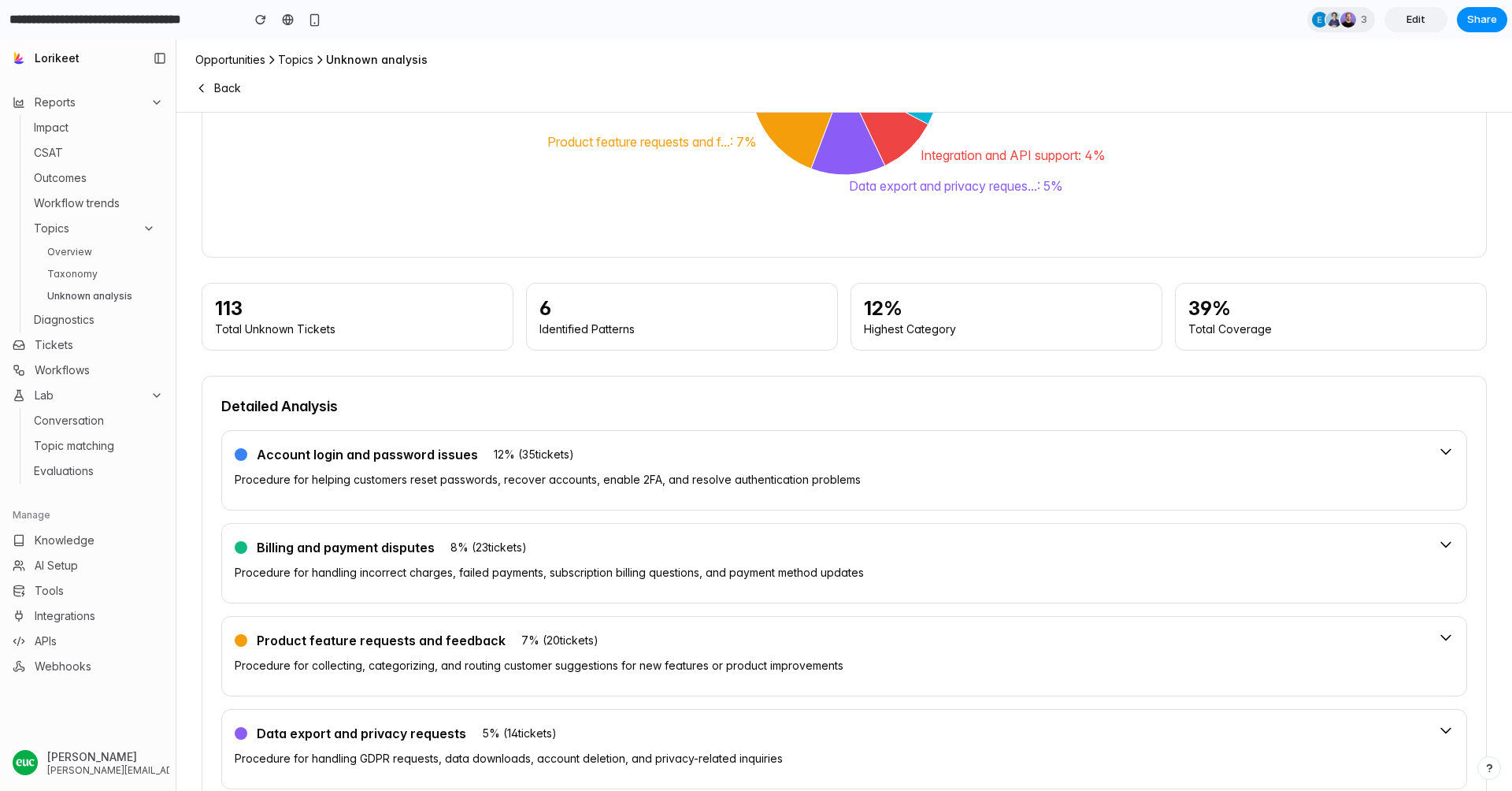
scroll to position [373, 0]
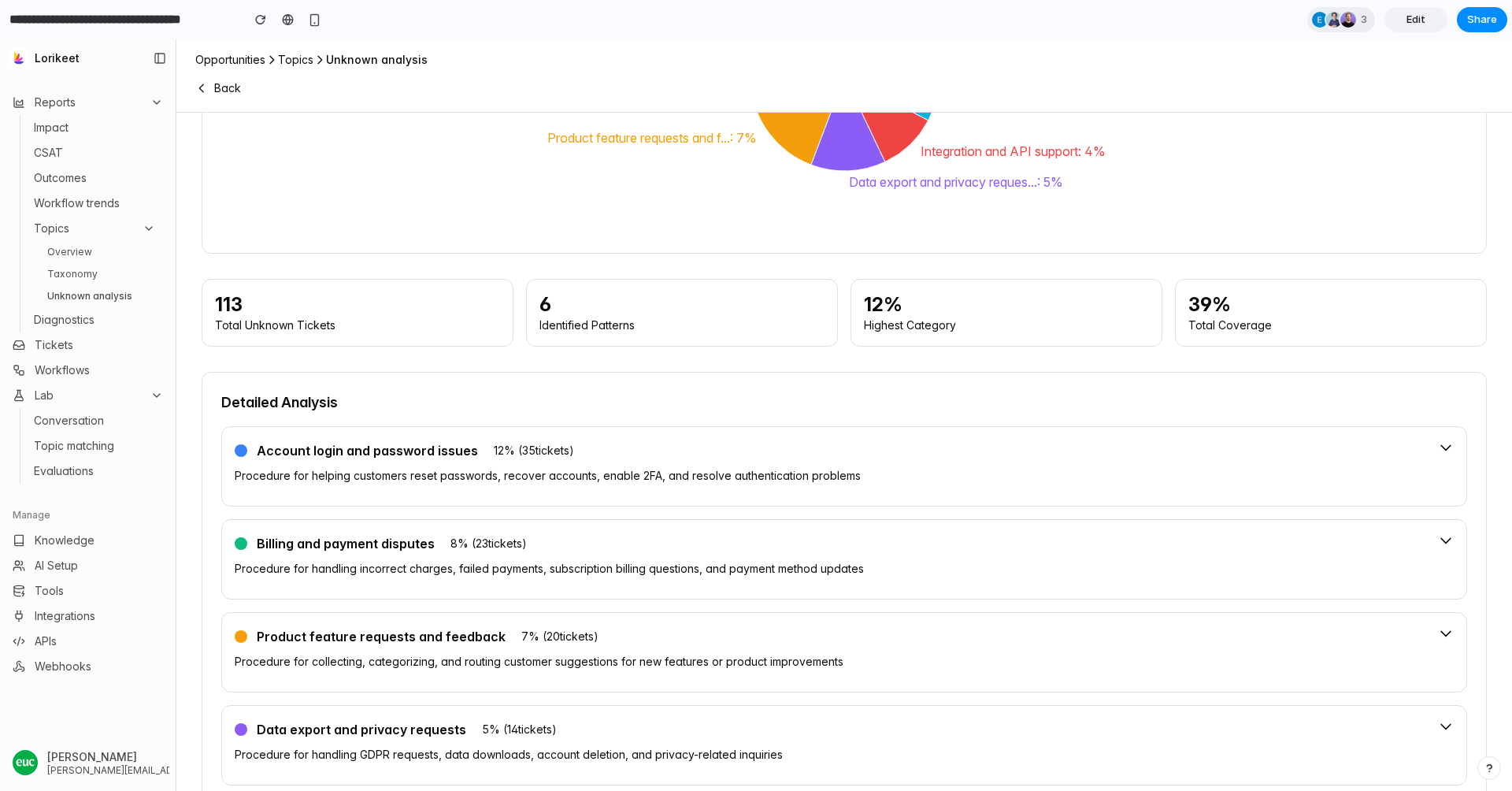
click at [527, 430] on div "Account login and password issues 12 % ( 35 tickets) Procedure for helping cust…" at bounding box center [843, 466] width 1245 height 80
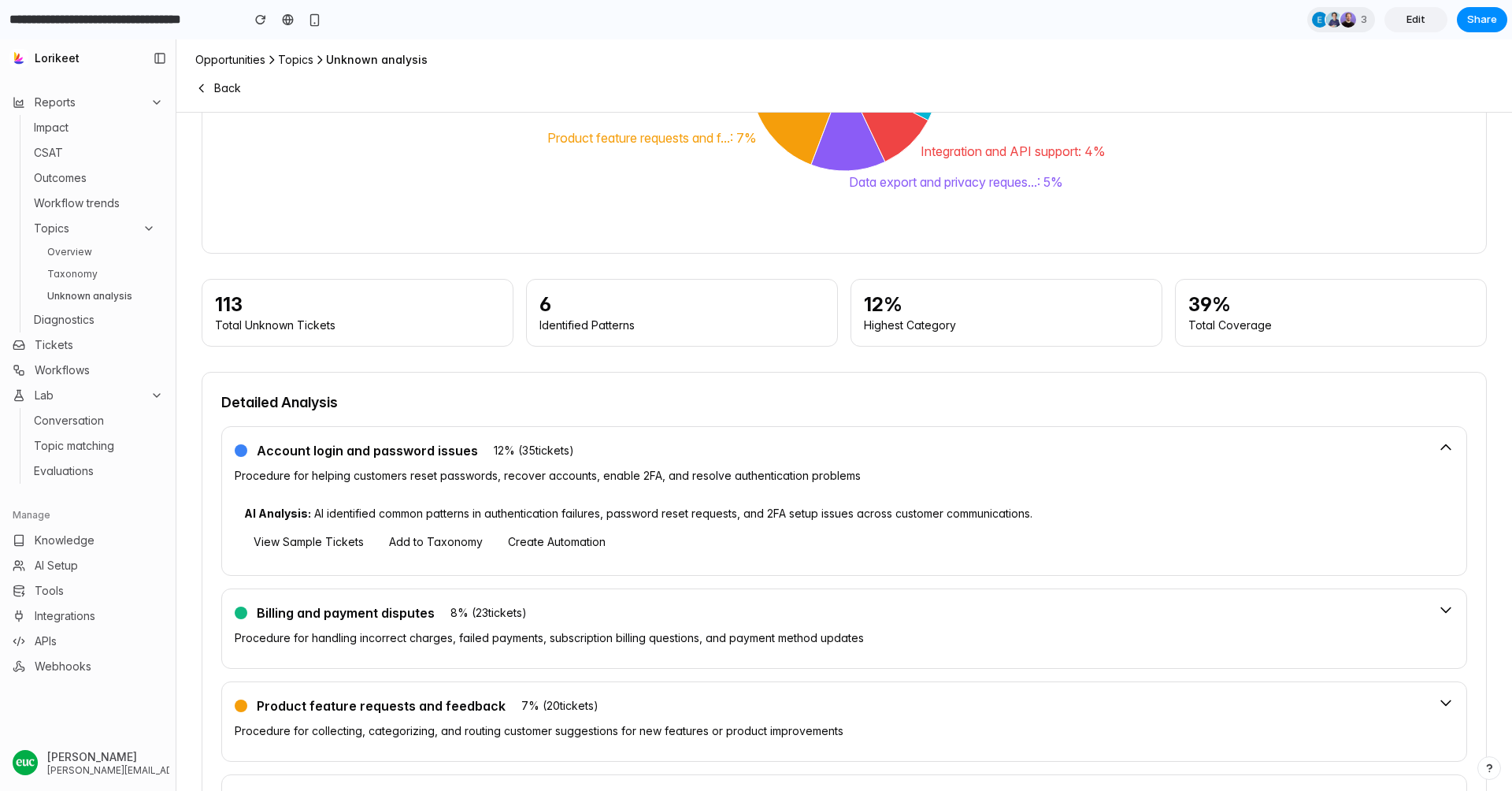
click at [556, 540] on button "Create Automation" at bounding box center [556, 541] width 117 height 22
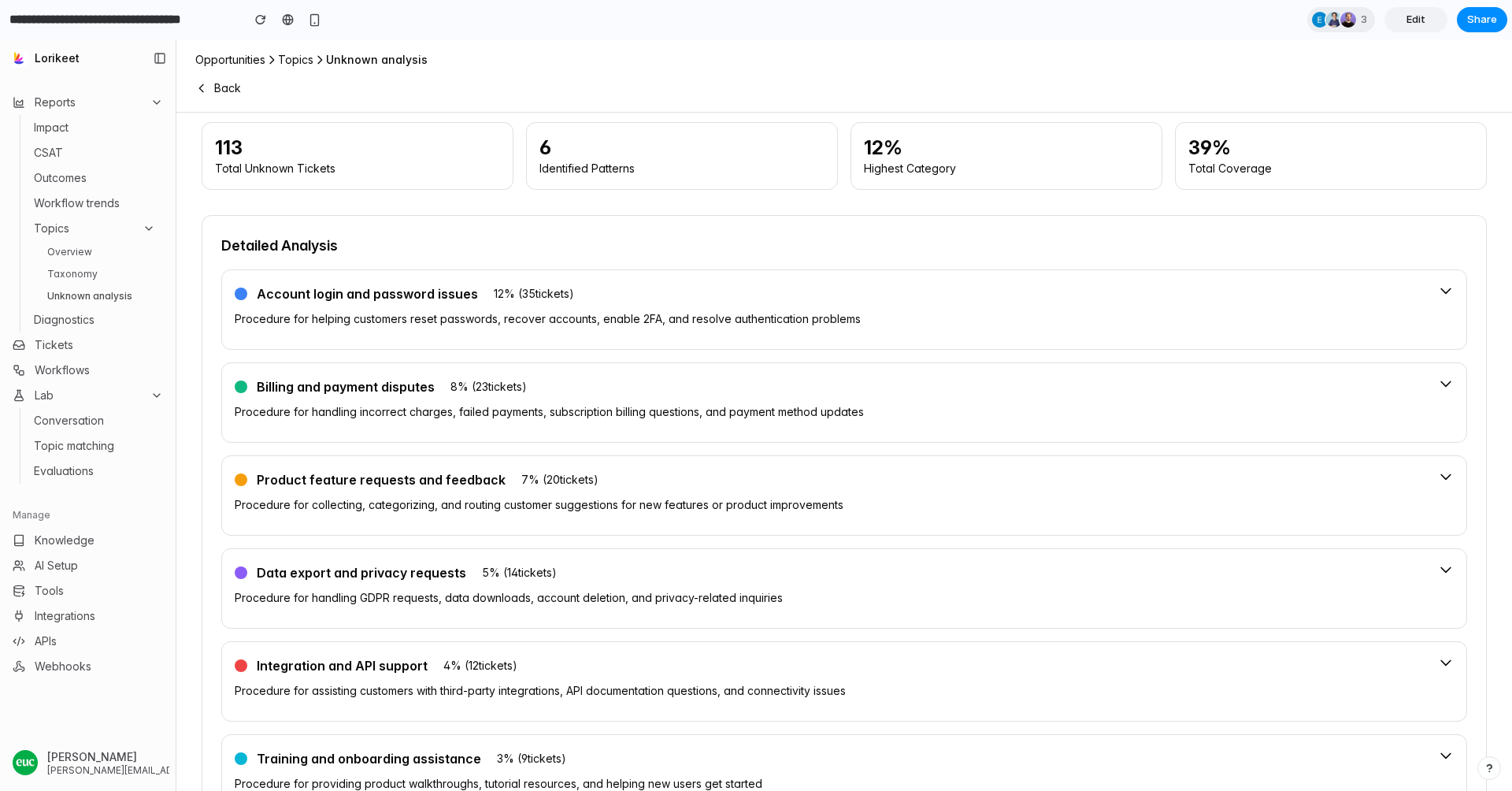
scroll to position [680, 0]
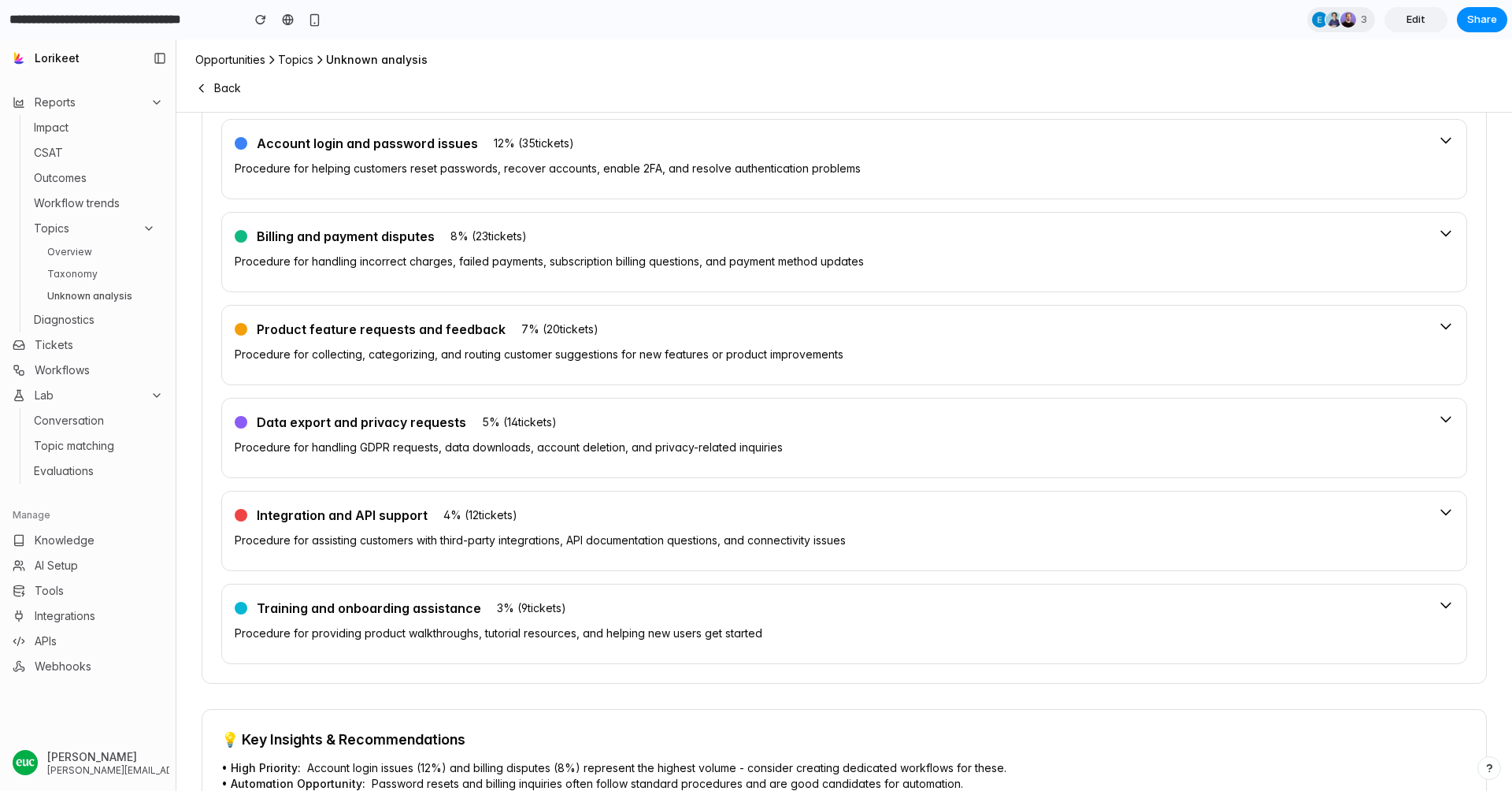
click at [543, 586] on div "Training and onboarding assistance 3 % ( 9 tickets) Procedure for providing pro…" at bounding box center [843, 624] width 1245 height 80
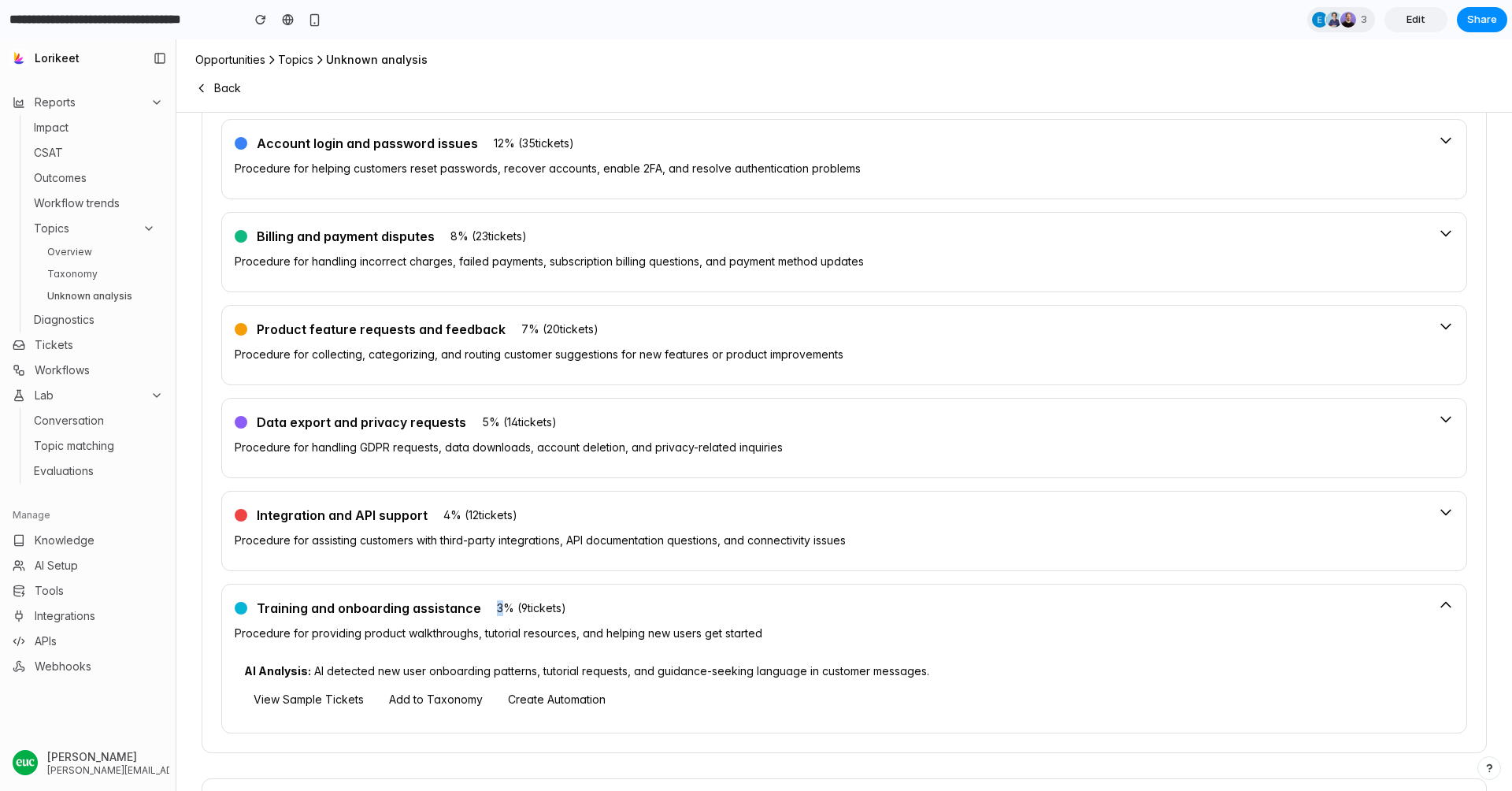
click at [543, 586] on div "Training and onboarding assistance 3 % ( 9 tickets) Procedure for providing pro…" at bounding box center [843, 659] width 1245 height 150
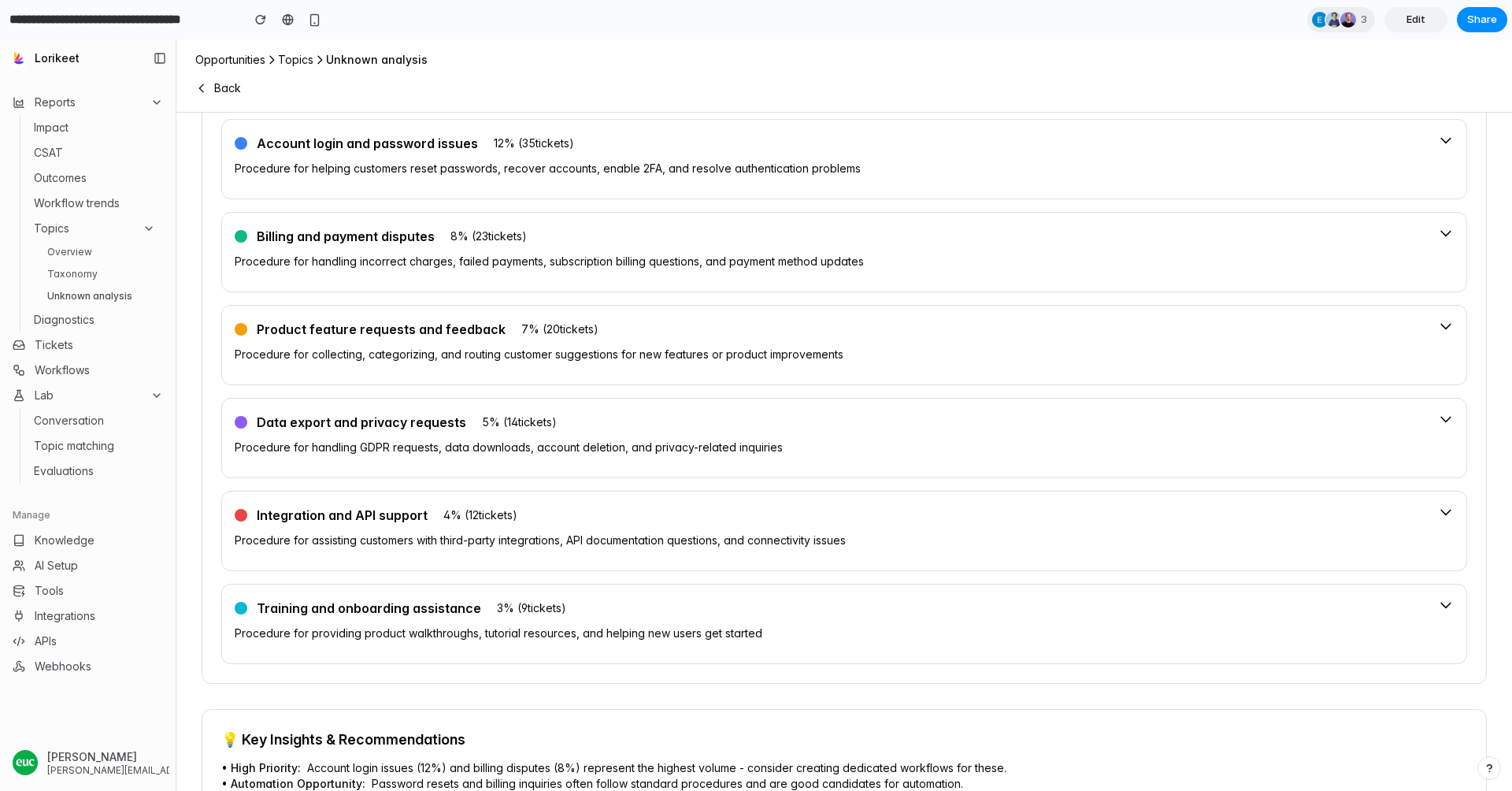
click at [546, 510] on div "Integration and API support 4 % ( 12 tickets)" at bounding box center [830, 515] width 1191 height 22
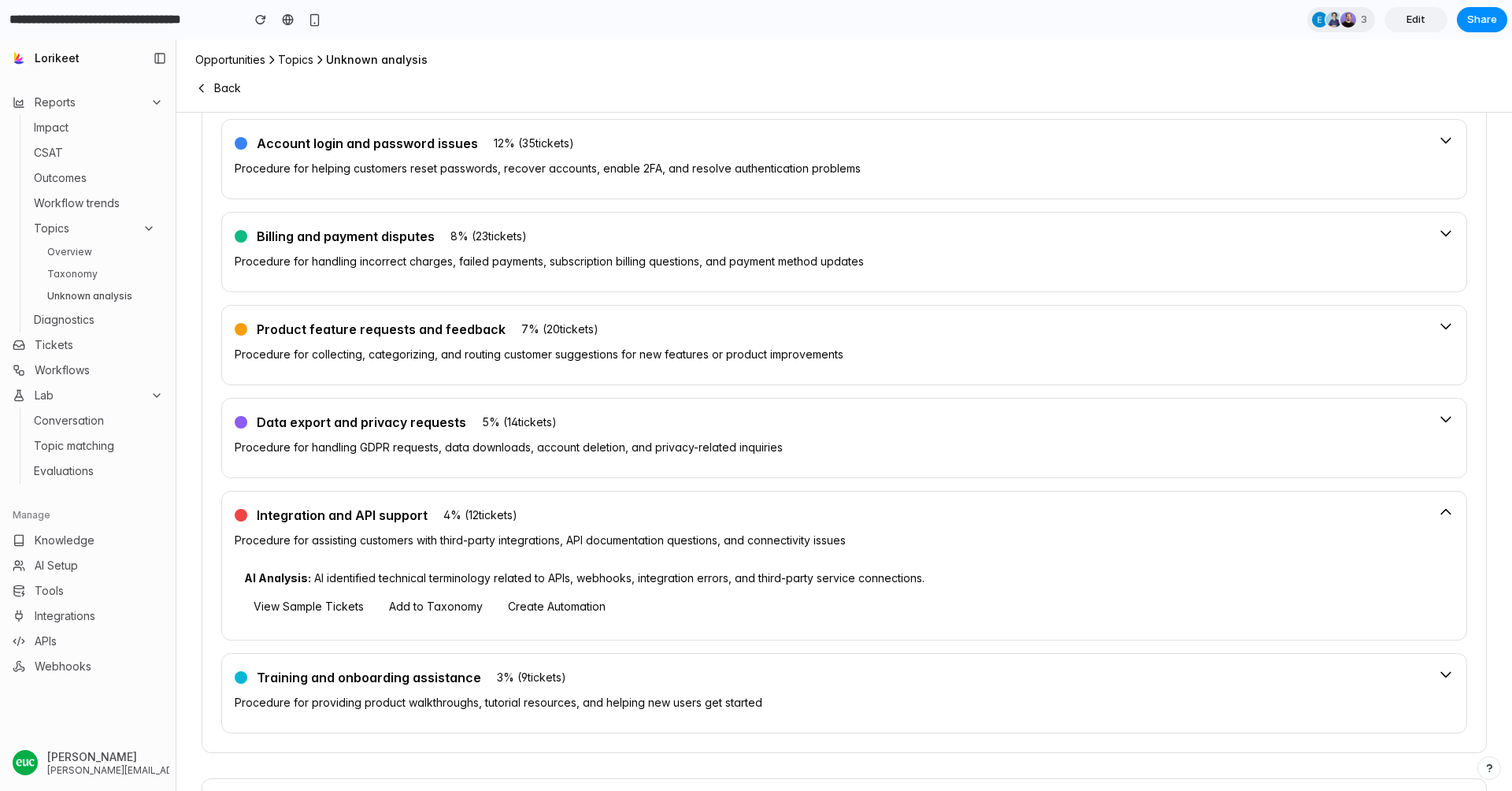
click at [546, 510] on div "Integration and API support 4 % ( 12 tickets)" at bounding box center [830, 515] width 1191 height 22
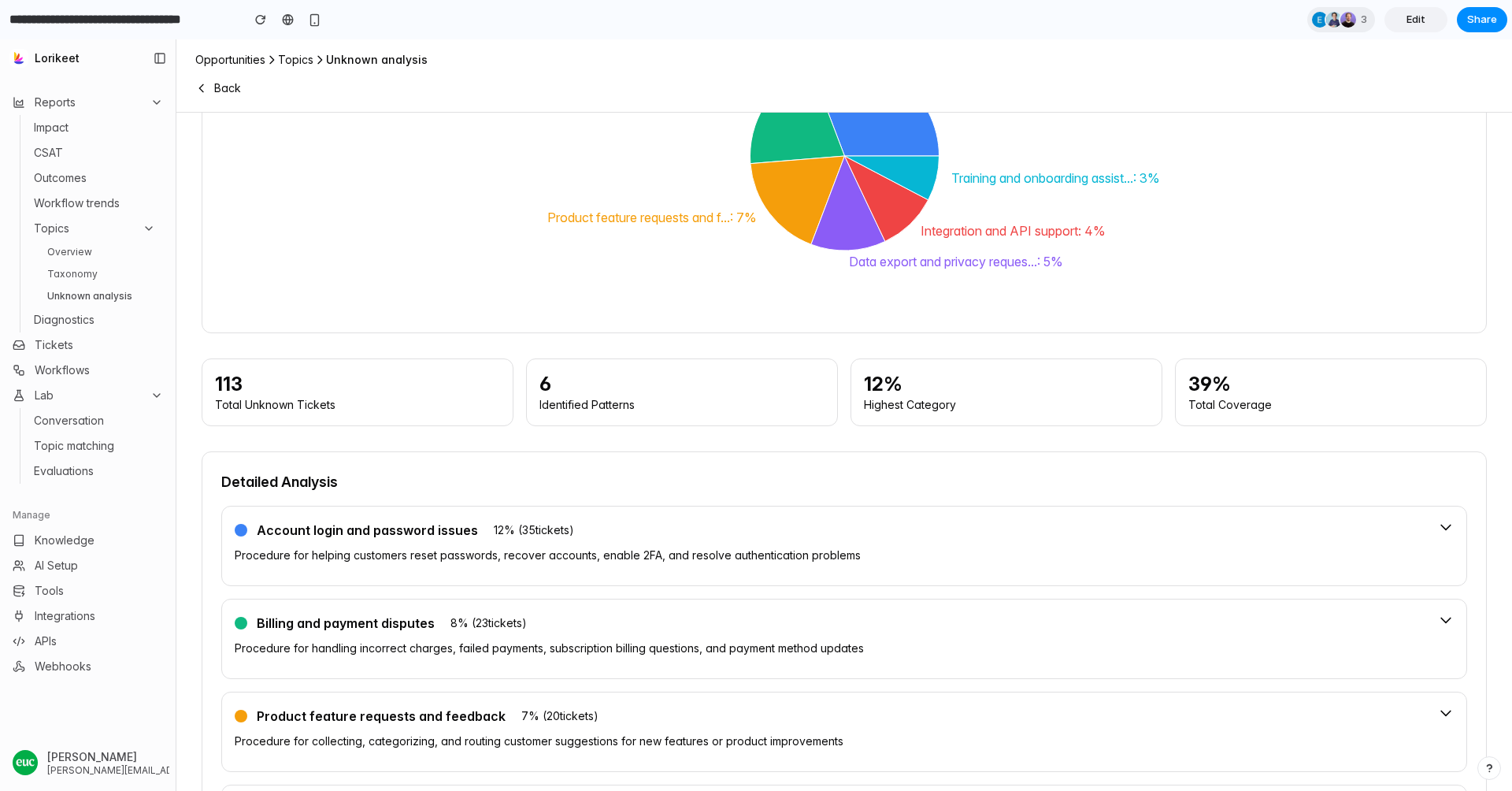
scroll to position [0, 0]
